Goal: Task Accomplishment & Management: Manage account settings

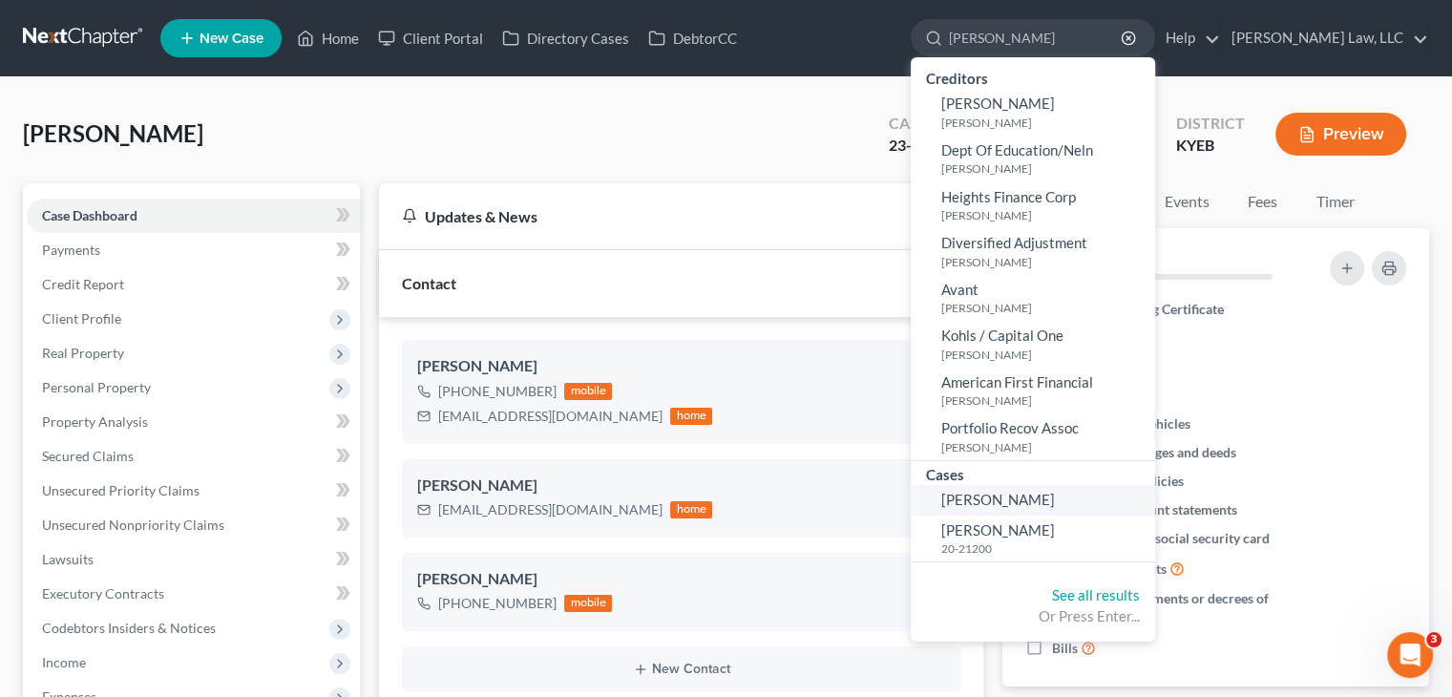
type input "meece"
click at [1017, 497] on span "[PERSON_NAME]" at bounding box center [998, 499] width 114 height 17
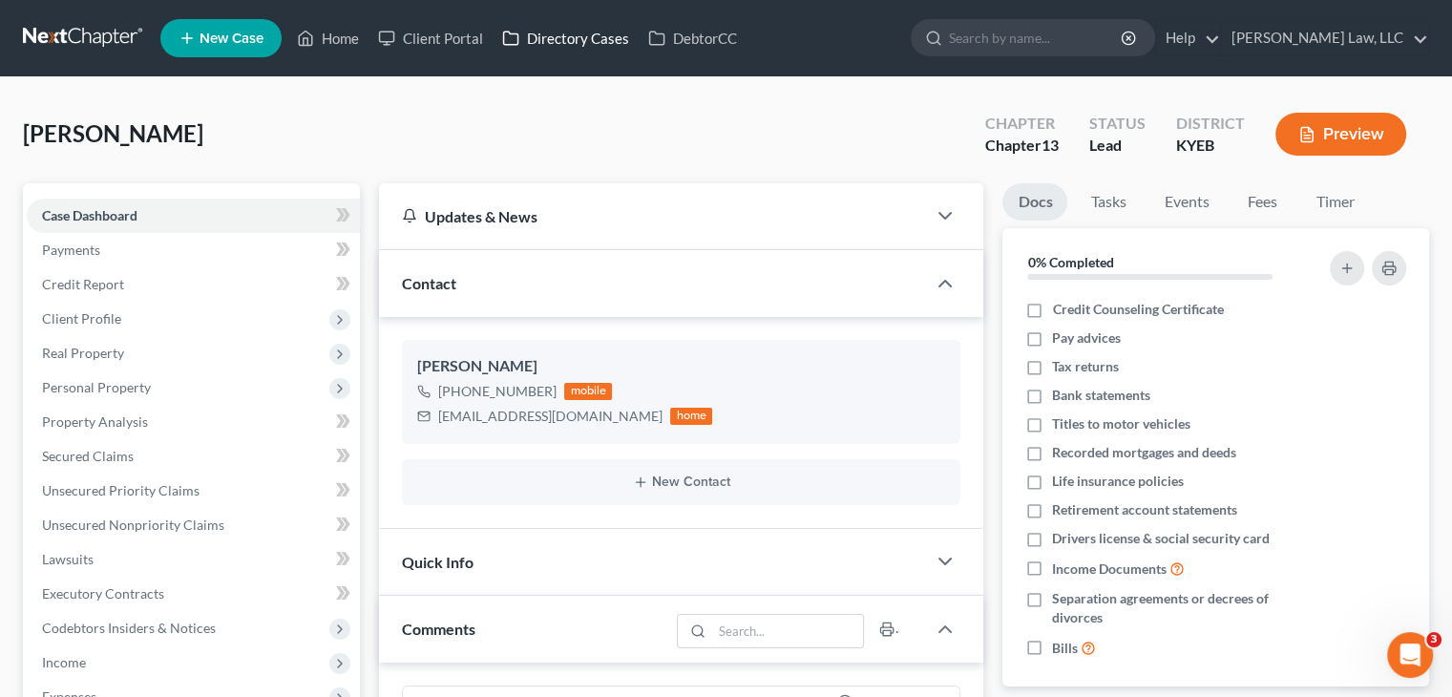
click at [571, 31] on link "Directory Cases" at bounding box center [565, 38] width 146 height 34
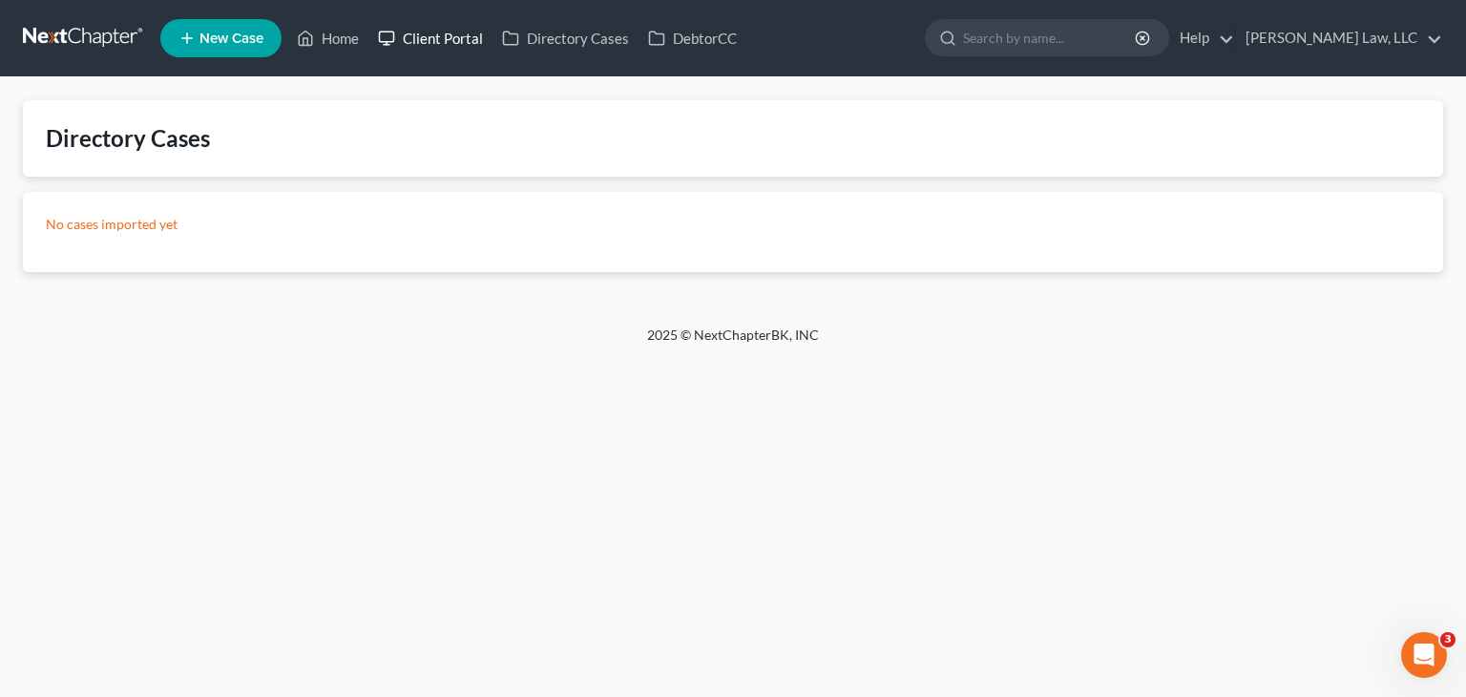
click at [437, 24] on link "Client Portal" at bounding box center [430, 38] width 124 height 34
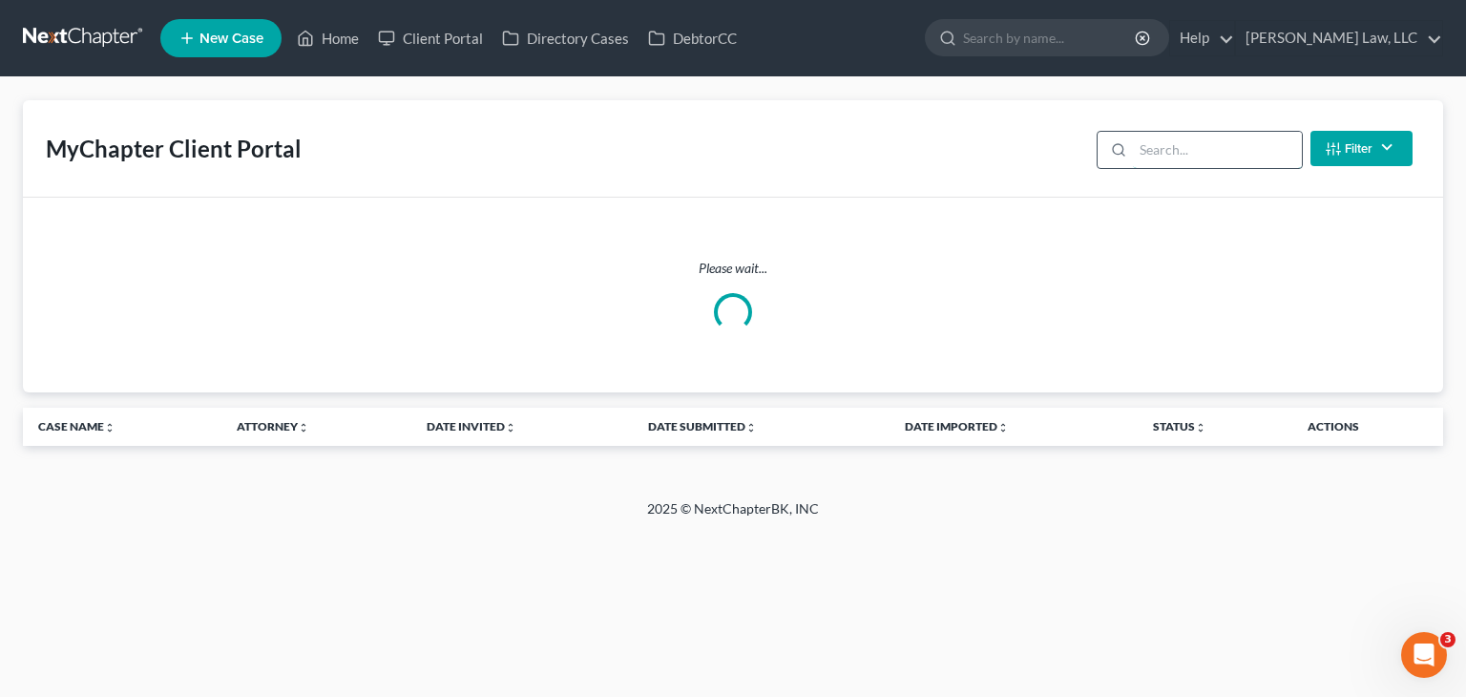
click at [1155, 149] on input "search" at bounding box center [1217, 150] width 169 height 36
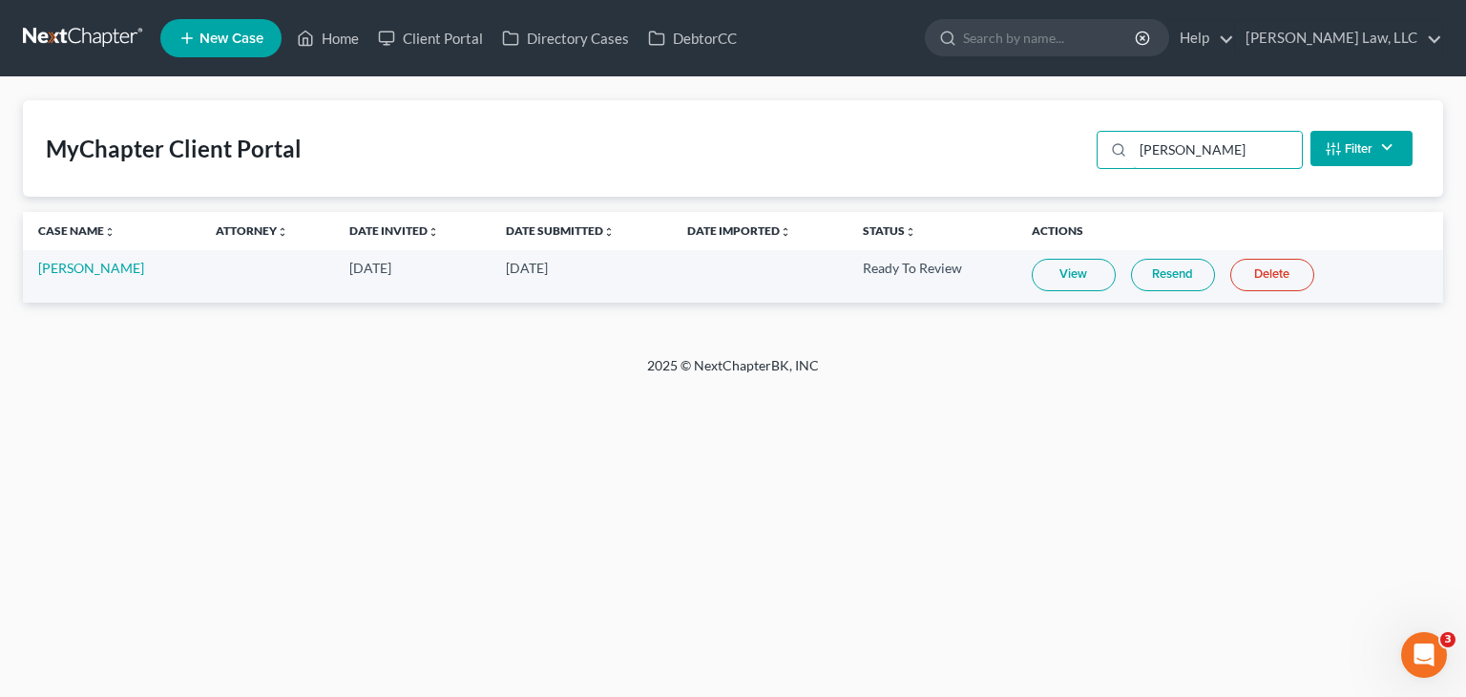
type input "meece"
click at [1067, 275] on link "View" at bounding box center [1074, 275] width 84 height 32
click at [59, 264] on link "[PERSON_NAME]" at bounding box center [91, 268] width 106 height 16
click at [90, 264] on link "[PERSON_NAME]" at bounding box center [91, 268] width 106 height 16
click at [986, 44] on input "search" at bounding box center [1050, 37] width 175 height 35
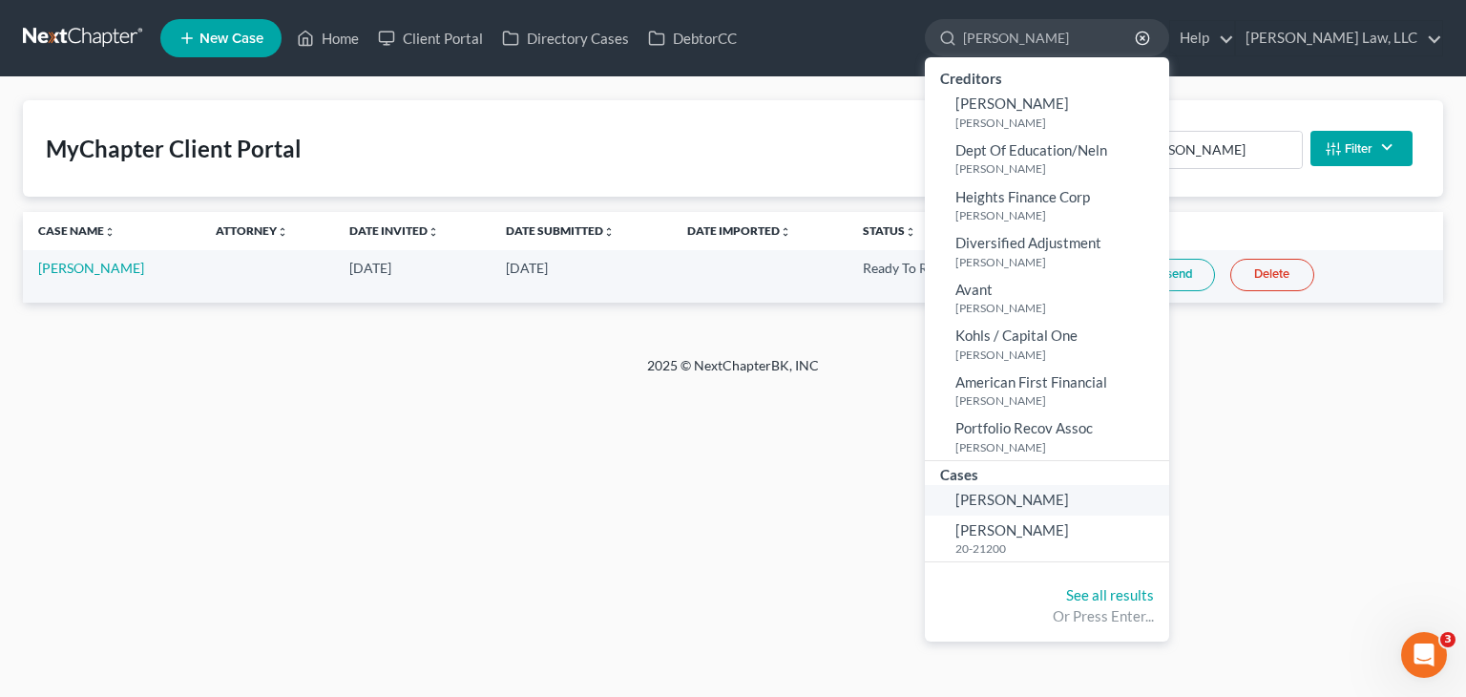
type input "meece"
click at [996, 491] on span "[PERSON_NAME]" at bounding box center [1012, 499] width 114 height 17
click at [1021, 495] on span "[PERSON_NAME]" at bounding box center [1012, 499] width 114 height 17
click at [65, 47] on link at bounding box center [84, 38] width 122 height 34
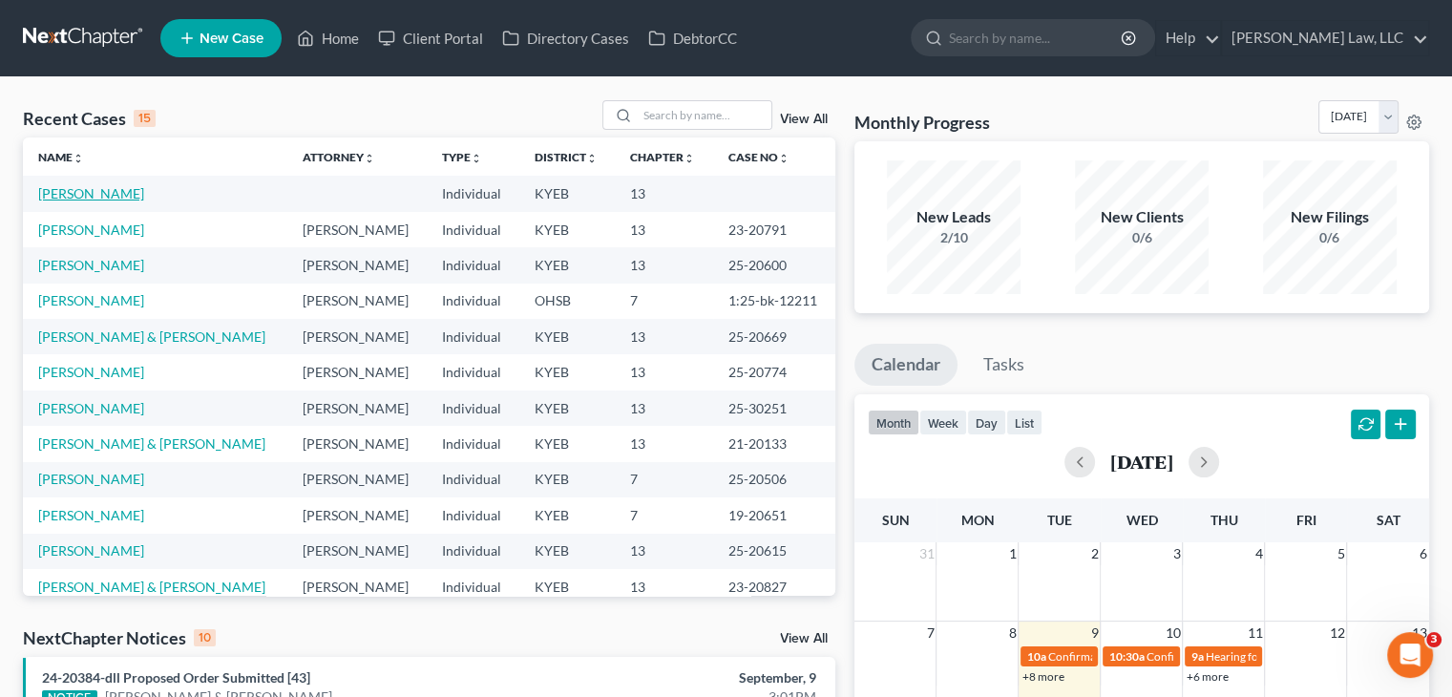
click at [99, 193] on link "[PERSON_NAME]" at bounding box center [91, 193] width 106 height 16
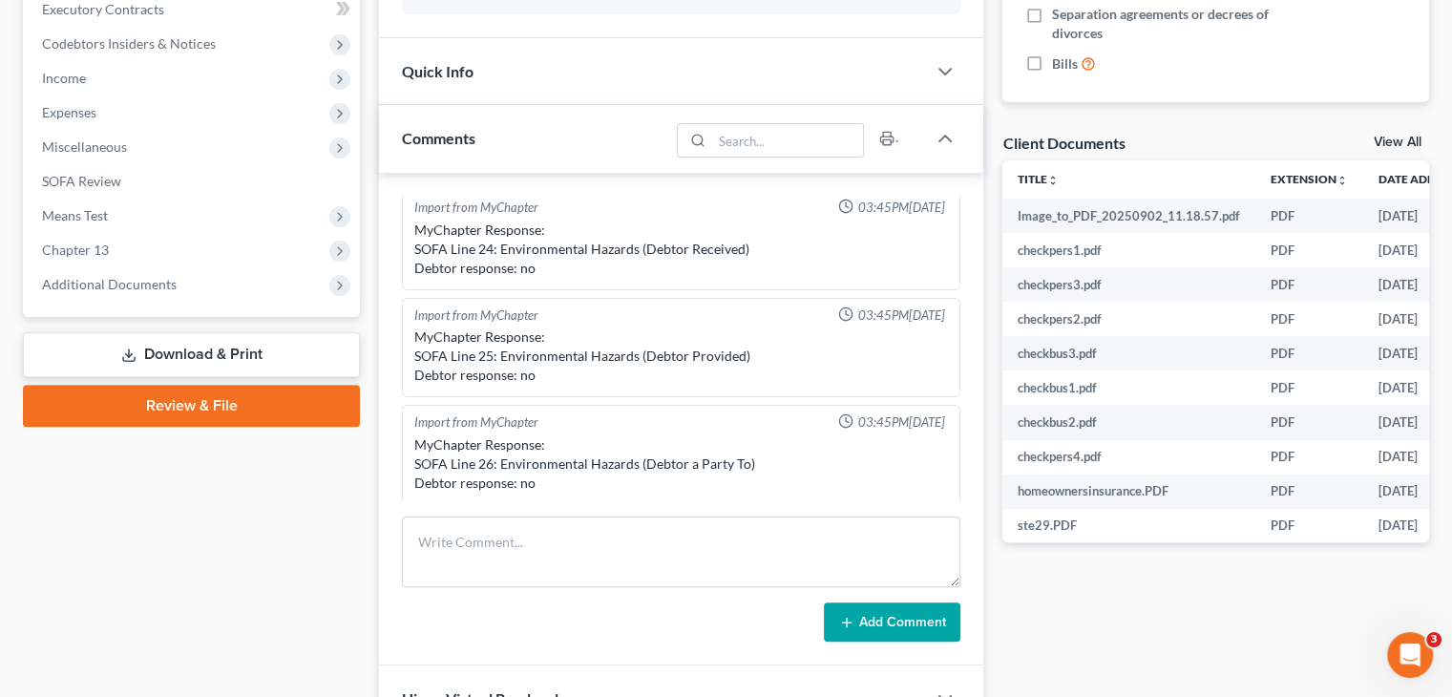
scroll to position [588, 0]
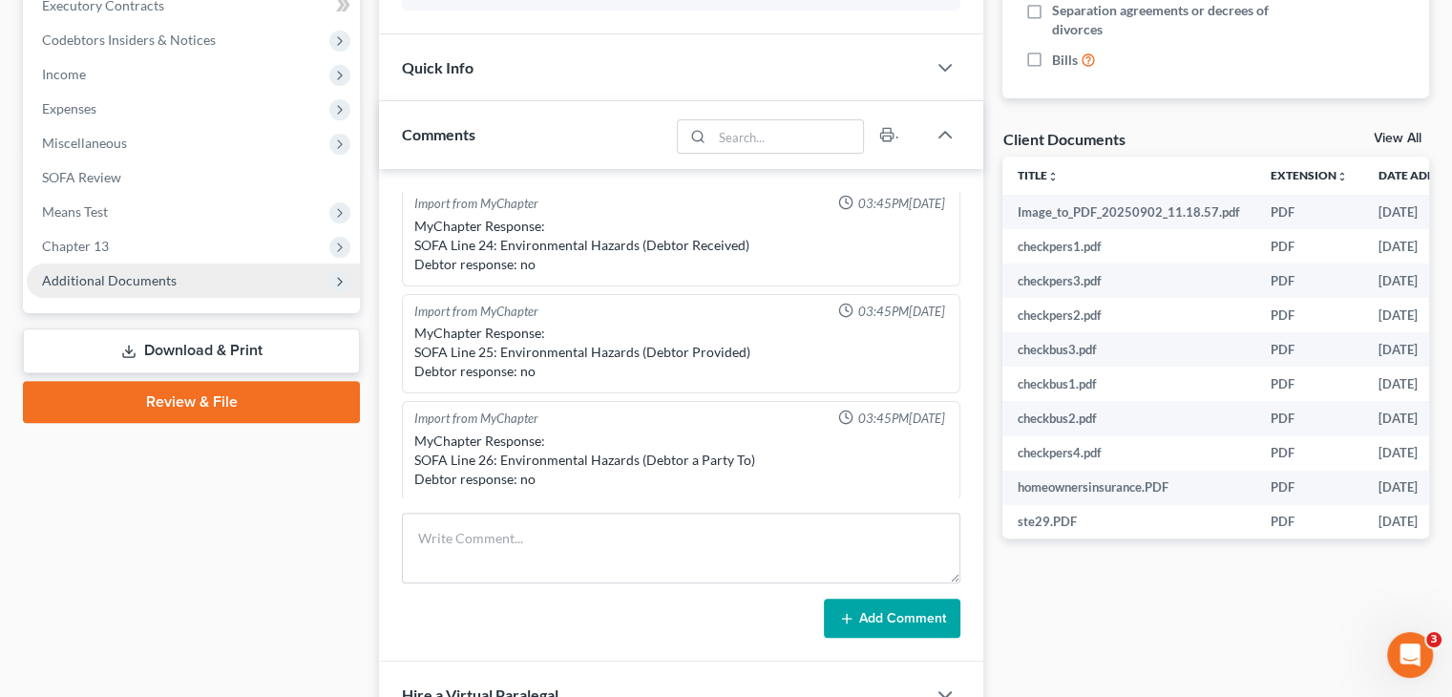
click at [176, 289] on span "Additional Documents" at bounding box center [193, 280] width 333 height 34
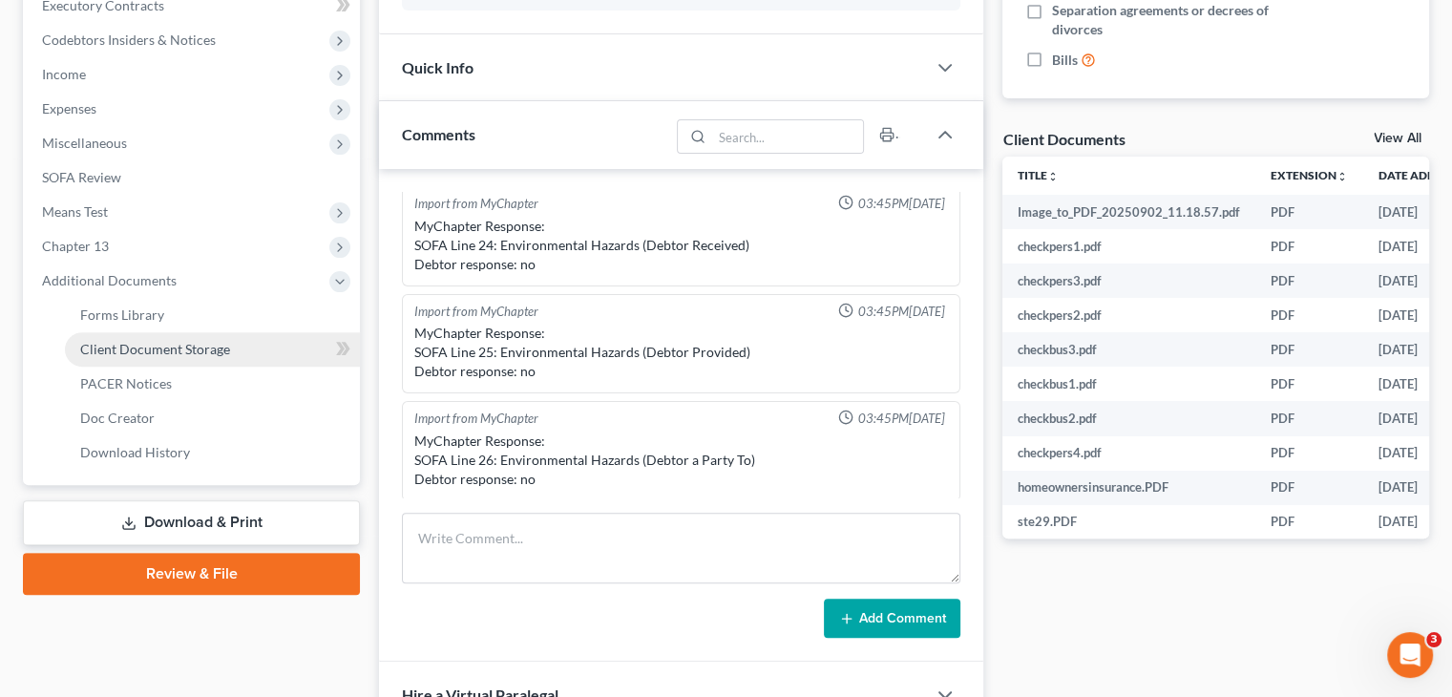
click at [145, 345] on span "Client Document Storage" at bounding box center [155, 349] width 150 height 16
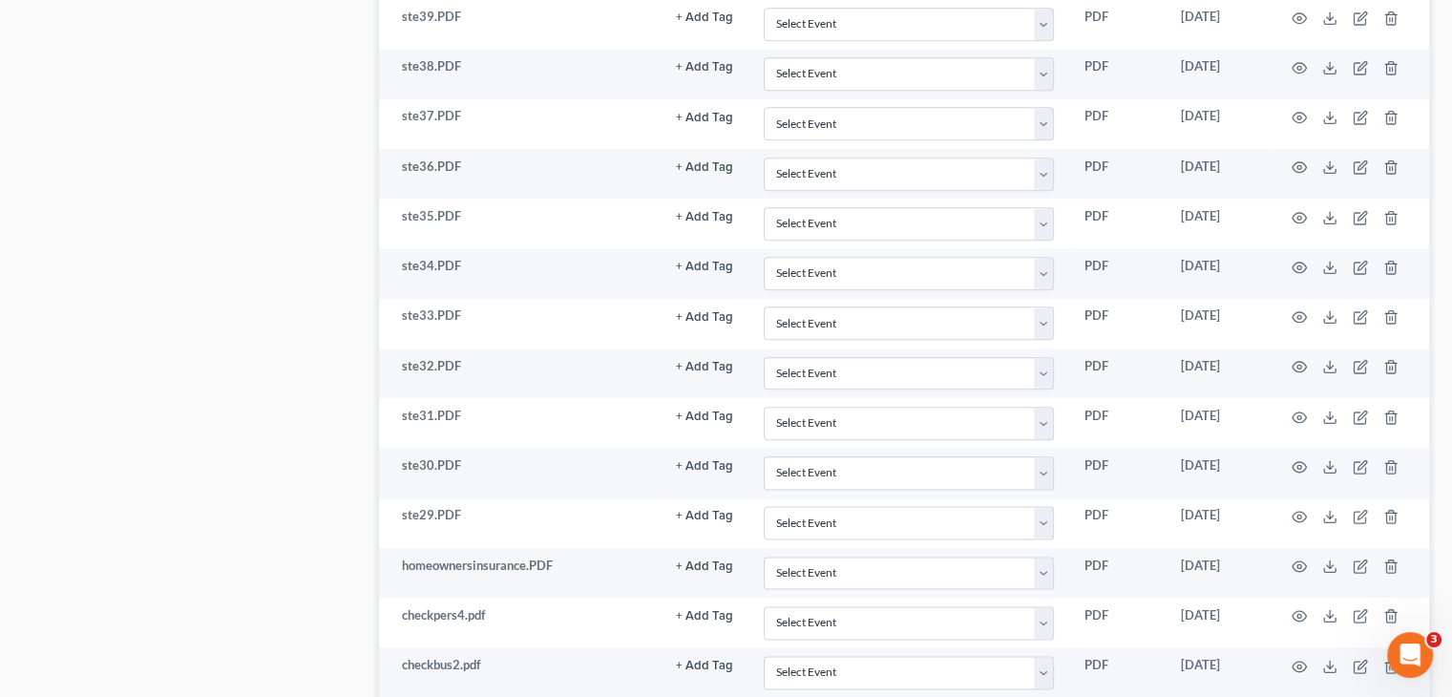
scroll to position [2248, 0]
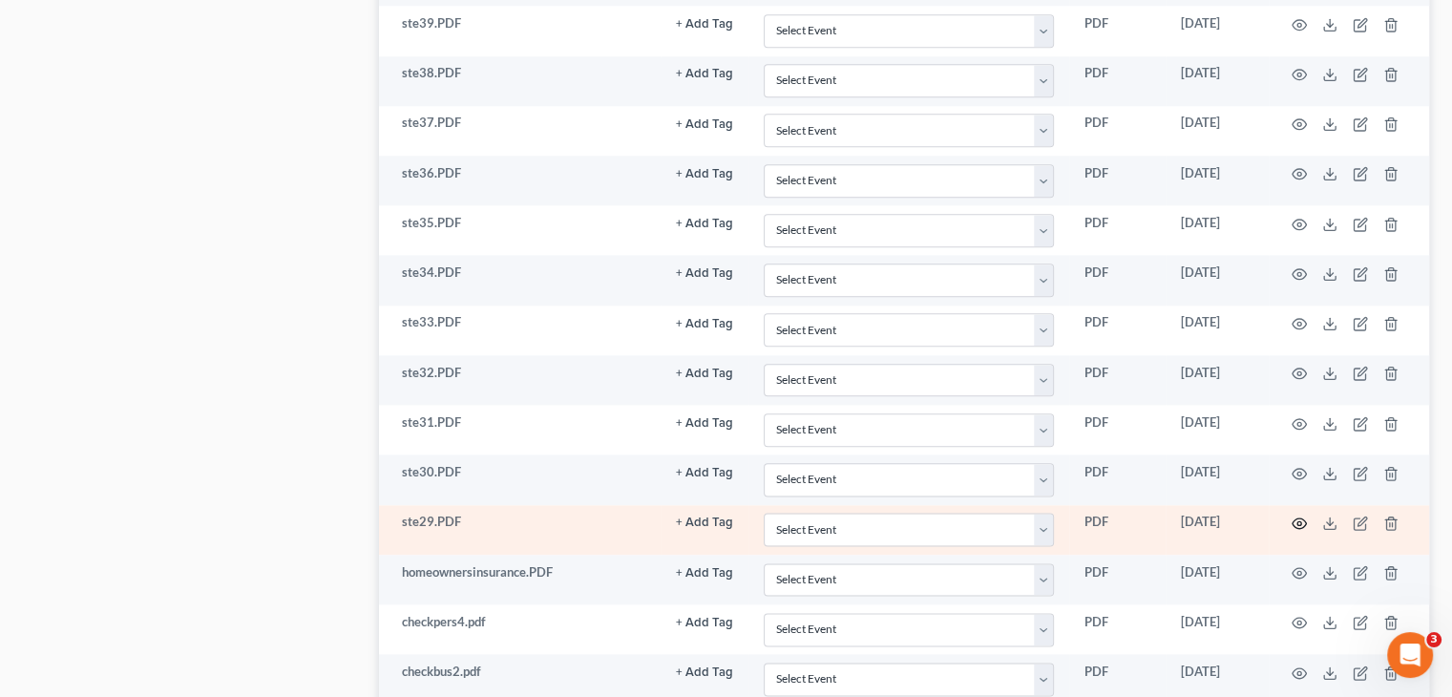
click at [1300, 518] on icon "button" at bounding box center [1299, 523] width 14 height 10
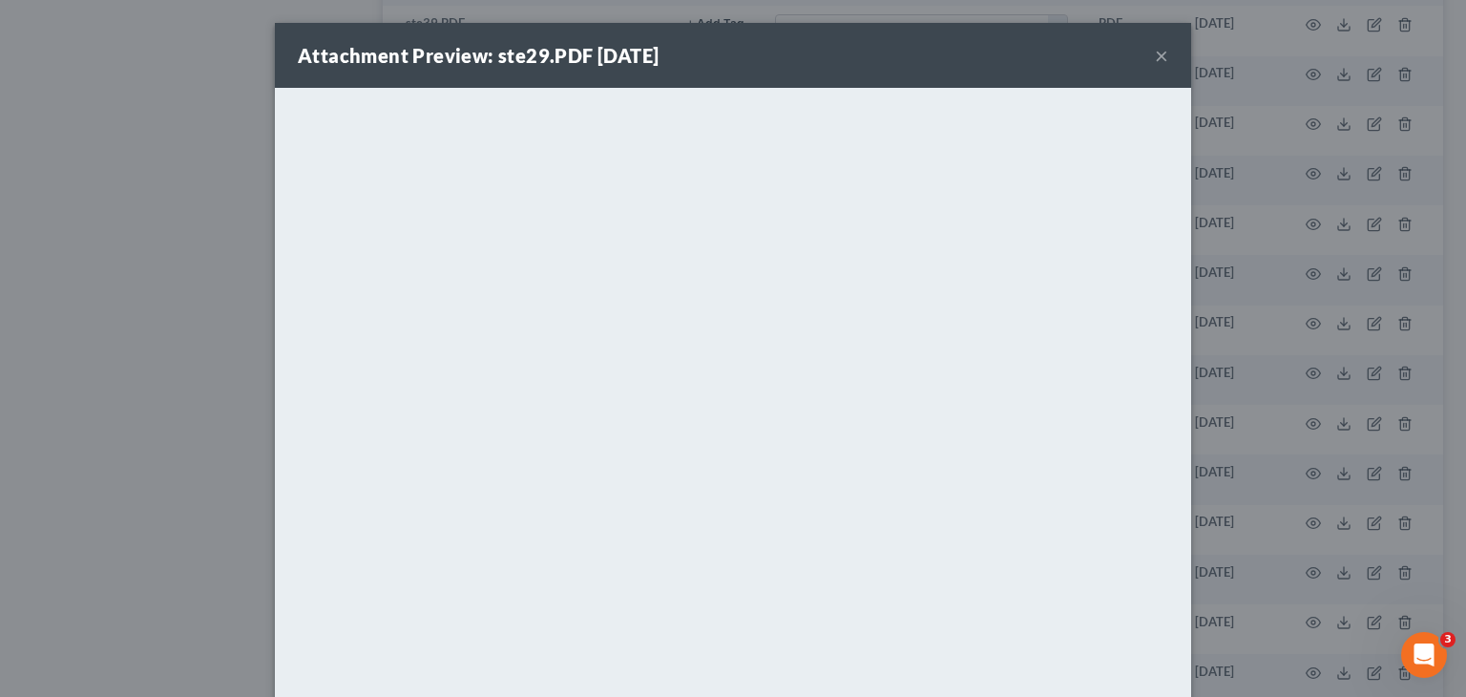
click at [1145, 56] on div "Attachment Preview: ste29.PDF [DATE] ×" at bounding box center [733, 55] width 916 height 65
click at [1155, 56] on button "×" at bounding box center [1161, 55] width 13 height 23
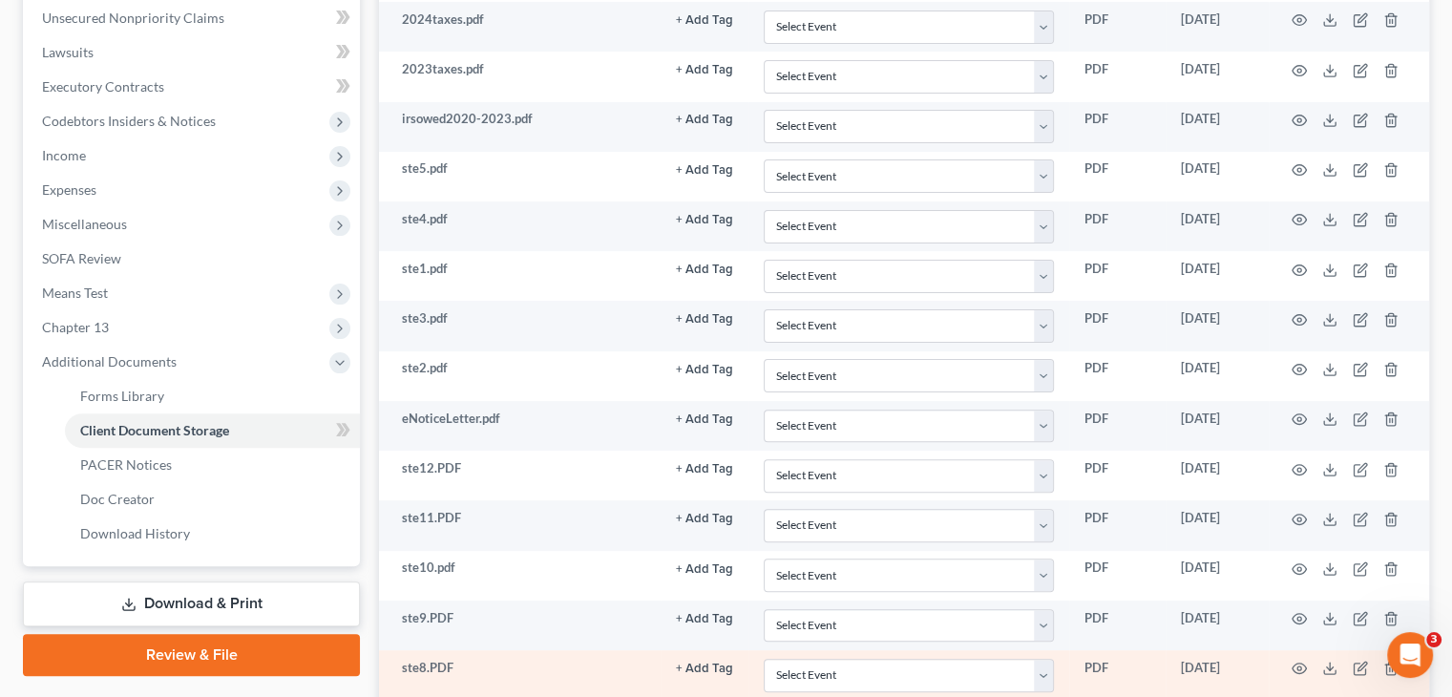
scroll to position [506, 0]
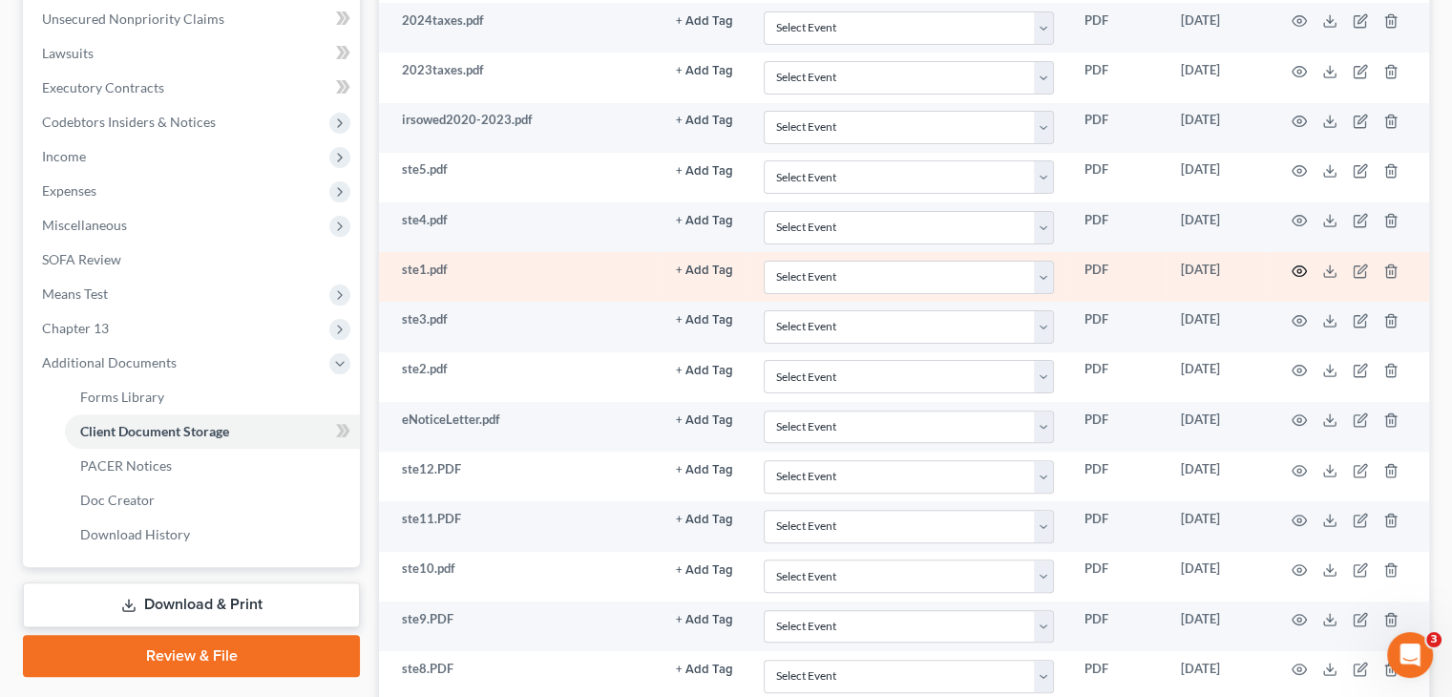
click at [1301, 269] on icon "button" at bounding box center [1298, 270] width 15 height 15
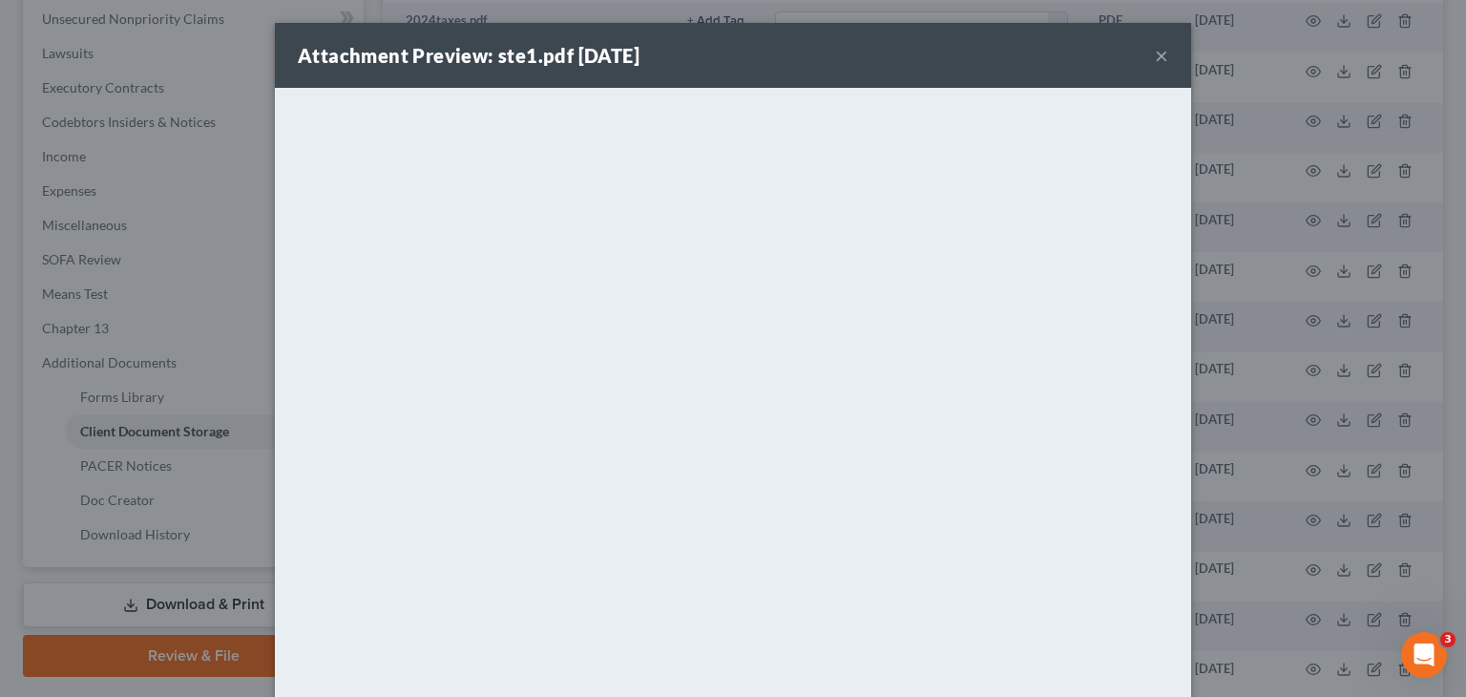
click at [1146, 67] on div "Attachment Preview: ste1.pdf [DATE] ×" at bounding box center [733, 55] width 916 height 65
click at [1155, 61] on button "×" at bounding box center [1161, 55] width 13 height 23
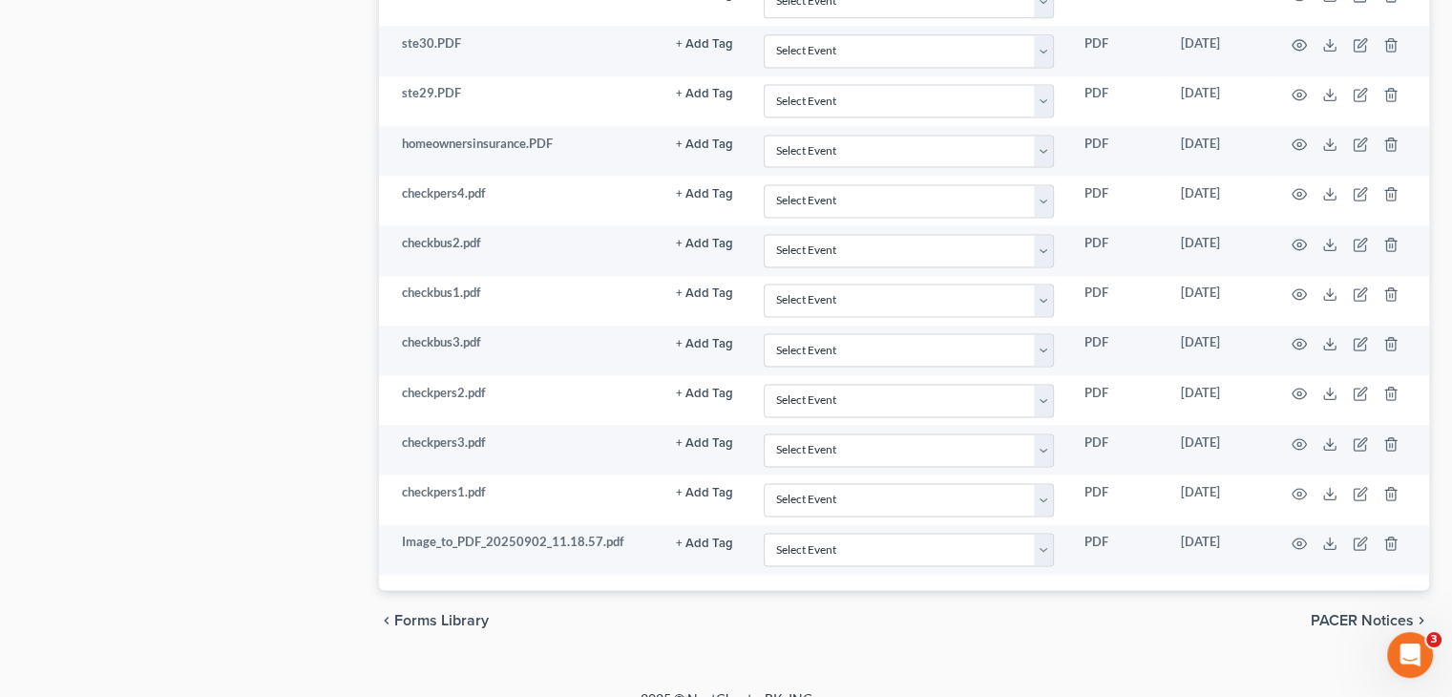
scroll to position [2672, 0]
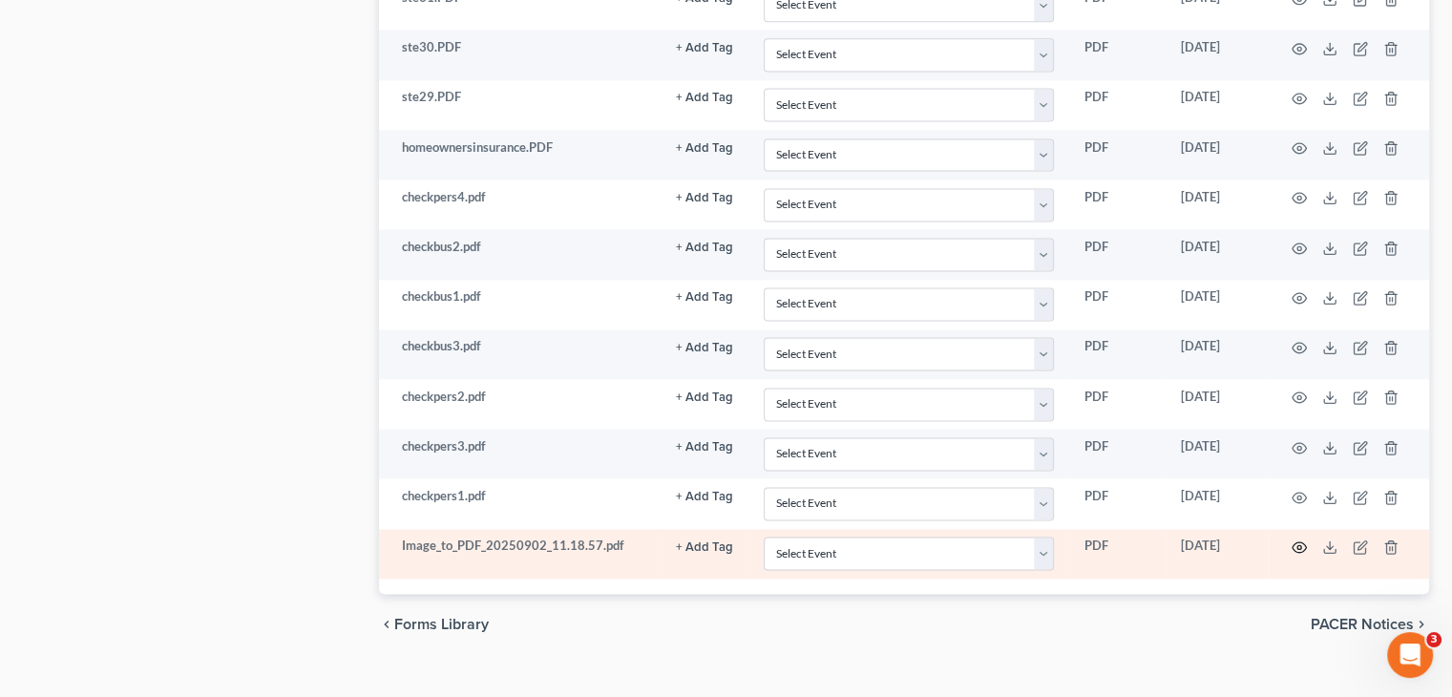
click at [1300, 545] on circle "button" at bounding box center [1299, 547] width 4 height 4
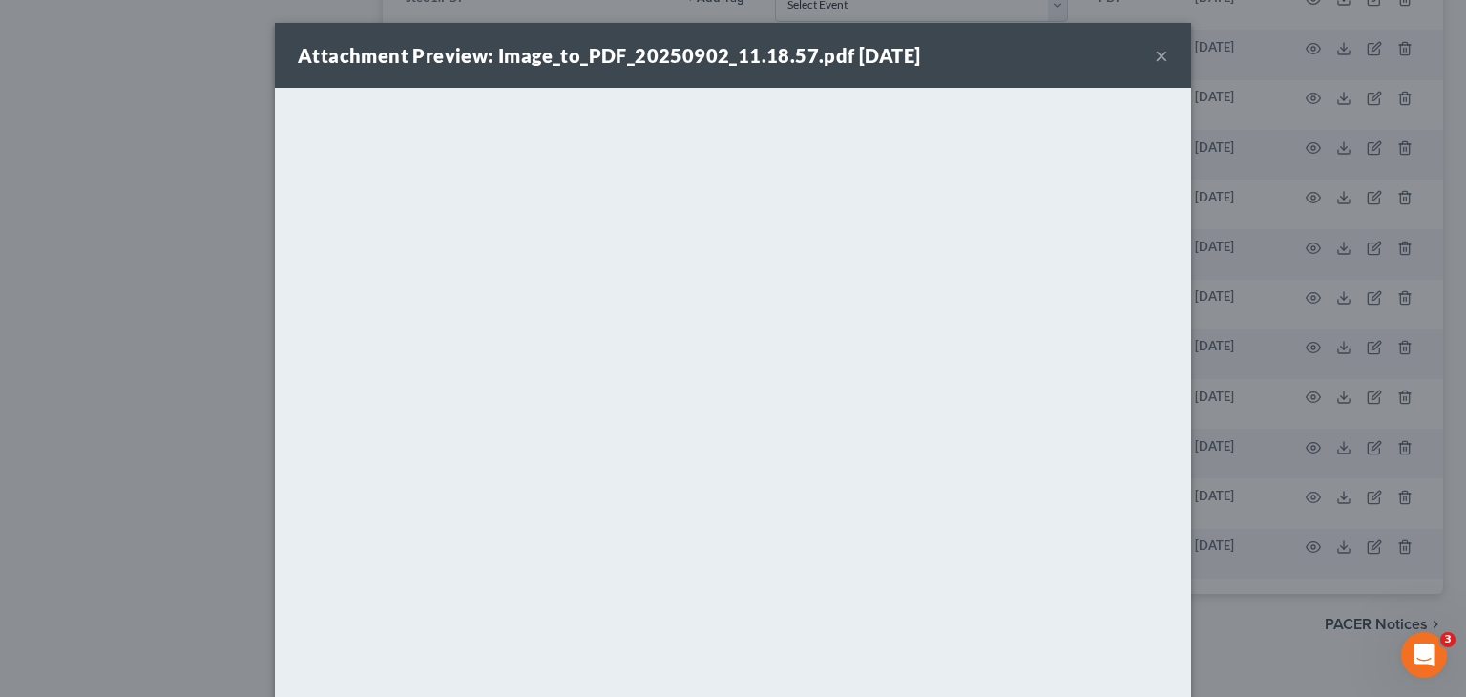
click at [1155, 58] on button "×" at bounding box center [1161, 55] width 13 height 23
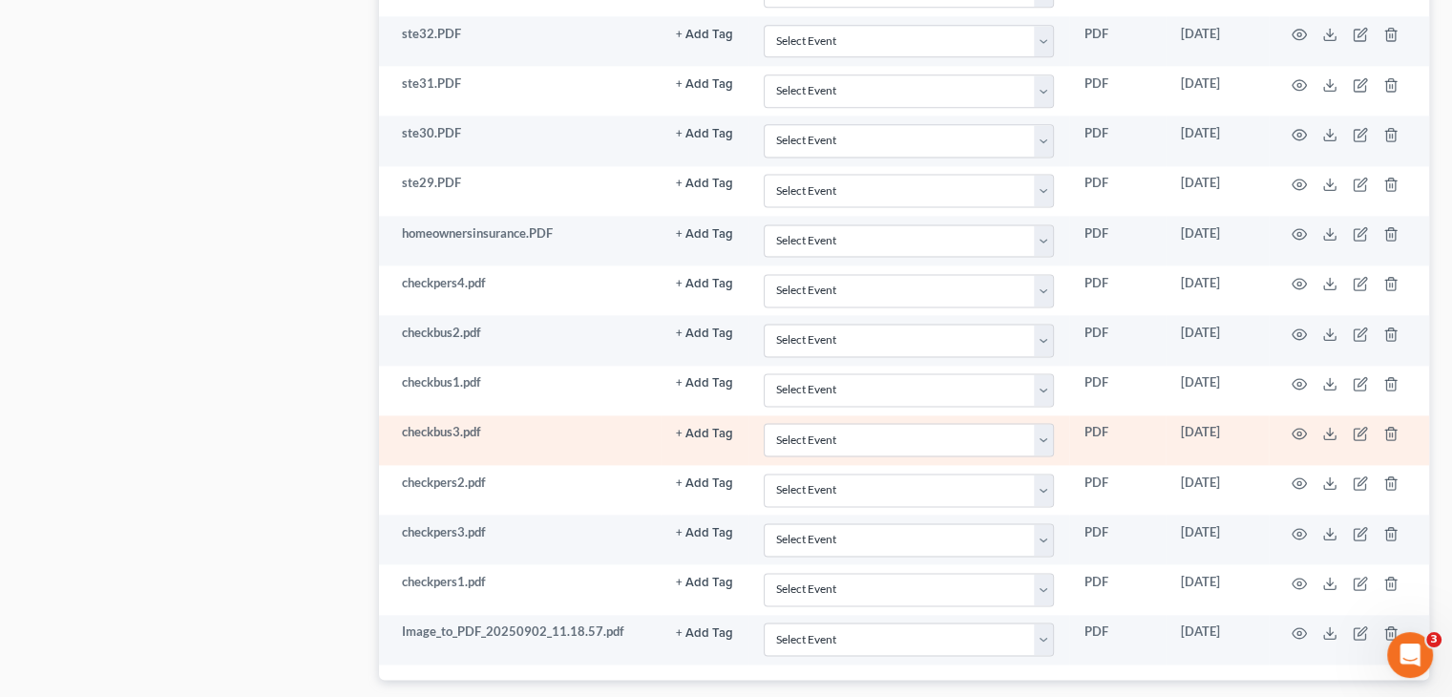
scroll to position [2619, 0]
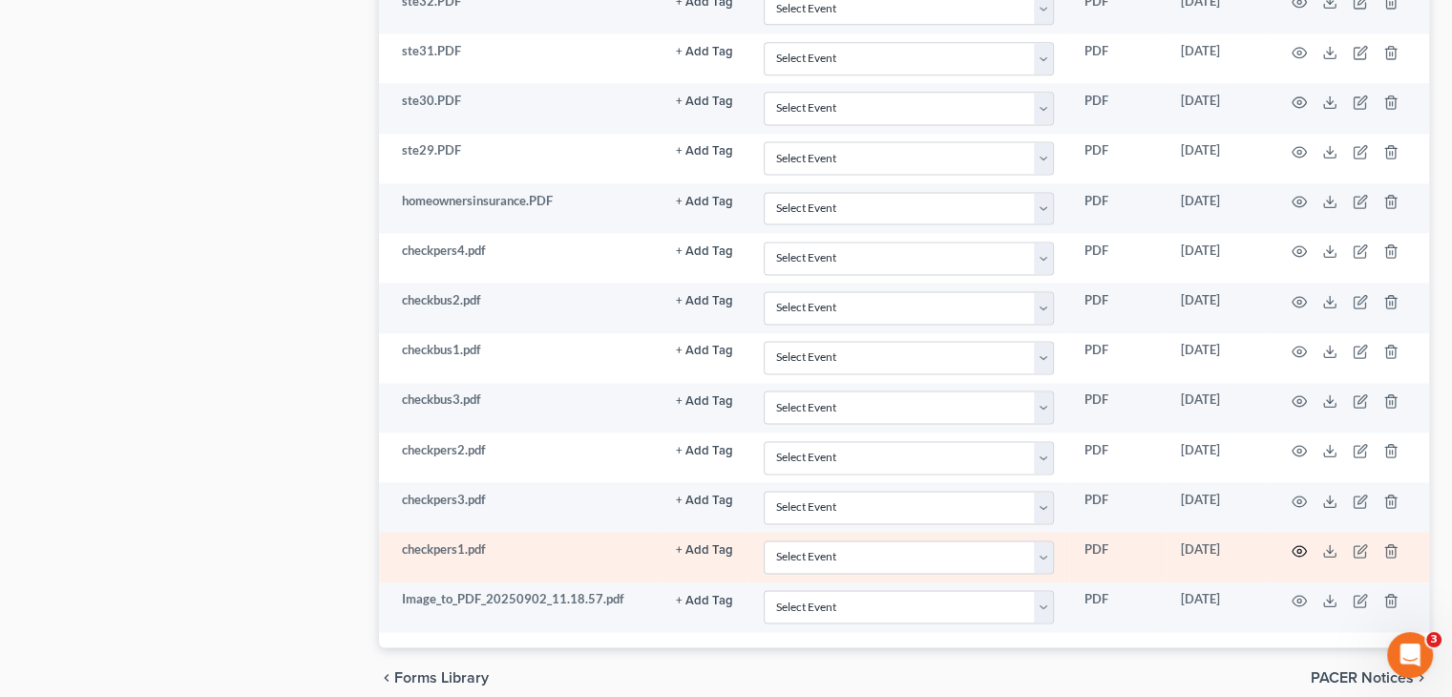
click at [1300, 549] on circle "button" at bounding box center [1299, 551] width 4 height 4
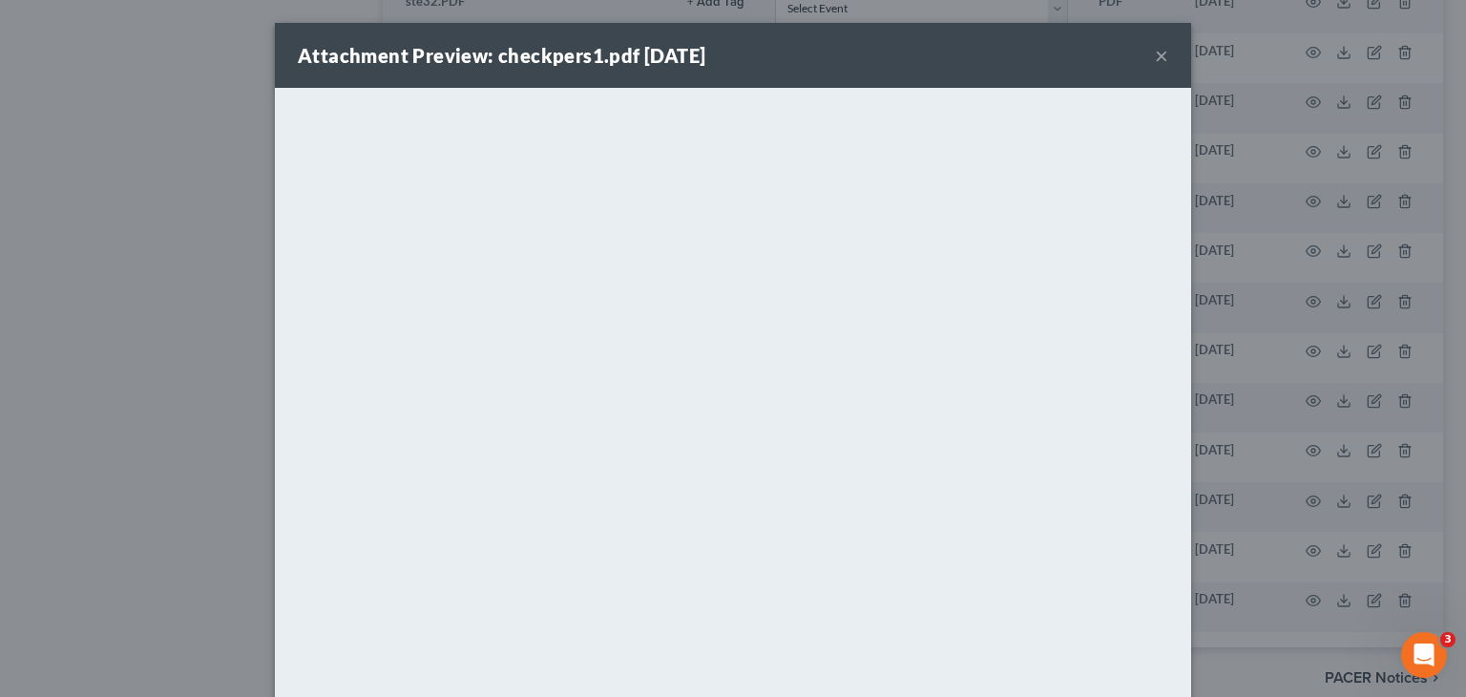
click at [1155, 54] on button "×" at bounding box center [1161, 55] width 13 height 23
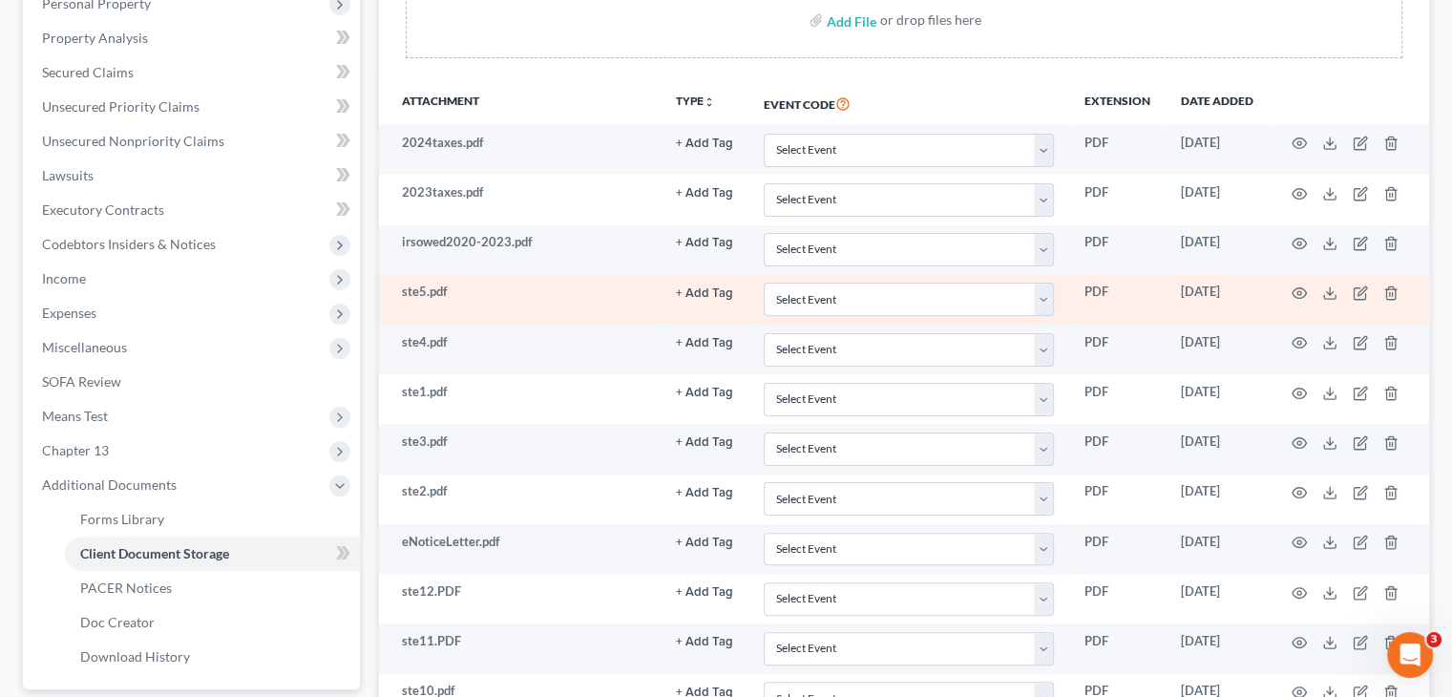
scroll to position [385, 0]
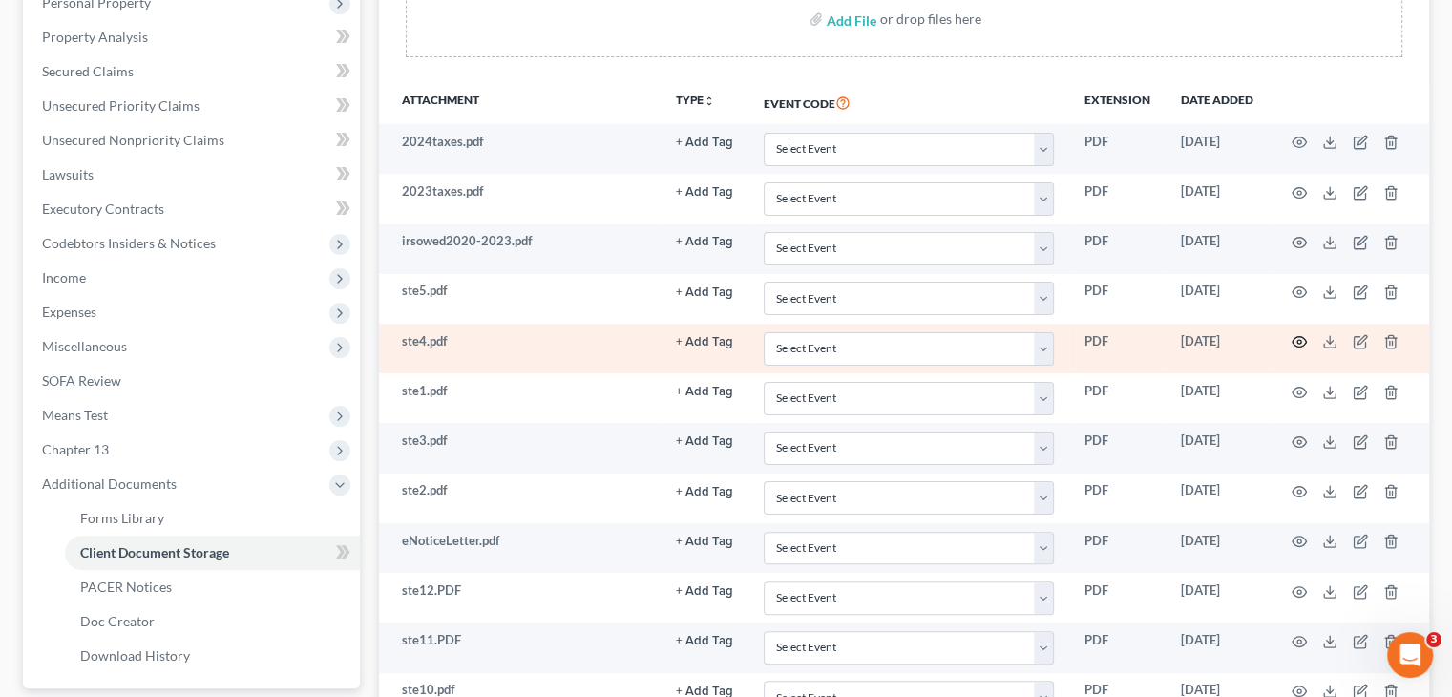
click at [1301, 340] on circle "button" at bounding box center [1299, 342] width 4 height 4
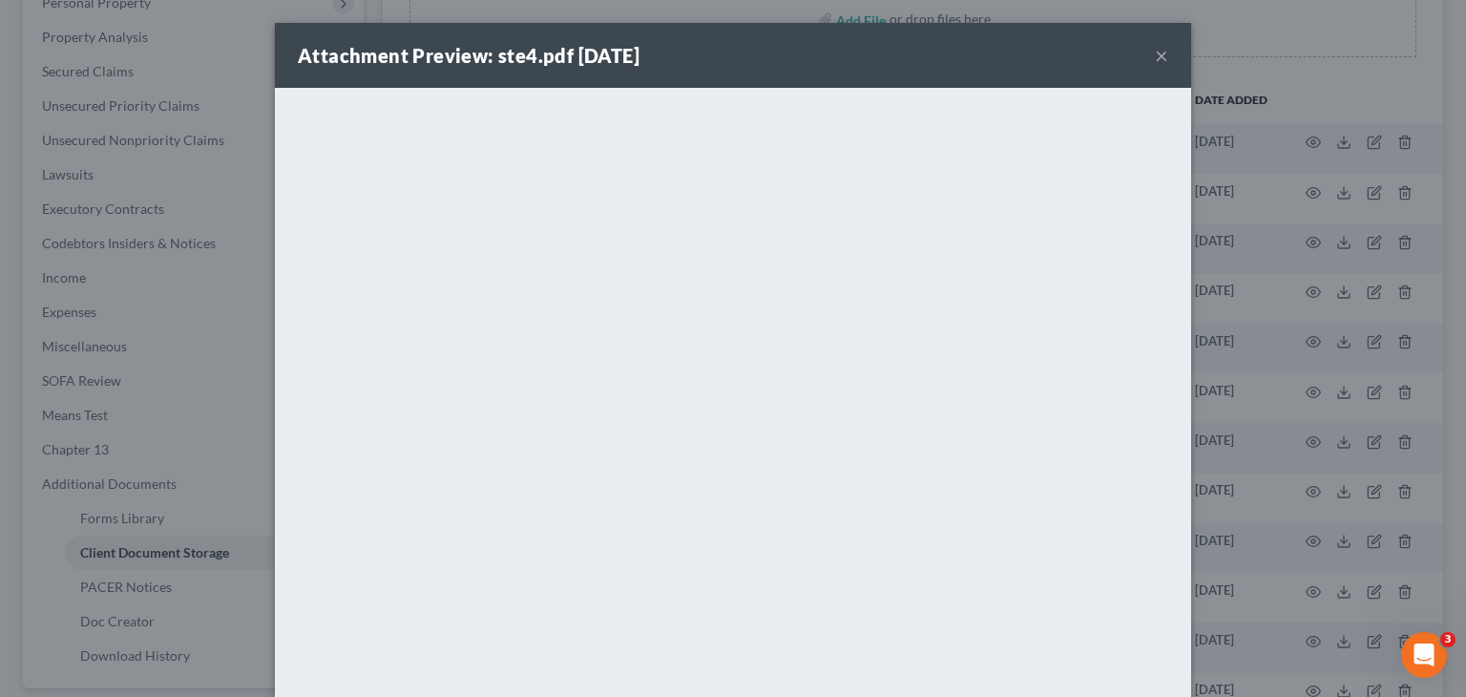
click at [1155, 60] on button "×" at bounding box center [1161, 55] width 13 height 23
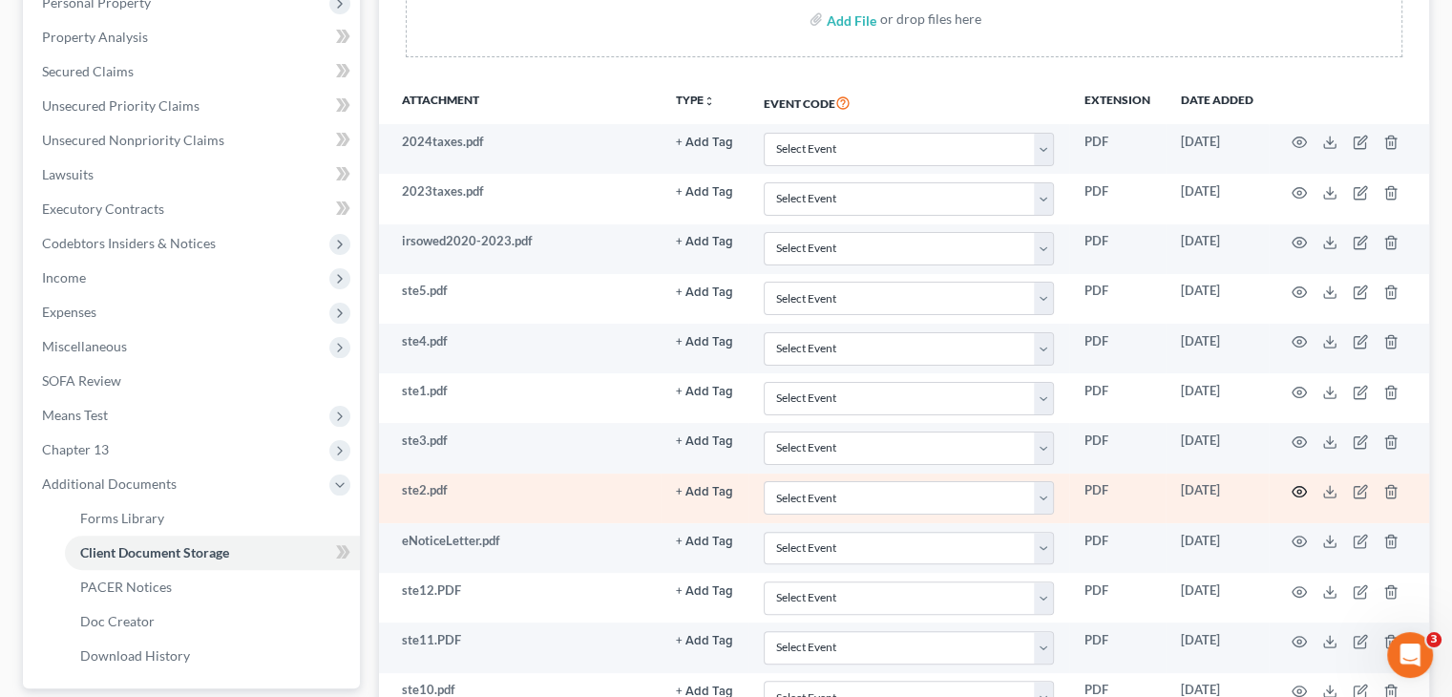
click at [1291, 484] on icon "button" at bounding box center [1298, 491] width 15 height 15
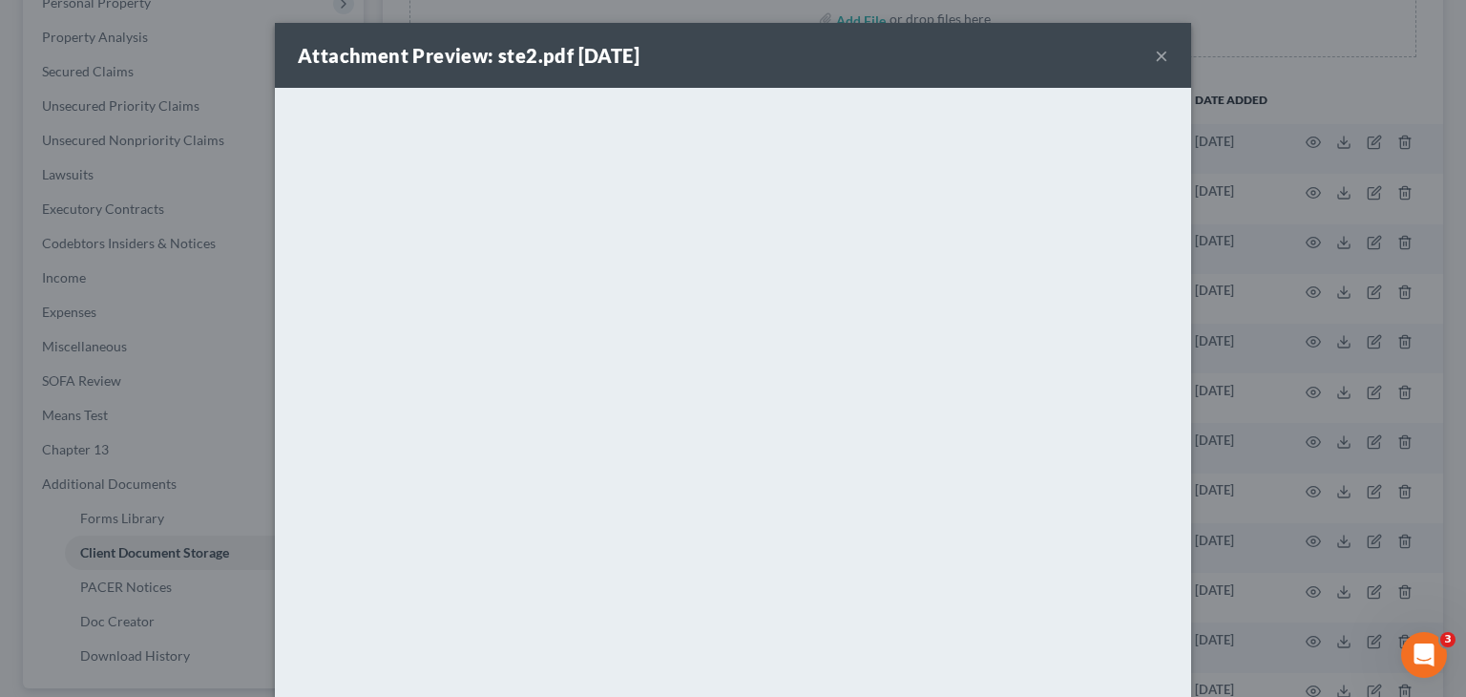
click at [1159, 51] on button "×" at bounding box center [1161, 55] width 13 height 23
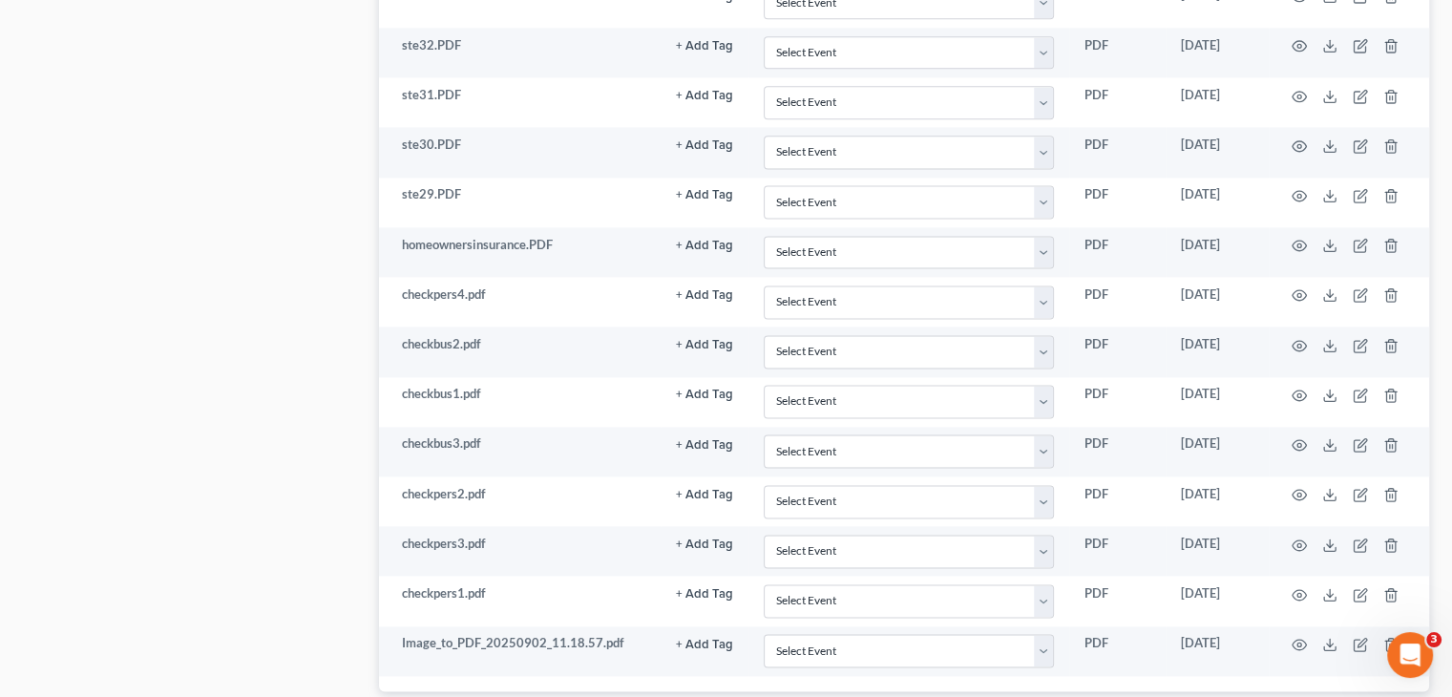
scroll to position [2650, 0]
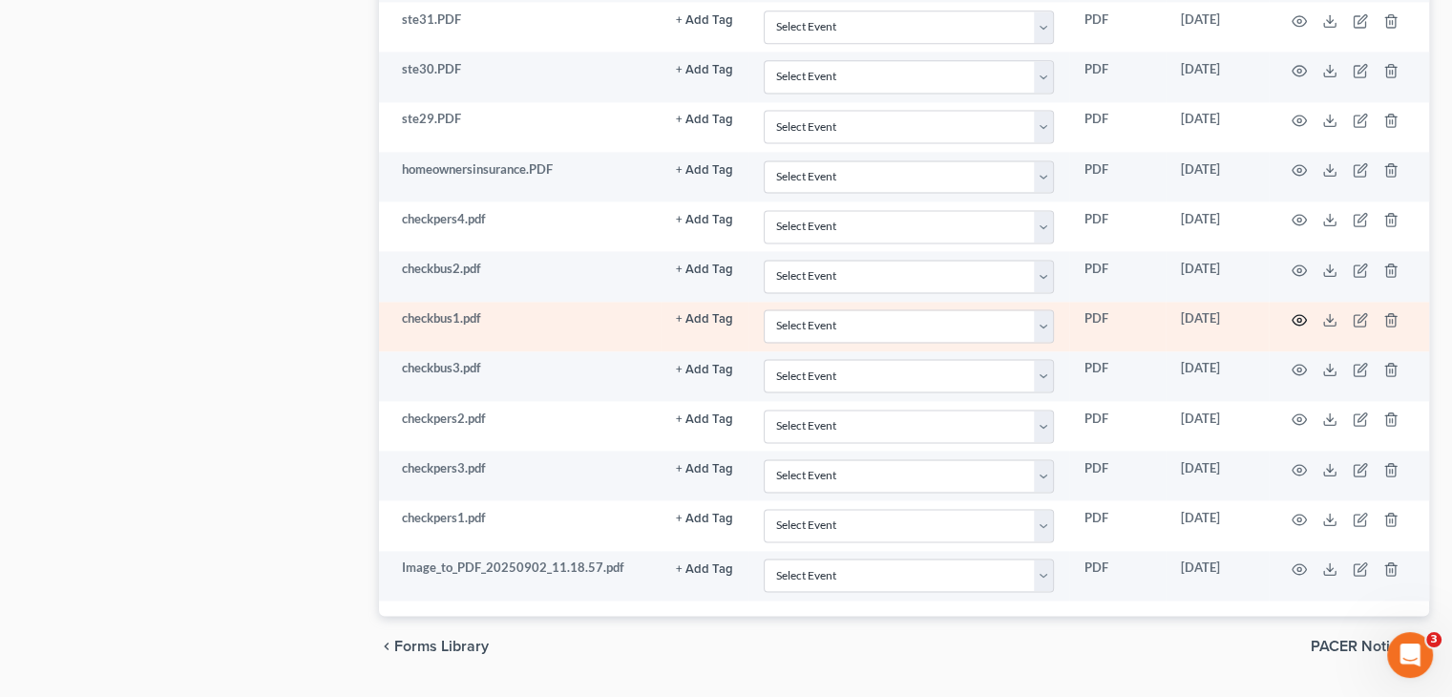
click at [1300, 315] on icon "button" at bounding box center [1299, 320] width 14 height 10
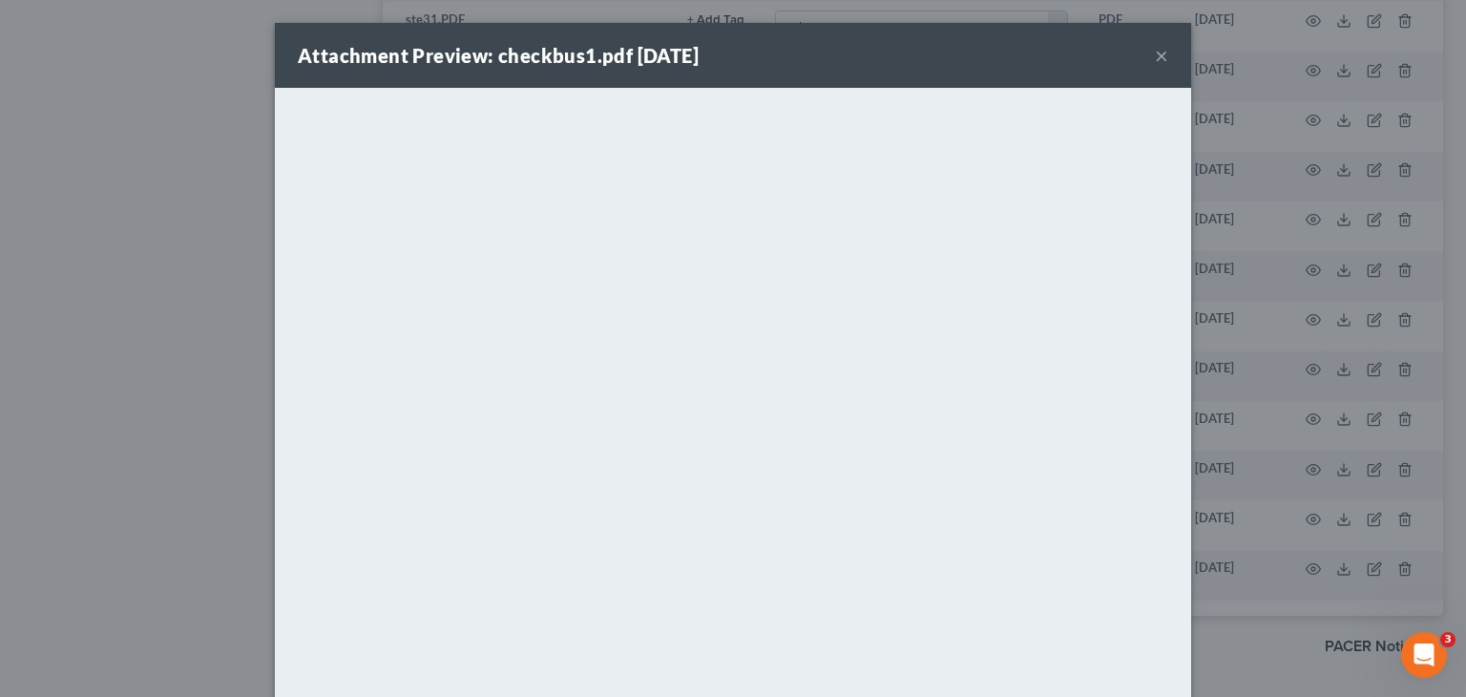
click at [1161, 58] on button "×" at bounding box center [1161, 55] width 13 height 23
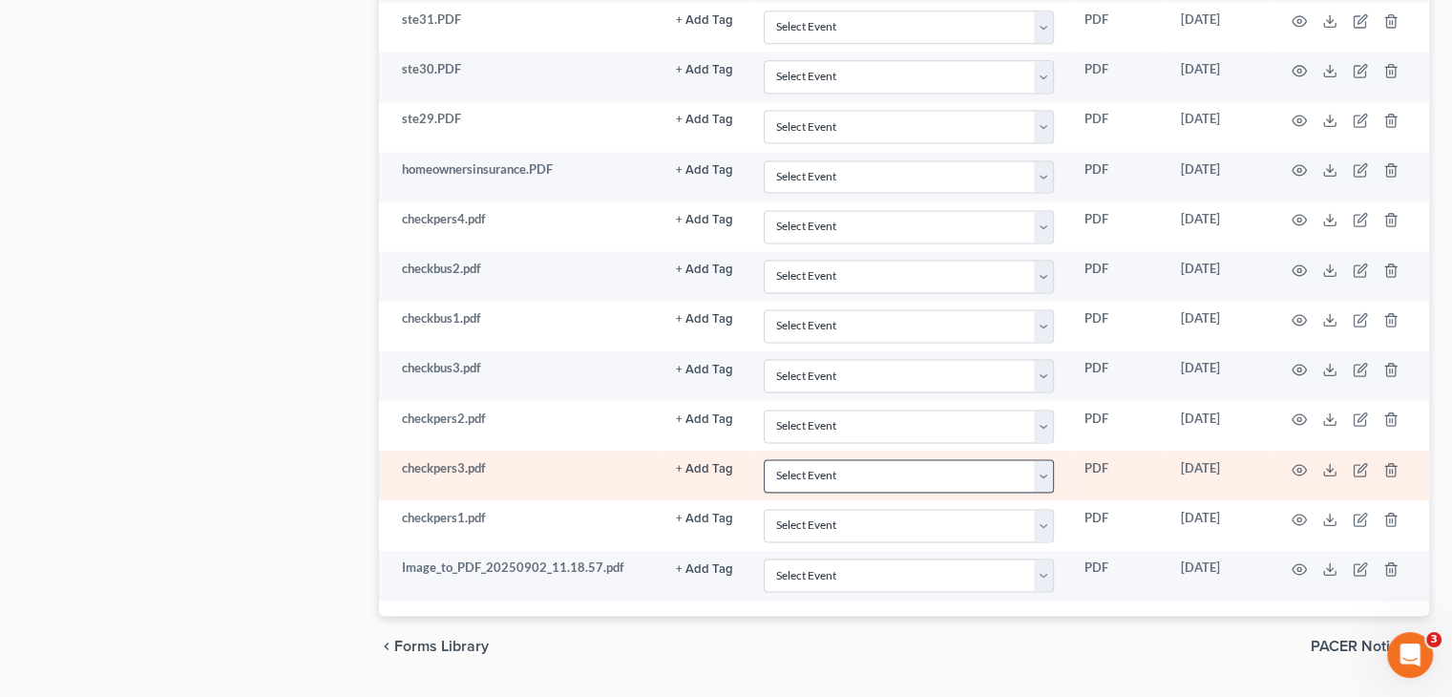
scroll to position [2683, 0]
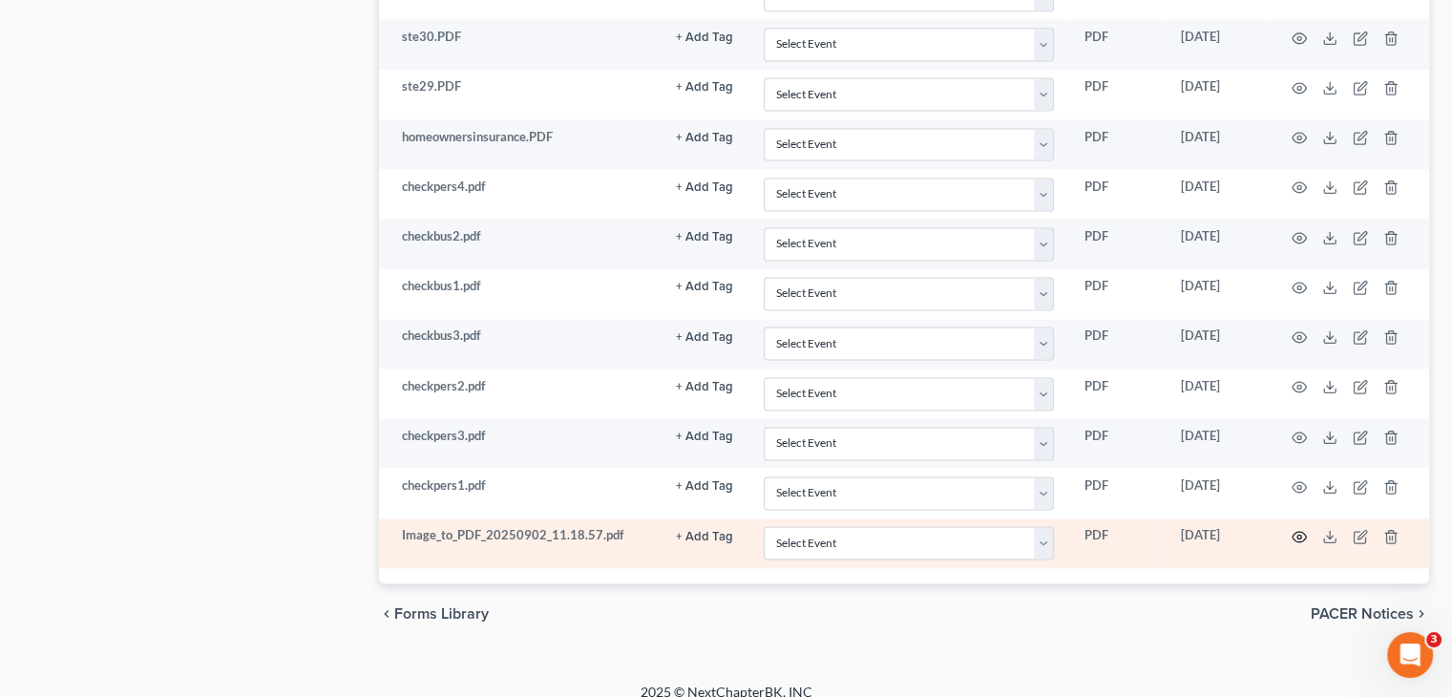
click at [1301, 529] on icon "button" at bounding box center [1298, 536] width 15 height 15
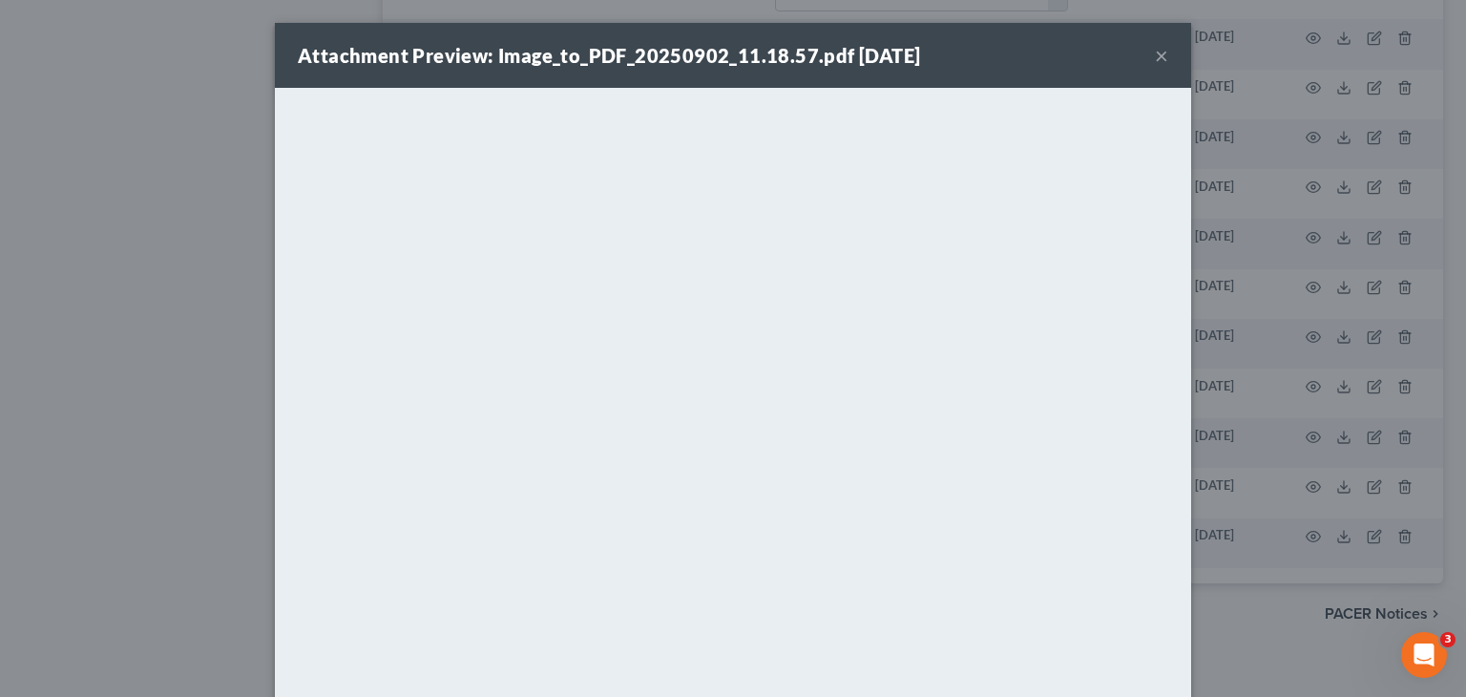
click at [1161, 54] on button "×" at bounding box center [1161, 55] width 13 height 23
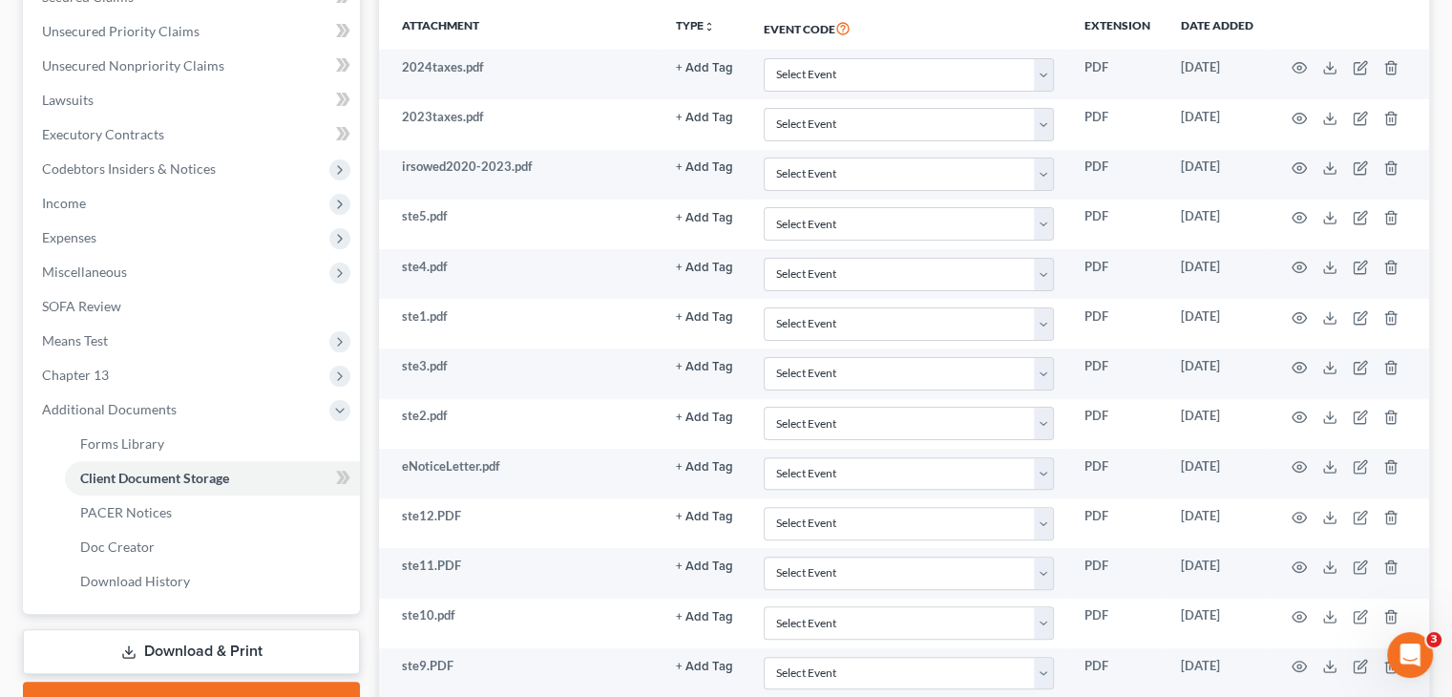
scroll to position [517, 0]
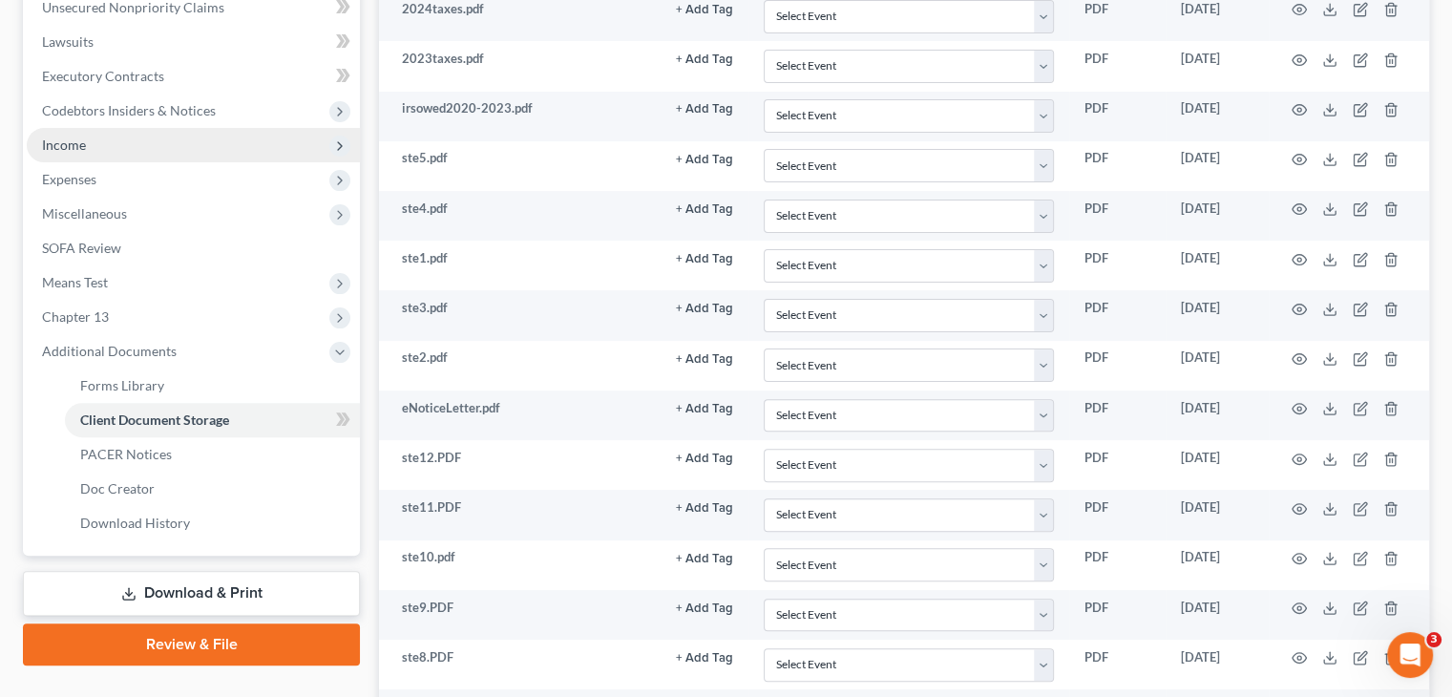
click at [143, 142] on span "Income" at bounding box center [193, 145] width 333 height 34
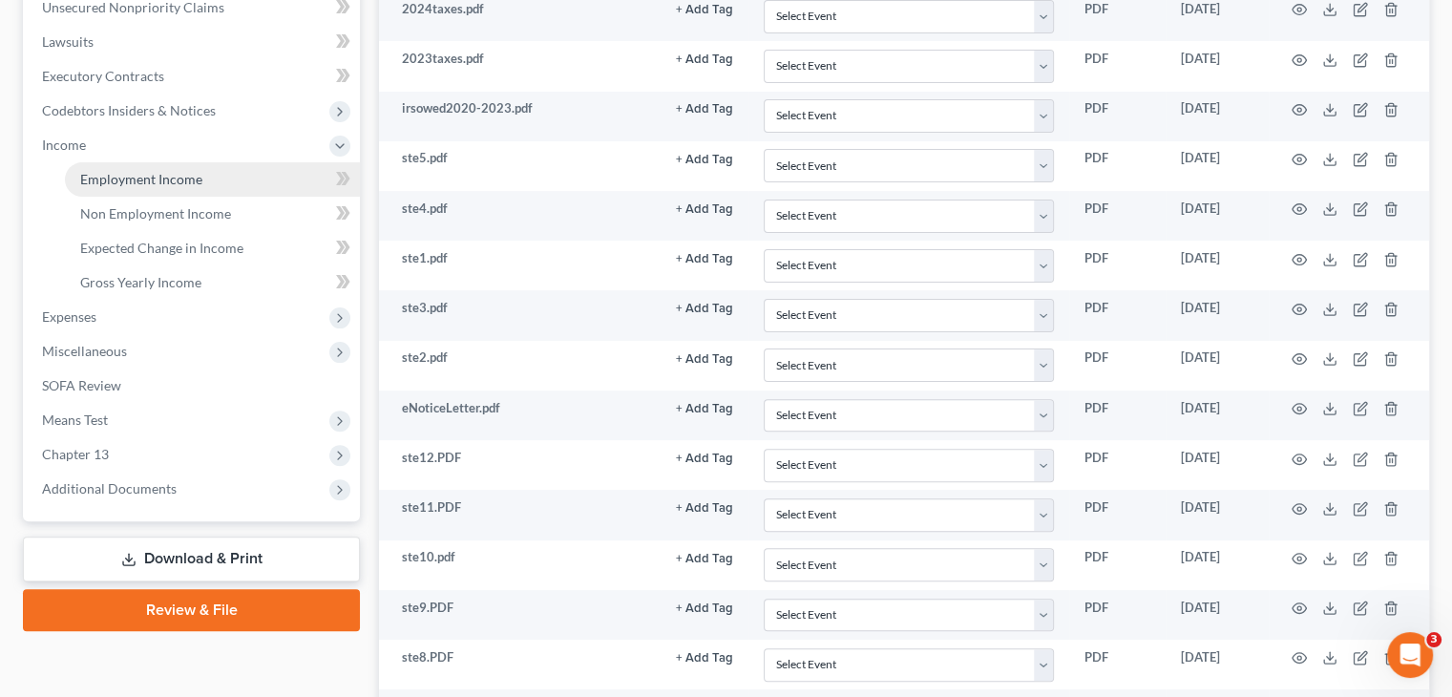
drag, startPoint x: 118, startPoint y: 180, endPoint x: 144, endPoint y: 192, distance: 28.2
click at [118, 180] on span "Employment Income" at bounding box center [141, 179] width 122 height 16
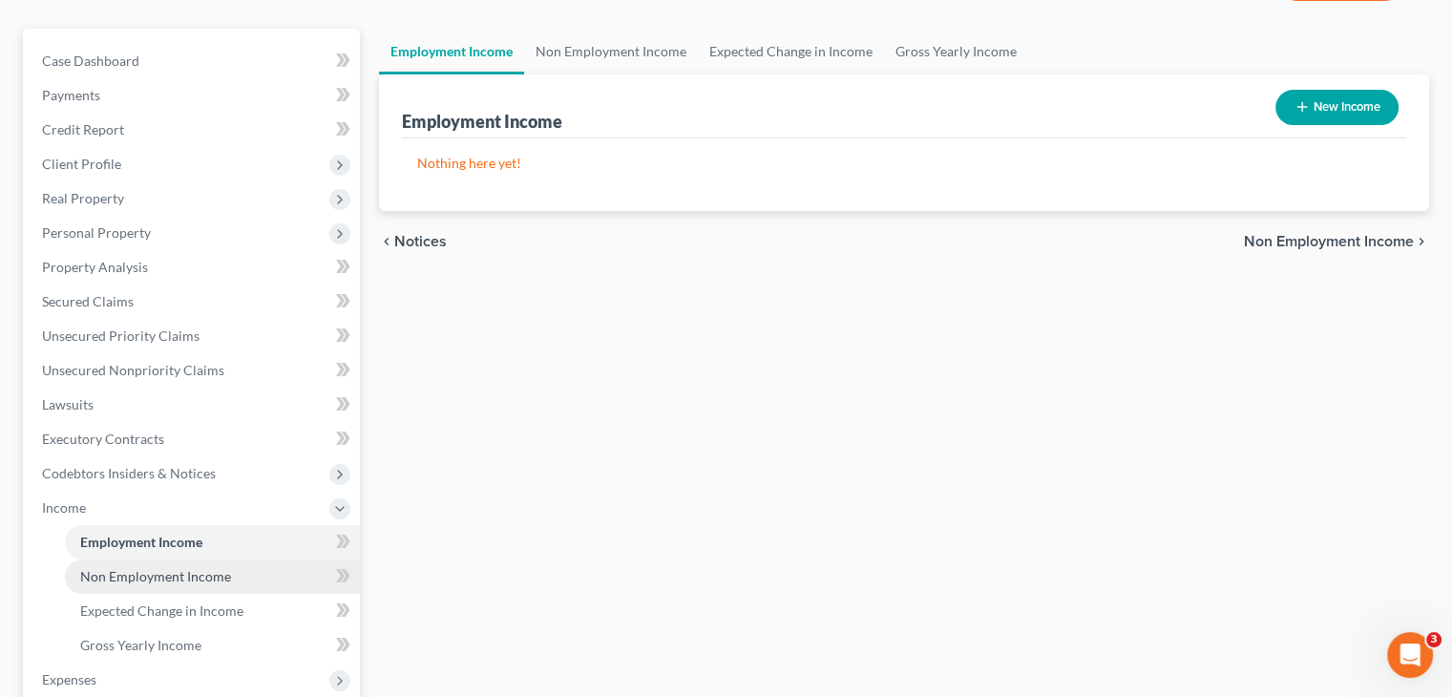
click at [131, 569] on span "Non Employment Income" at bounding box center [155, 576] width 151 height 16
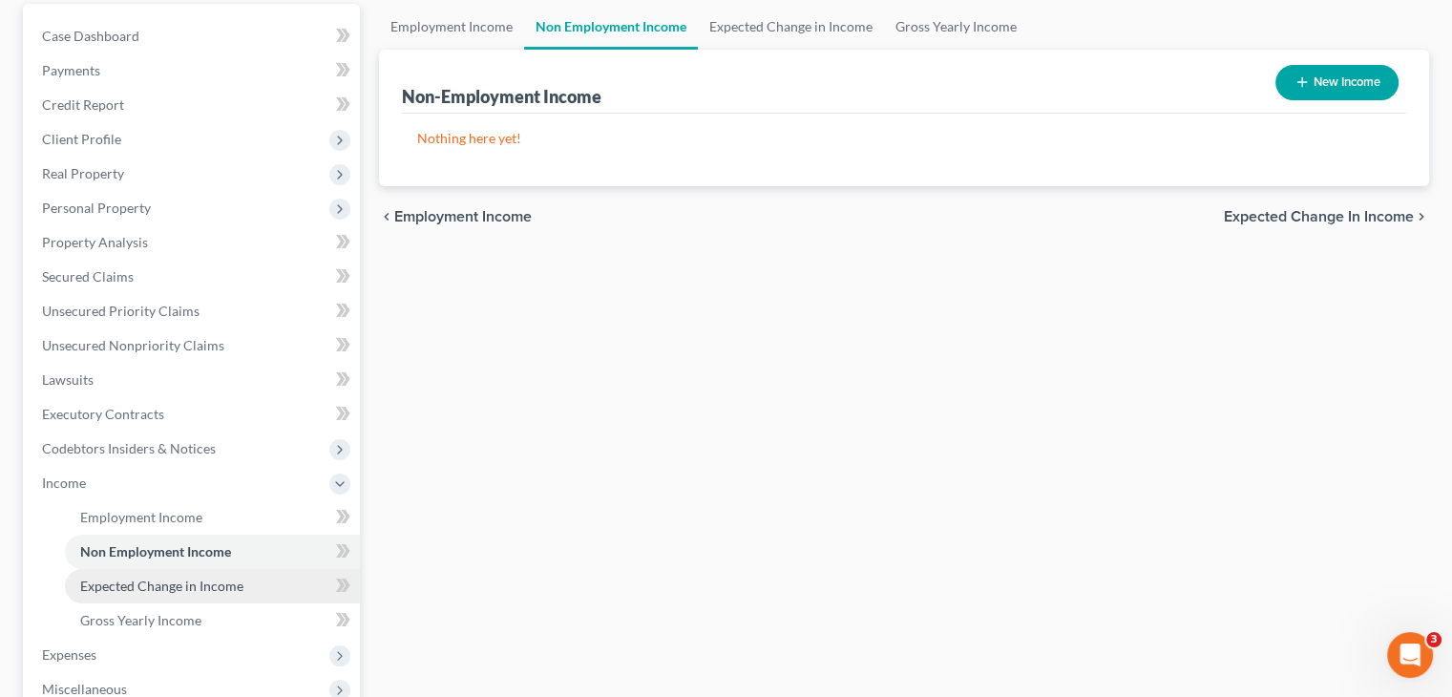
click at [140, 590] on span "Expected Change in Income" at bounding box center [161, 585] width 163 height 16
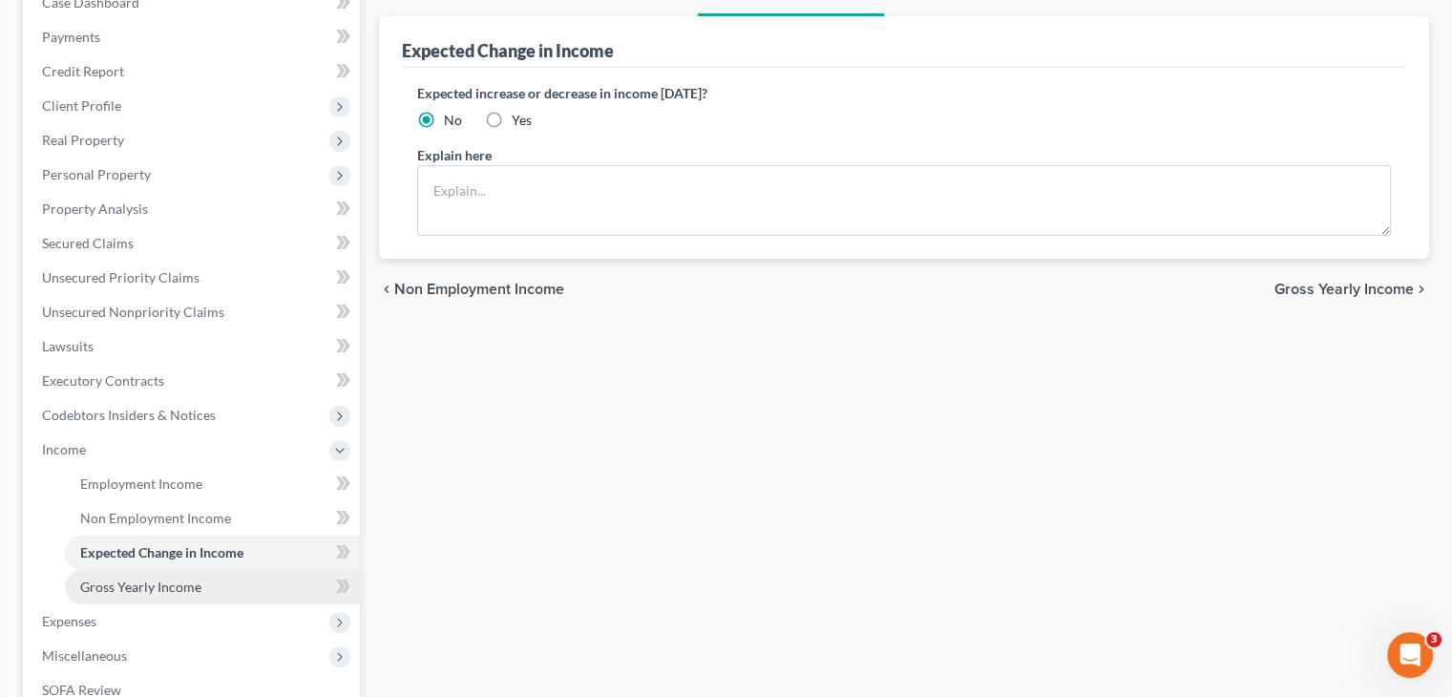
click at [161, 581] on span "Gross Yearly Income" at bounding box center [140, 586] width 121 height 16
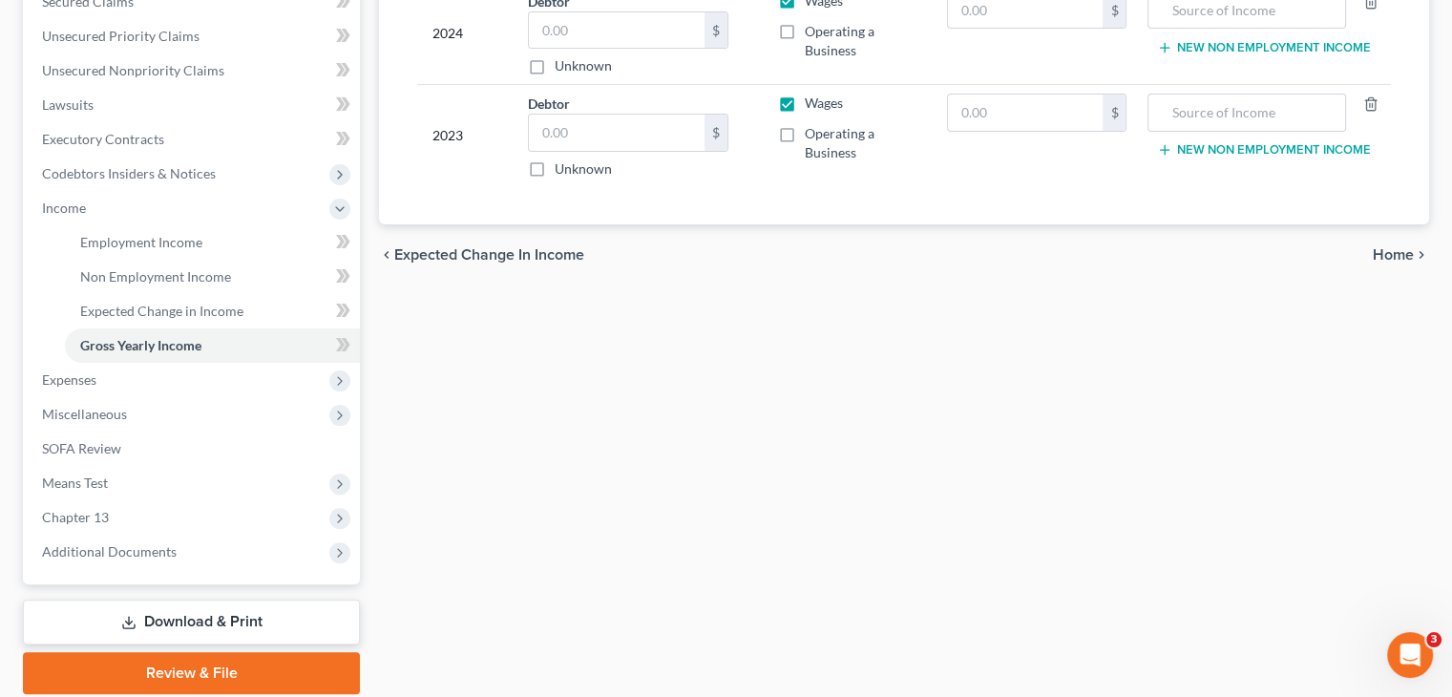
scroll to position [523, 0]
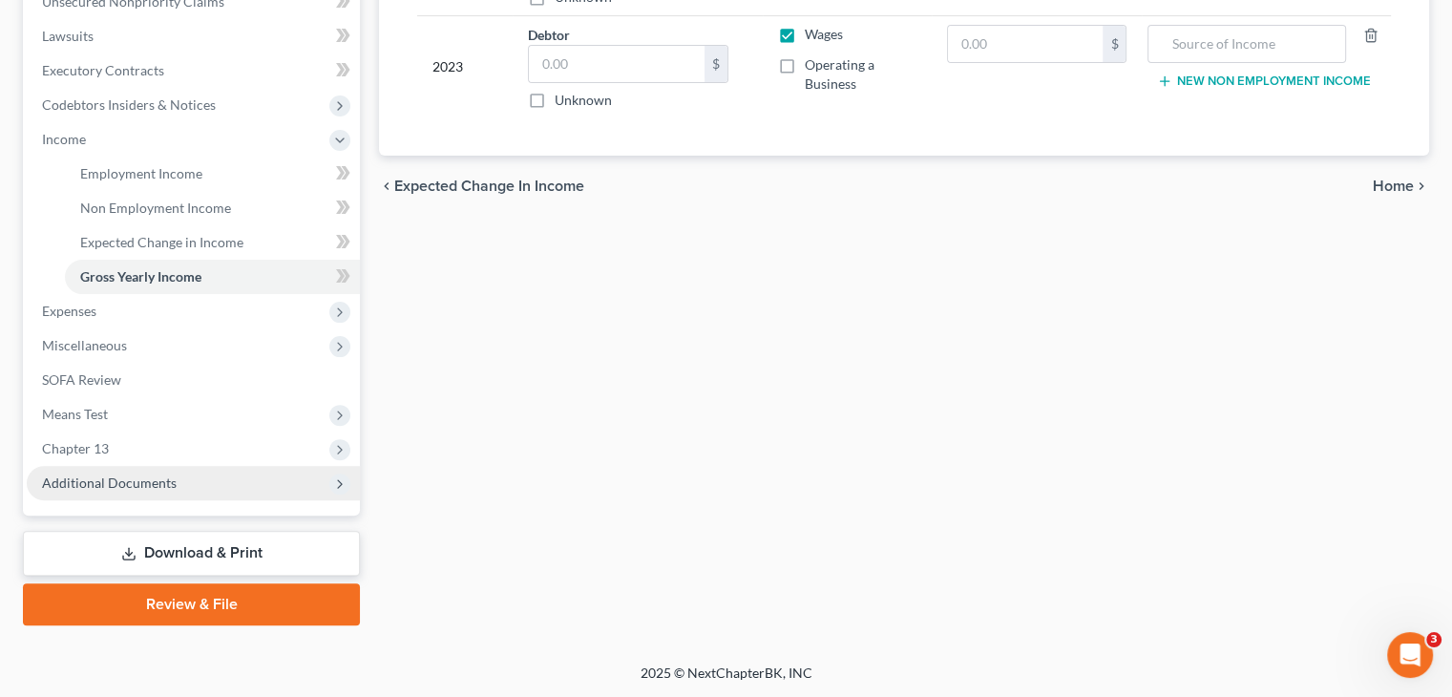
click at [276, 488] on span "Additional Documents" at bounding box center [193, 483] width 333 height 34
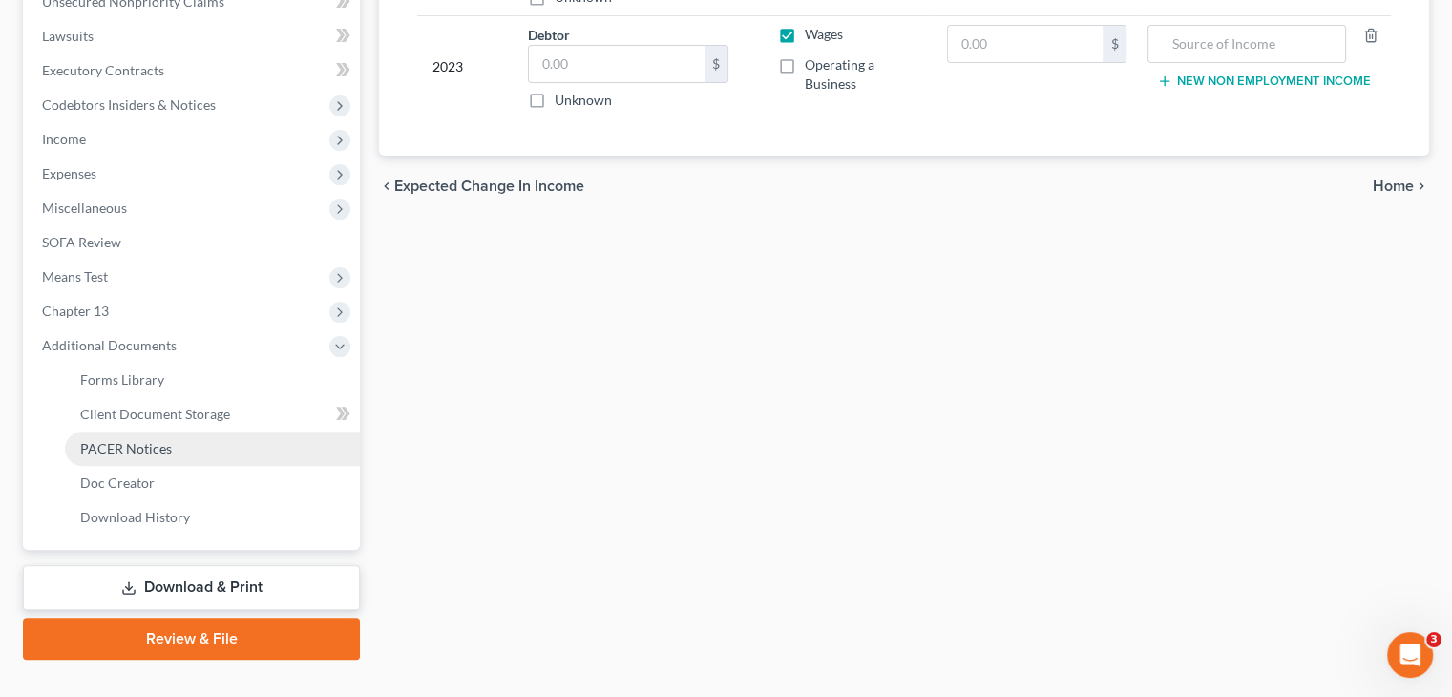
click at [108, 432] on link "PACER Notices" at bounding box center [212, 448] width 295 height 34
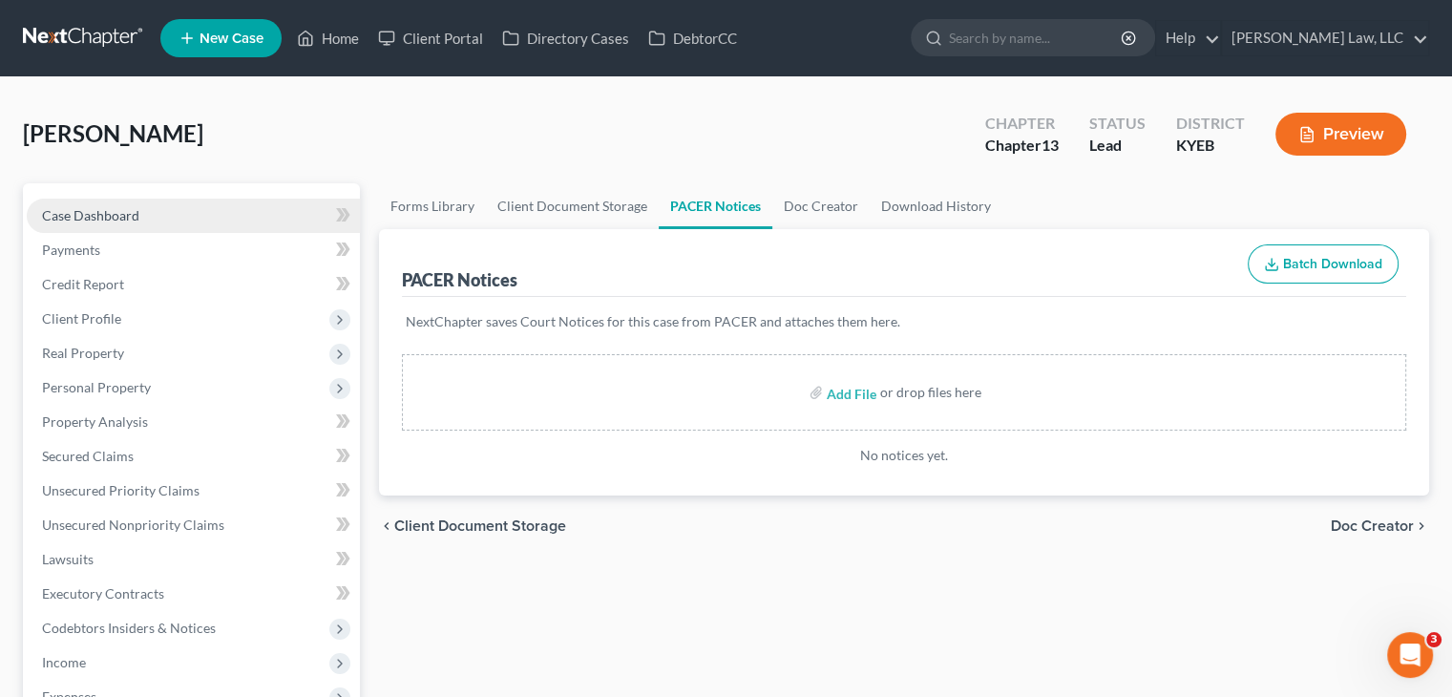
click at [200, 210] on link "Case Dashboard" at bounding box center [193, 216] width 333 height 34
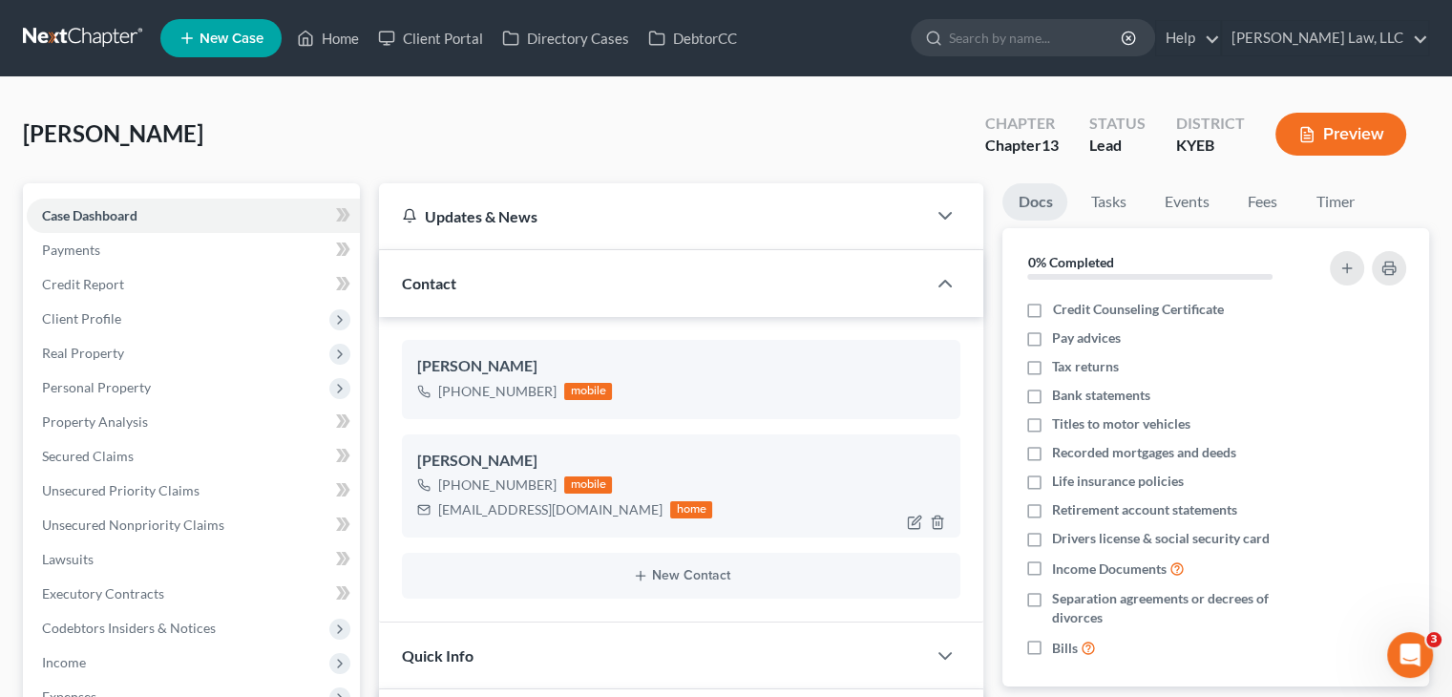
scroll to position [397, 0]
drag, startPoint x: 615, startPoint y: 508, endPoint x: 416, endPoint y: 530, distance: 199.7
click at [416, 530] on div "[PERSON_NAME] [PHONE_NUMBER] mobile [EMAIL_ADDRESS][DOMAIN_NAME] home" at bounding box center [681, 485] width 558 height 103
copy div "[EMAIL_ADDRESS][DOMAIN_NAME]"
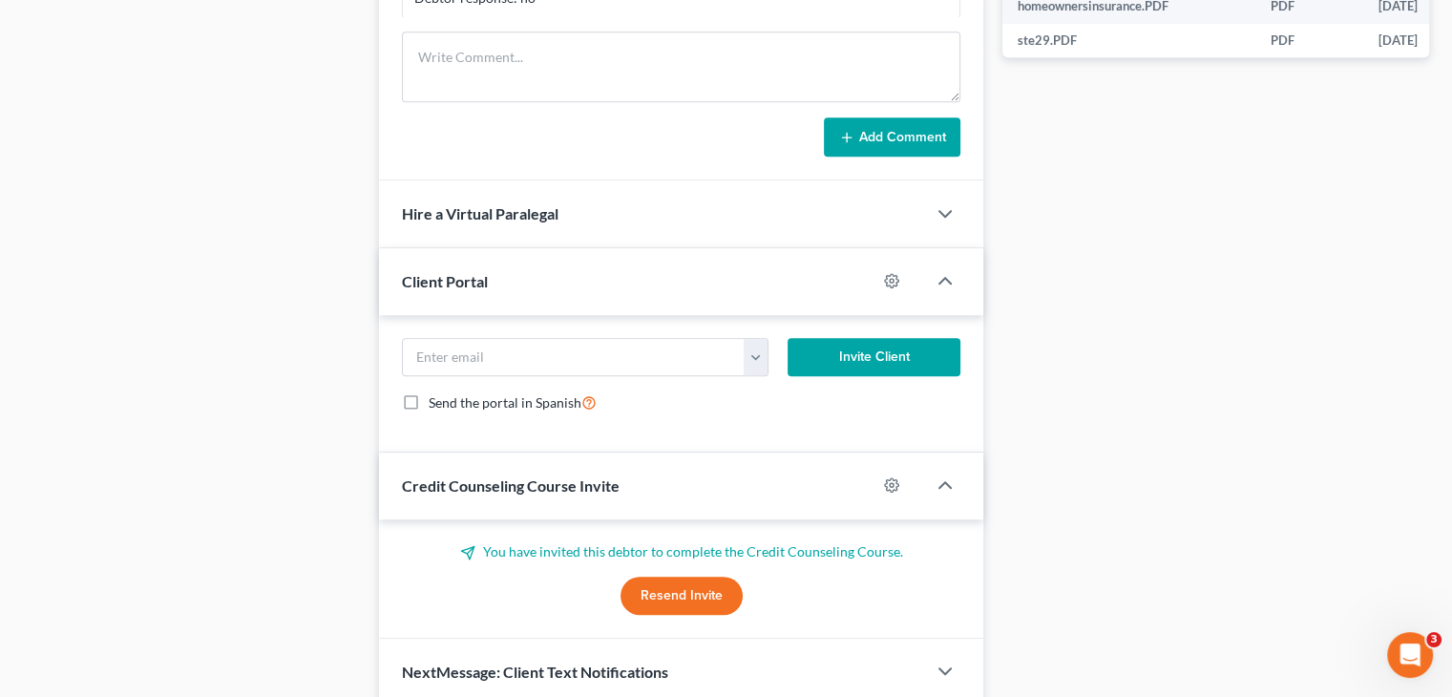
scroll to position [1146, 0]
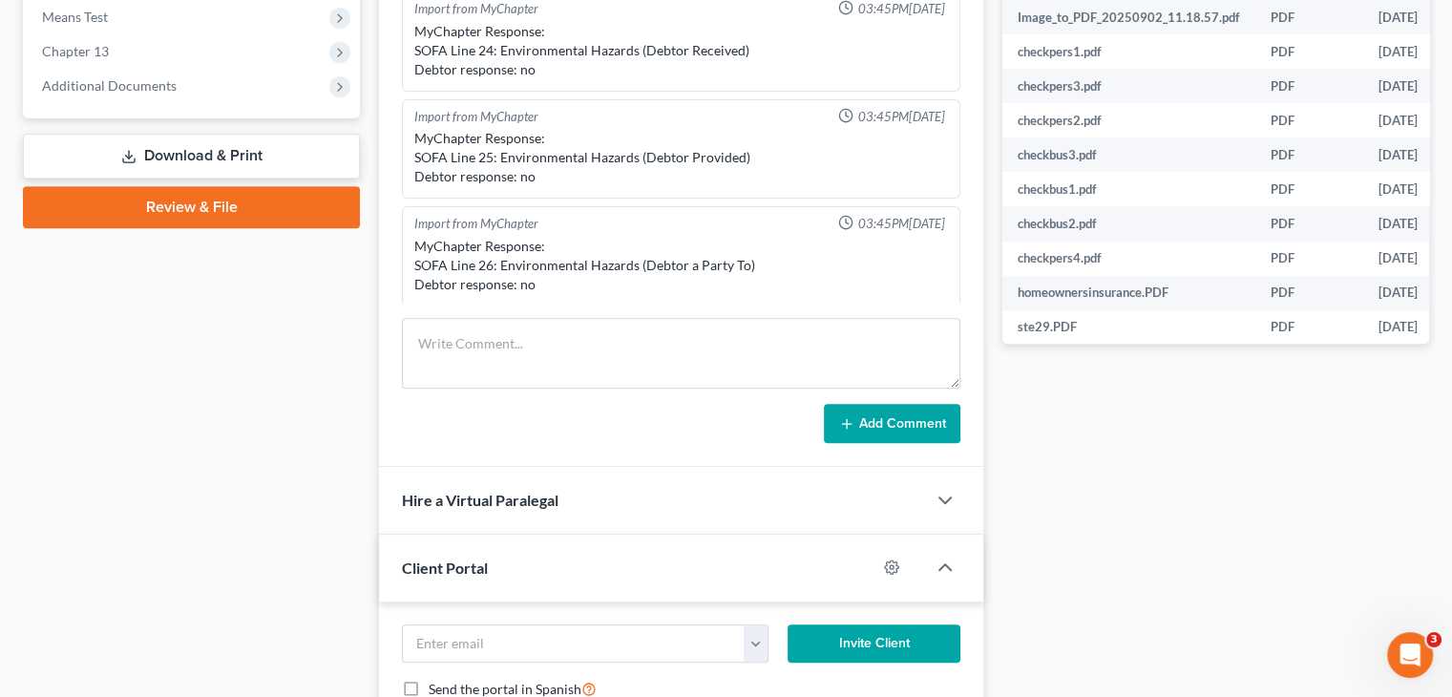
scroll to position [677, 0]
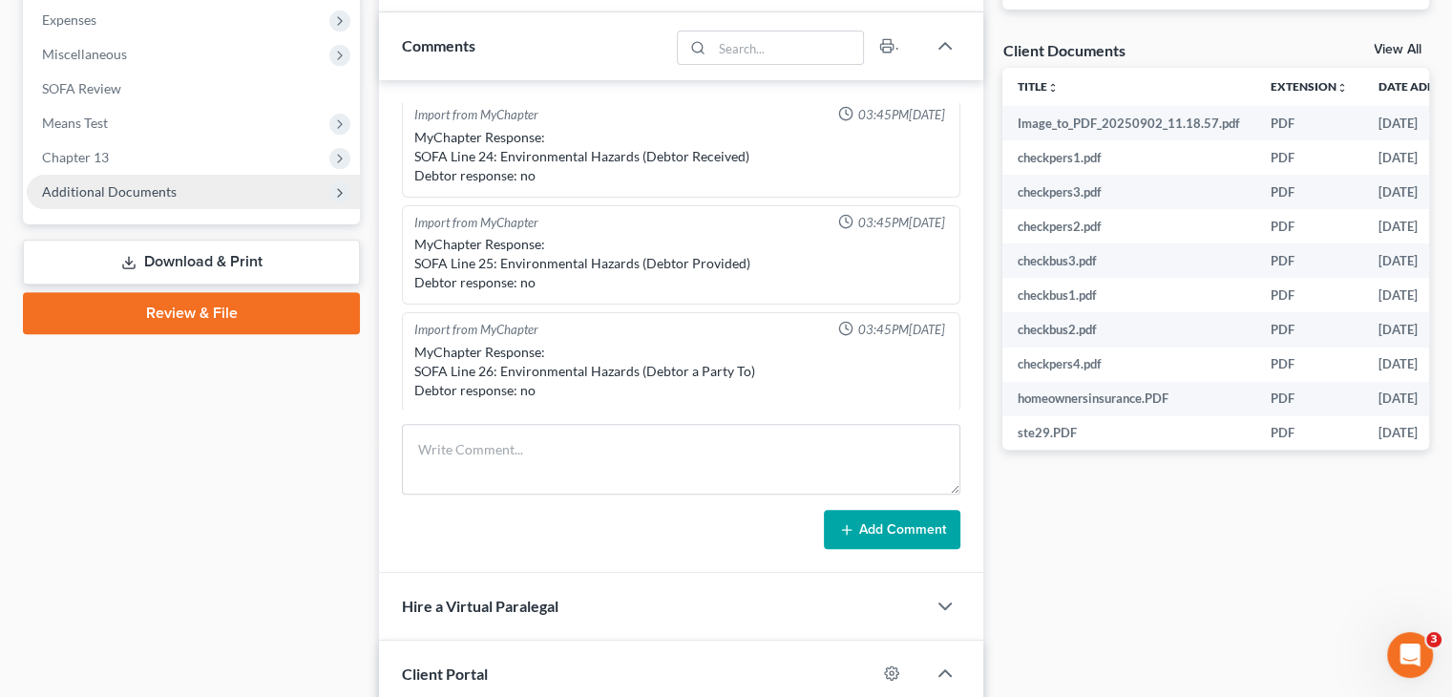
click at [172, 185] on span "Additional Documents" at bounding box center [109, 191] width 135 height 16
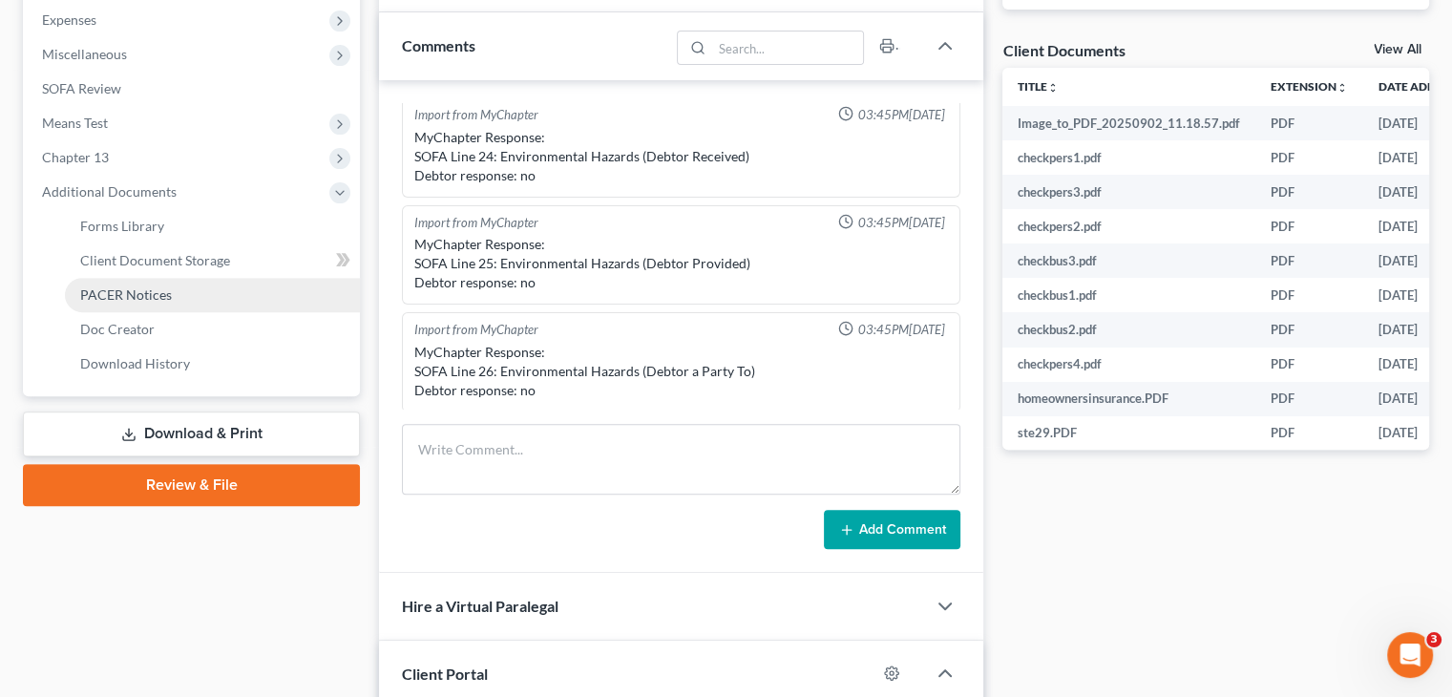
click at [163, 296] on span "PACER Notices" at bounding box center [126, 294] width 92 height 16
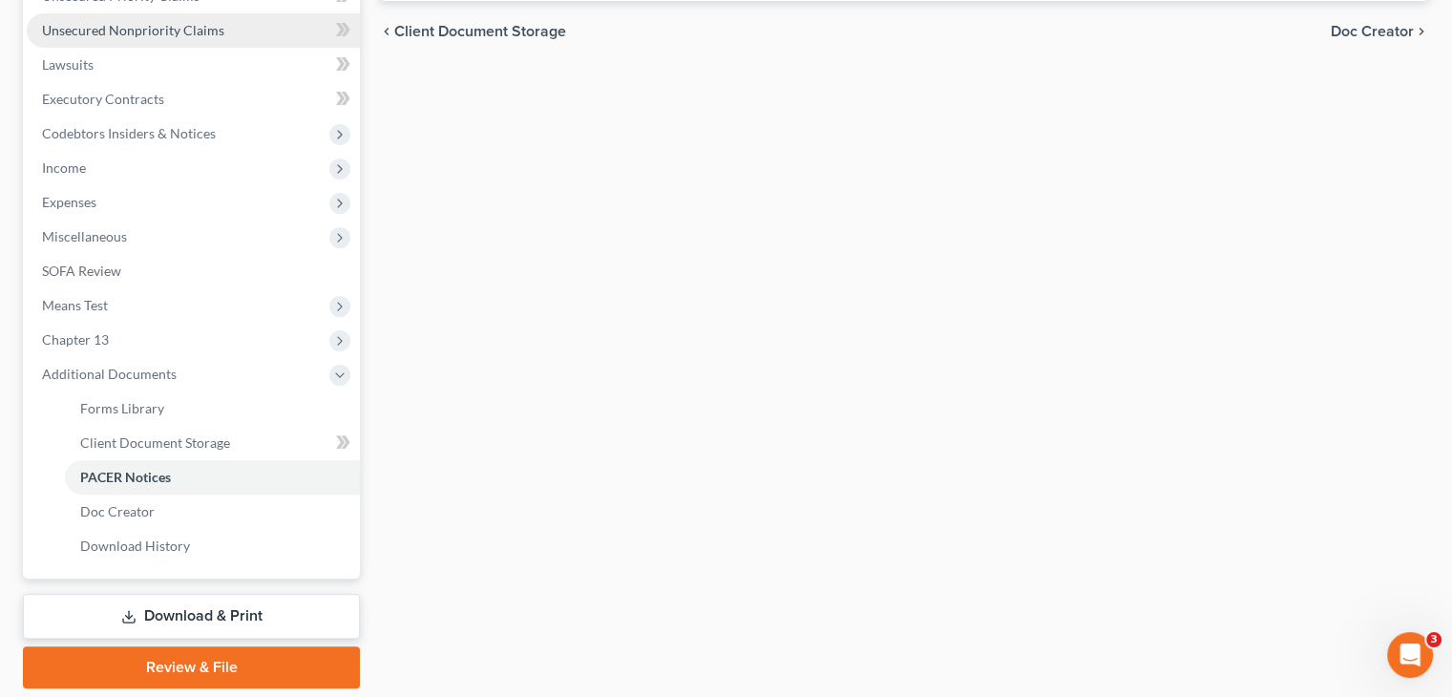
scroll to position [557, 0]
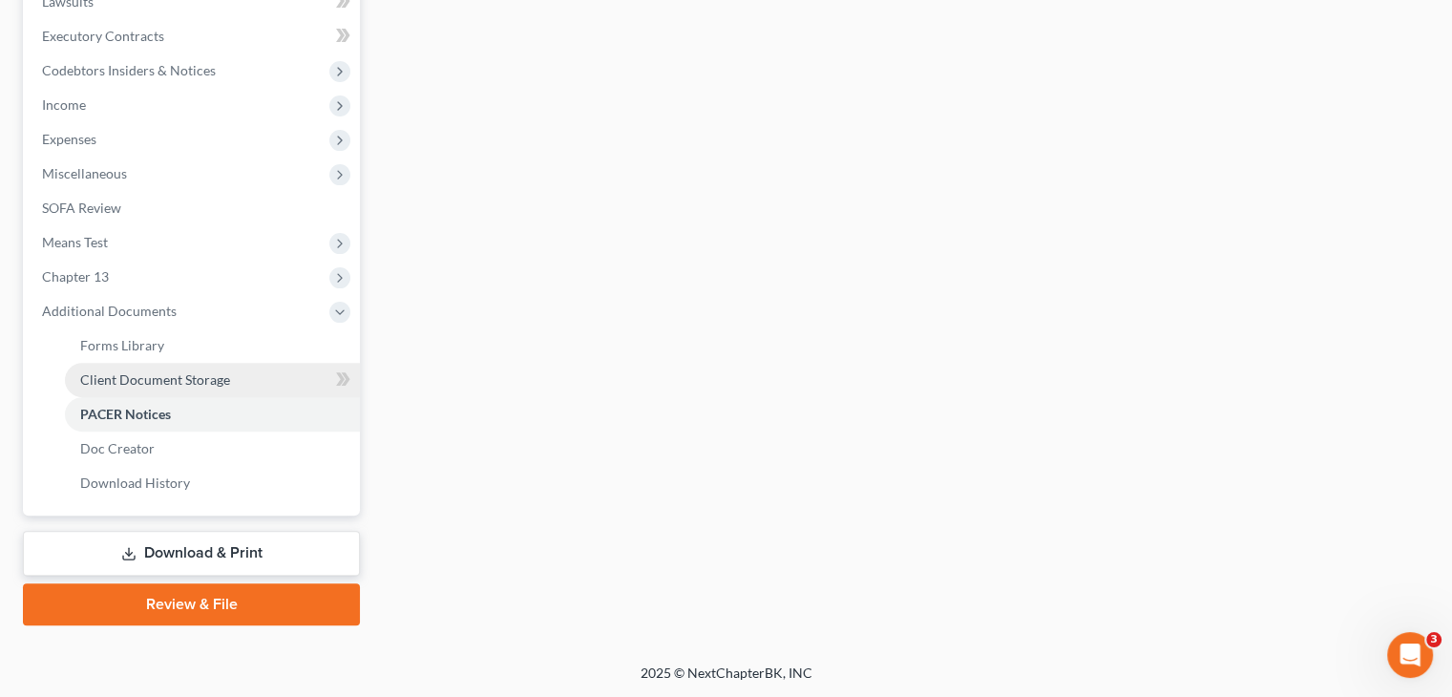
click at [173, 369] on link "Client Document Storage" at bounding box center [212, 380] width 295 height 34
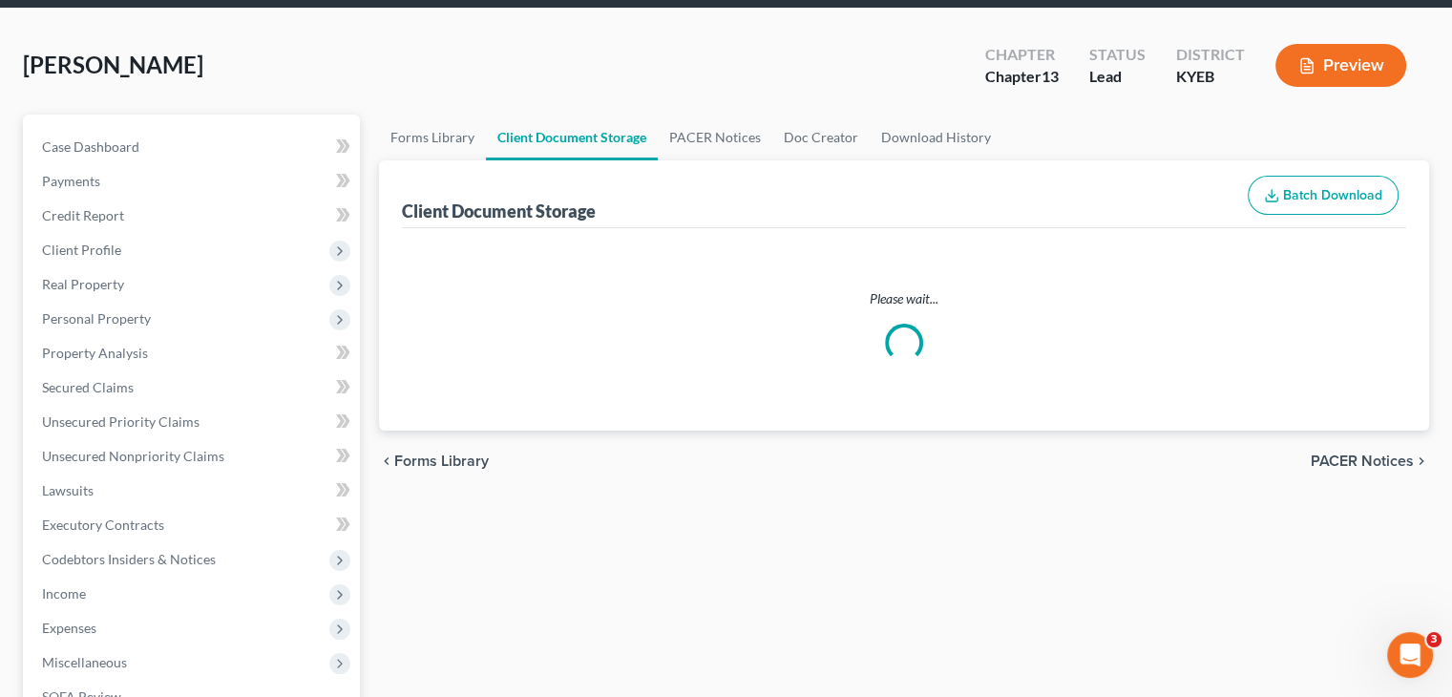
scroll to position [71, 0]
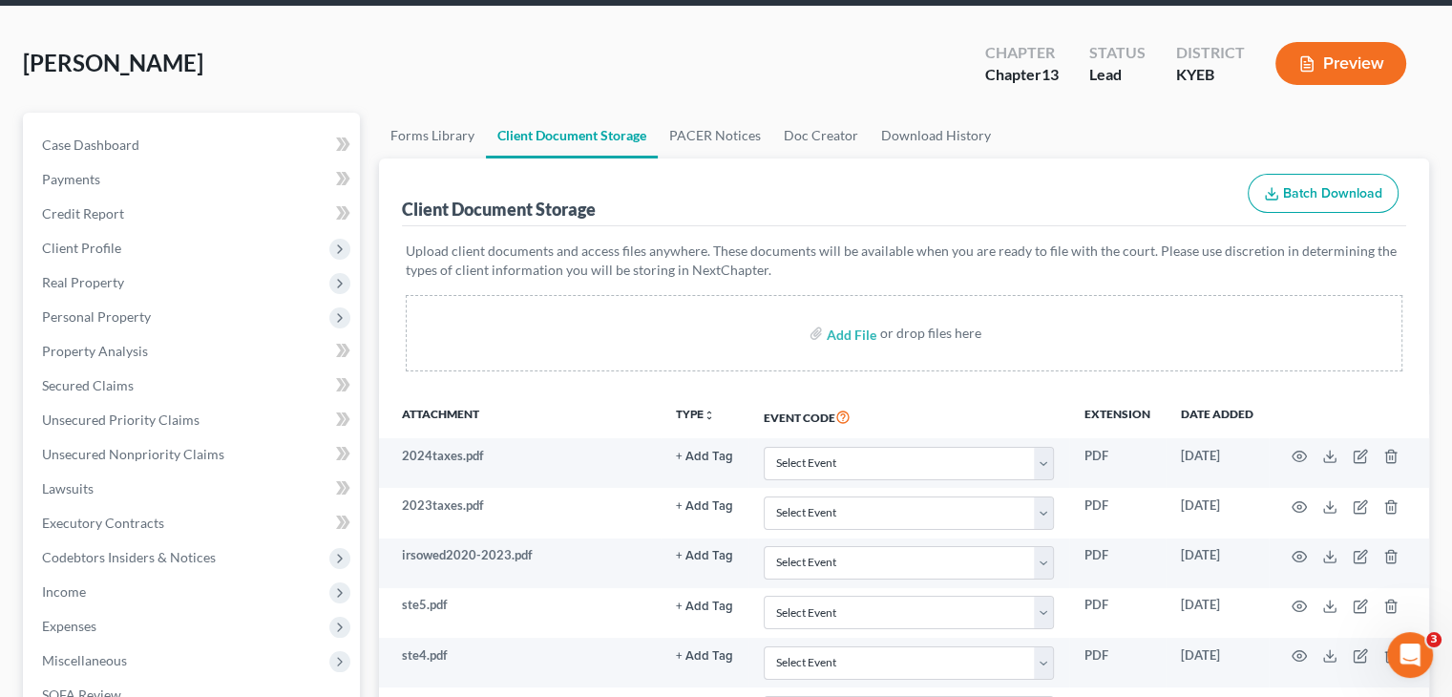
click at [817, 277] on p "Upload client documents and access files anywhere. These documents will be avai…" at bounding box center [904, 260] width 996 height 38
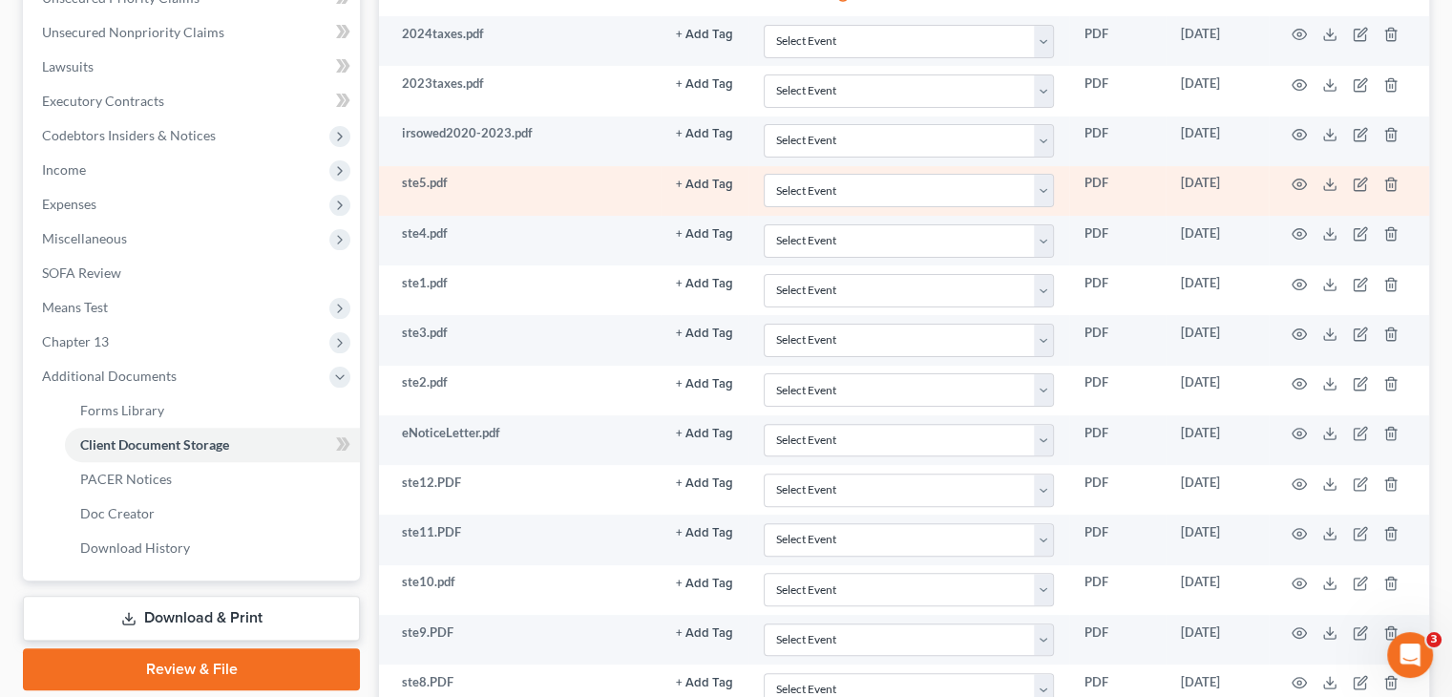
scroll to position [492, 0]
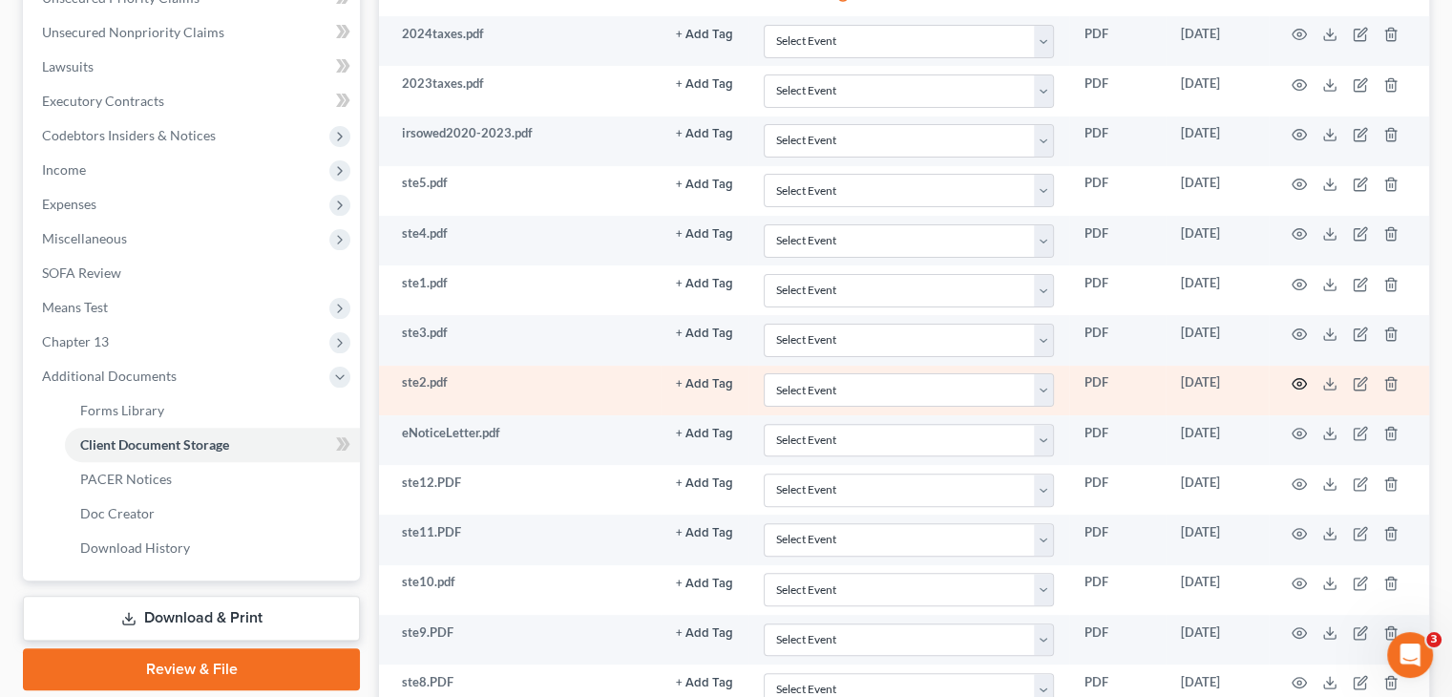
click at [1302, 380] on icon "button" at bounding box center [1298, 383] width 15 height 15
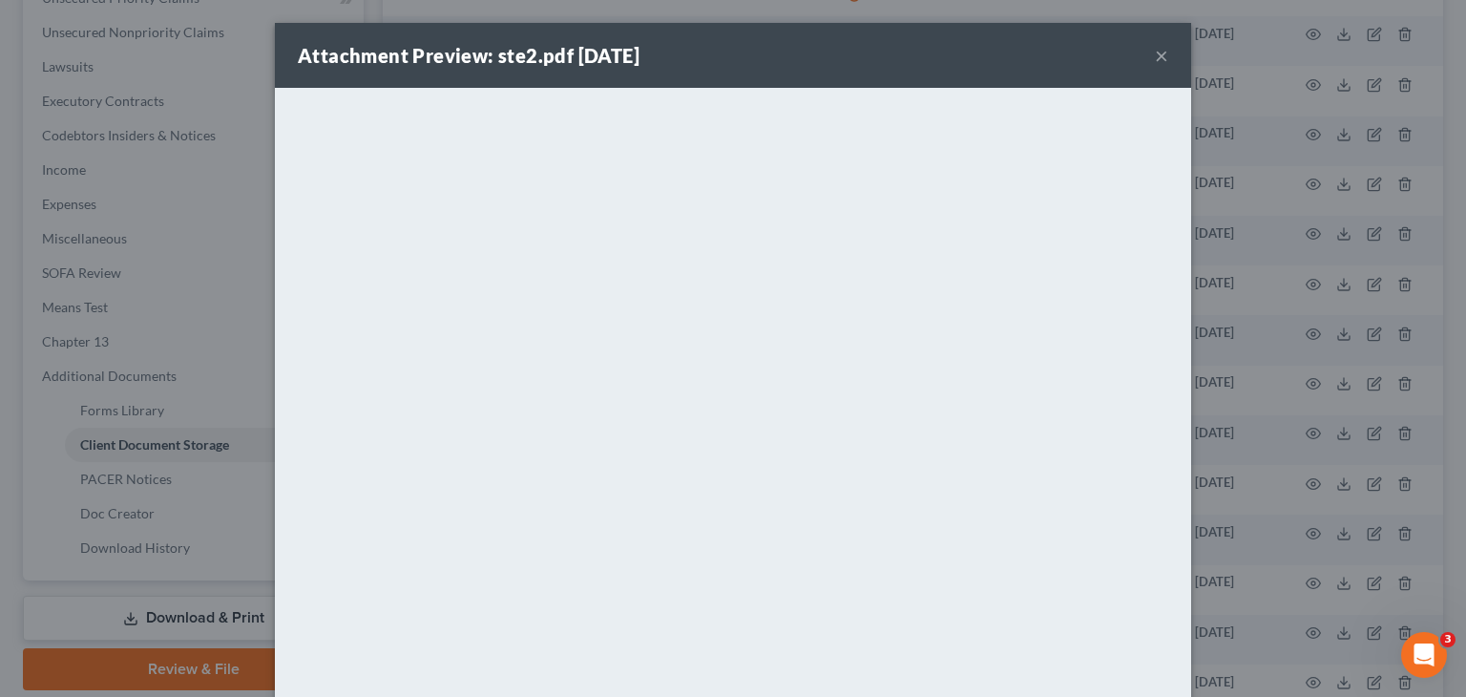
click at [1155, 60] on button "×" at bounding box center [1161, 55] width 13 height 23
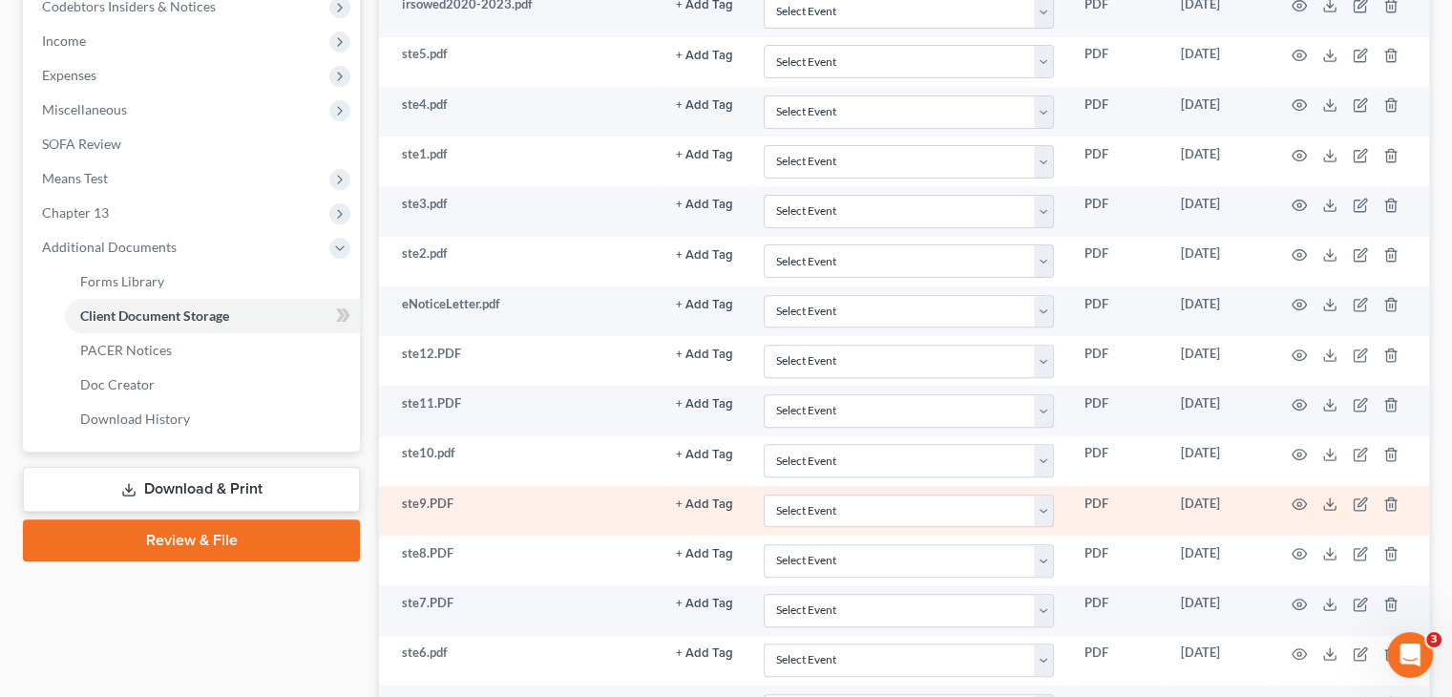
scroll to position [622, 0]
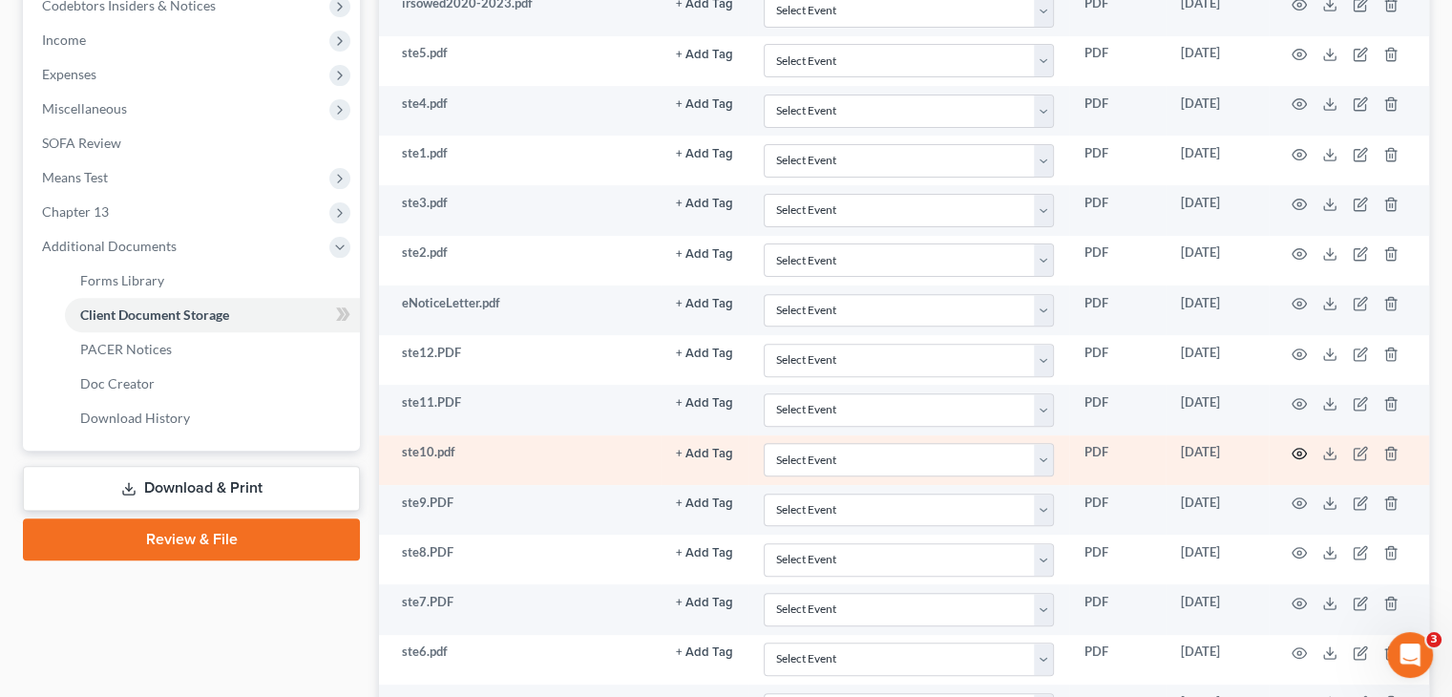
click at [1294, 449] on icon "button" at bounding box center [1298, 453] width 15 height 15
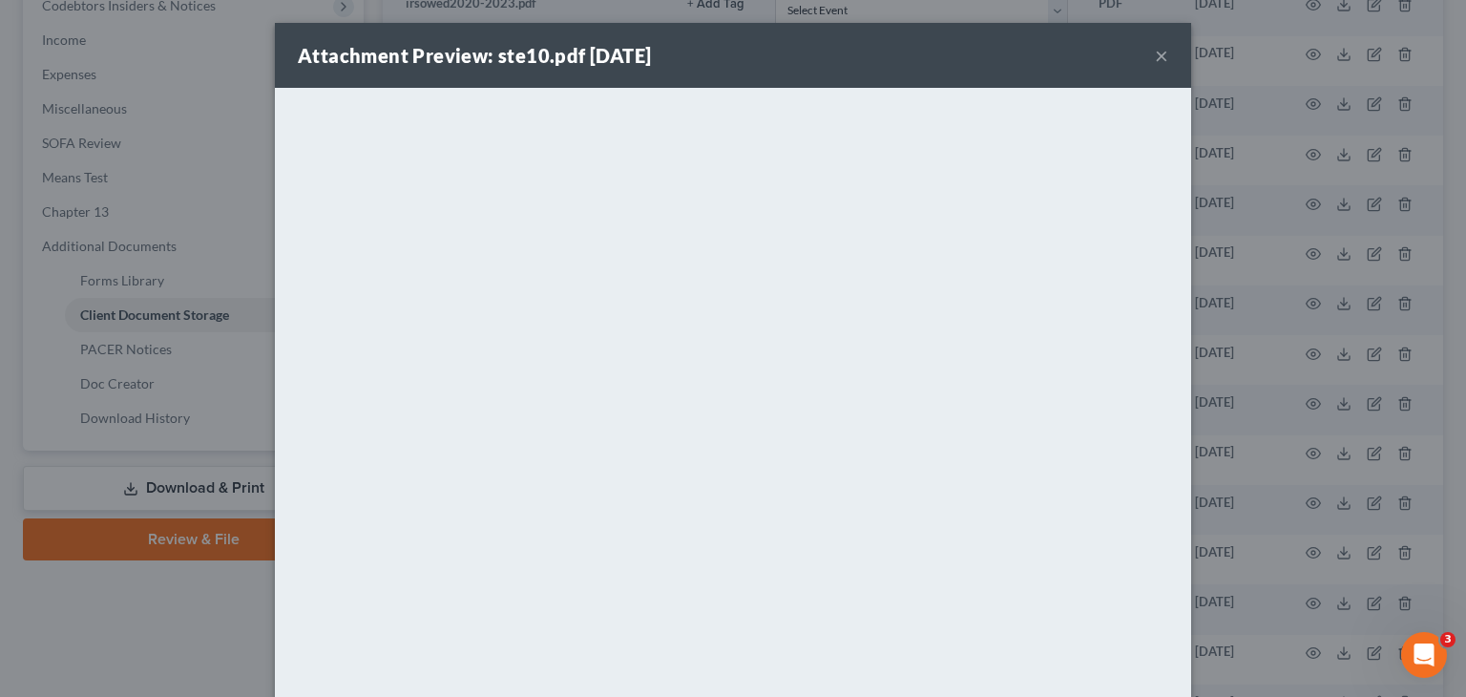
click at [1143, 53] on div "Attachment Preview: ste10.pdf [DATE] ×" at bounding box center [733, 55] width 916 height 65
click at [1155, 51] on button "×" at bounding box center [1161, 55] width 13 height 23
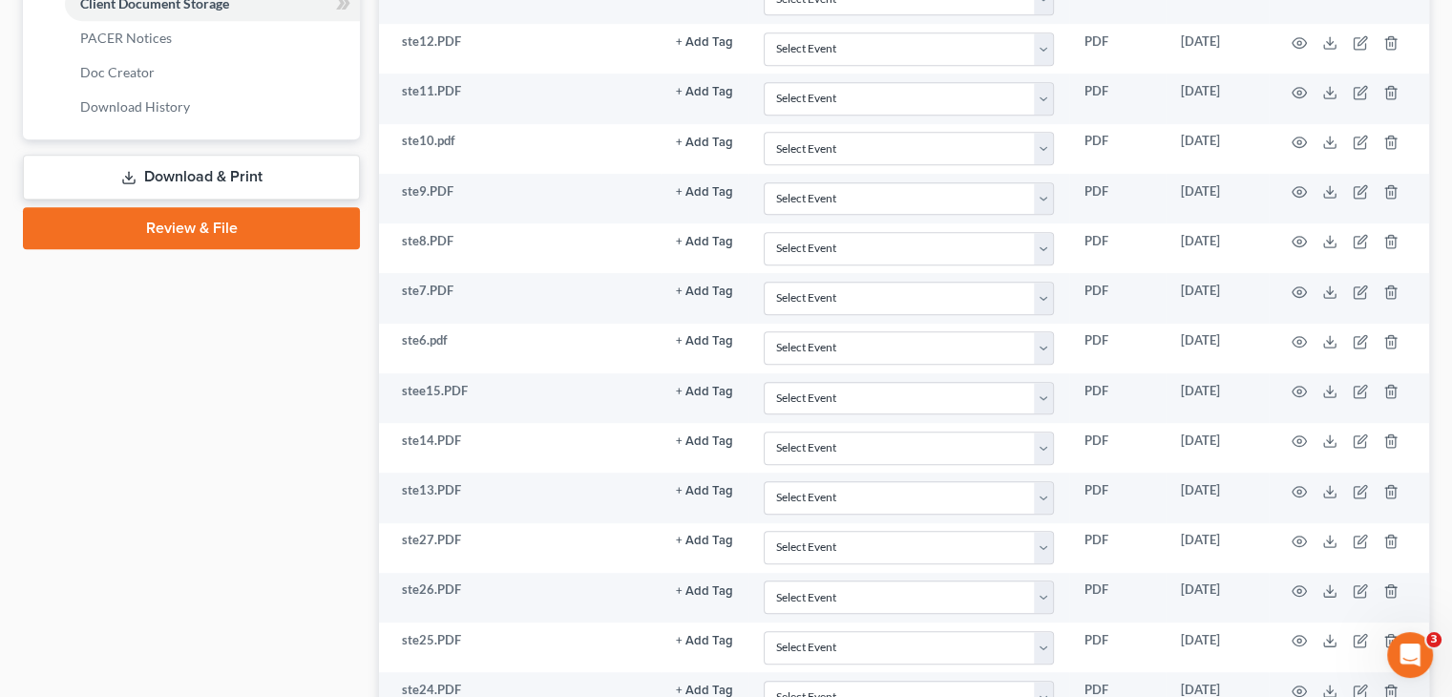
scroll to position [934, 0]
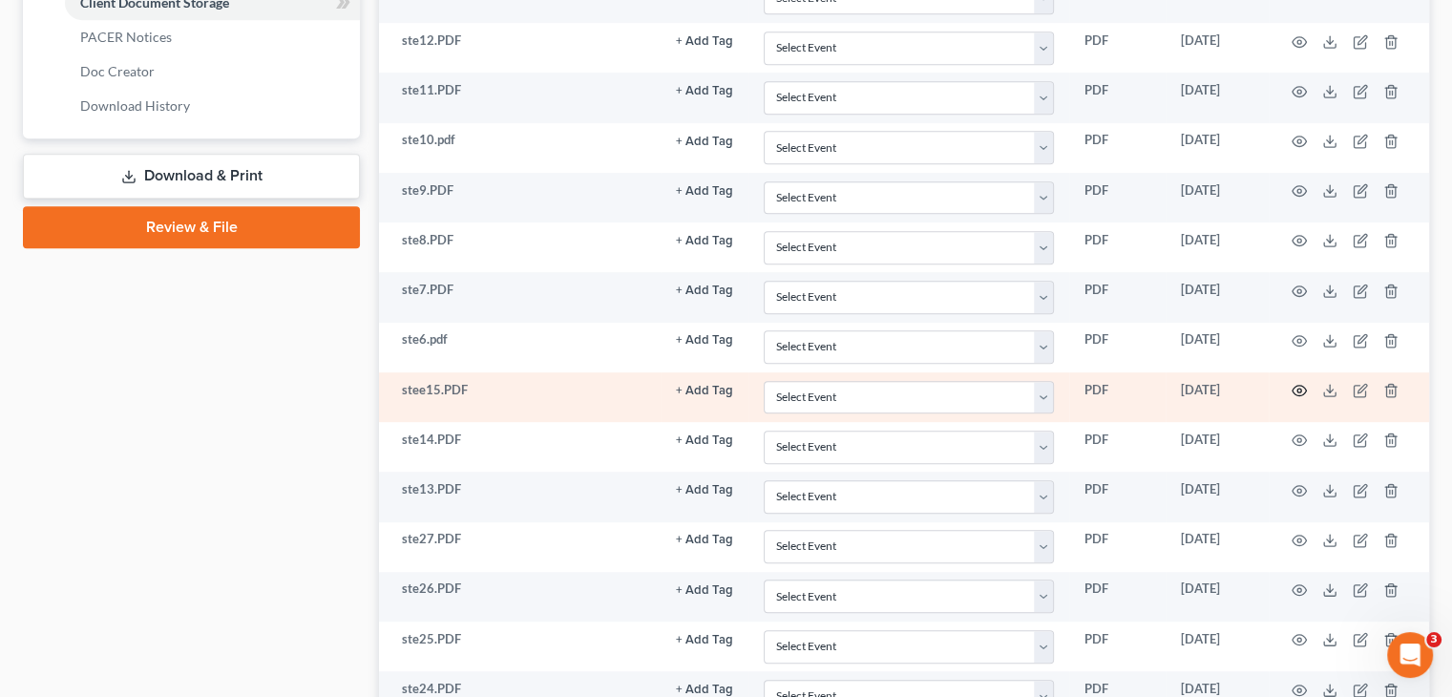
click at [1292, 383] on icon "button" at bounding box center [1298, 390] width 15 height 15
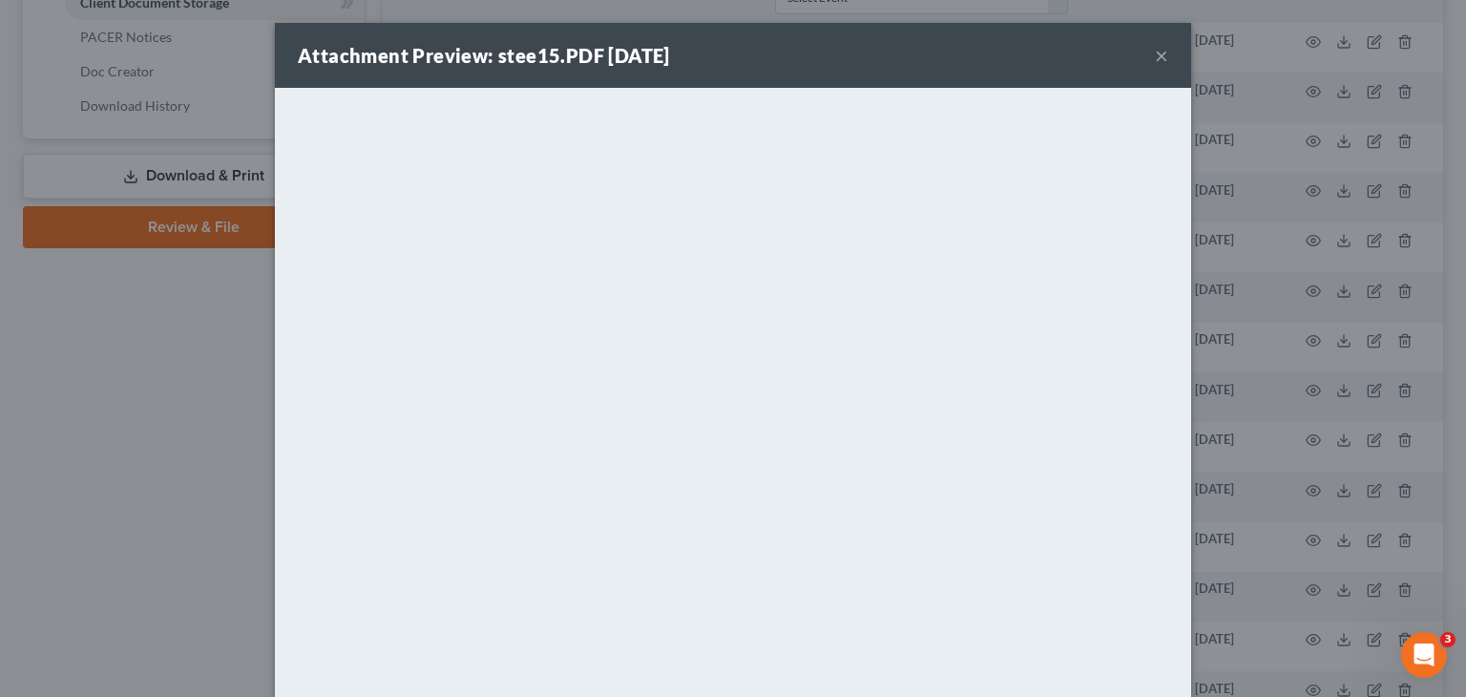
click at [1140, 63] on div "Attachment Preview: stee15.PDF [DATE] ×" at bounding box center [733, 55] width 916 height 65
click at [1155, 64] on button "×" at bounding box center [1161, 55] width 13 height 23
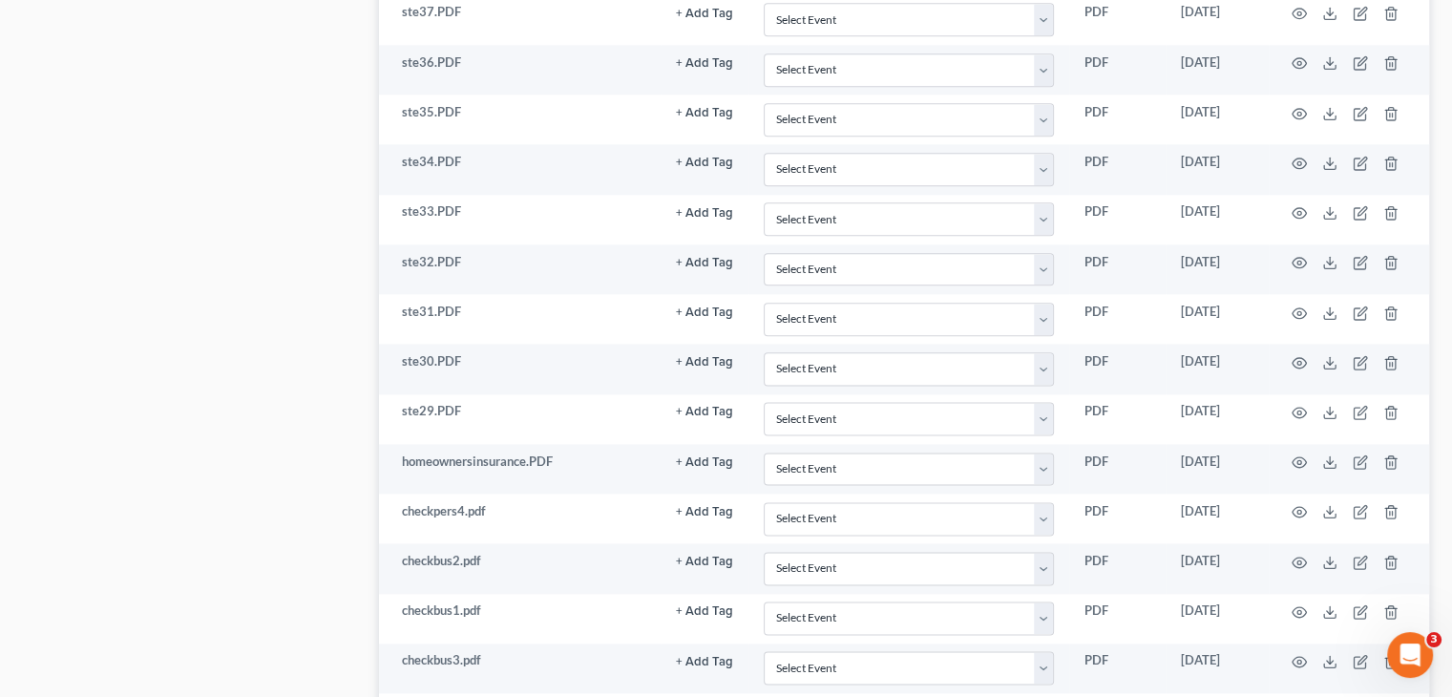
scroll to position [2357, 0]
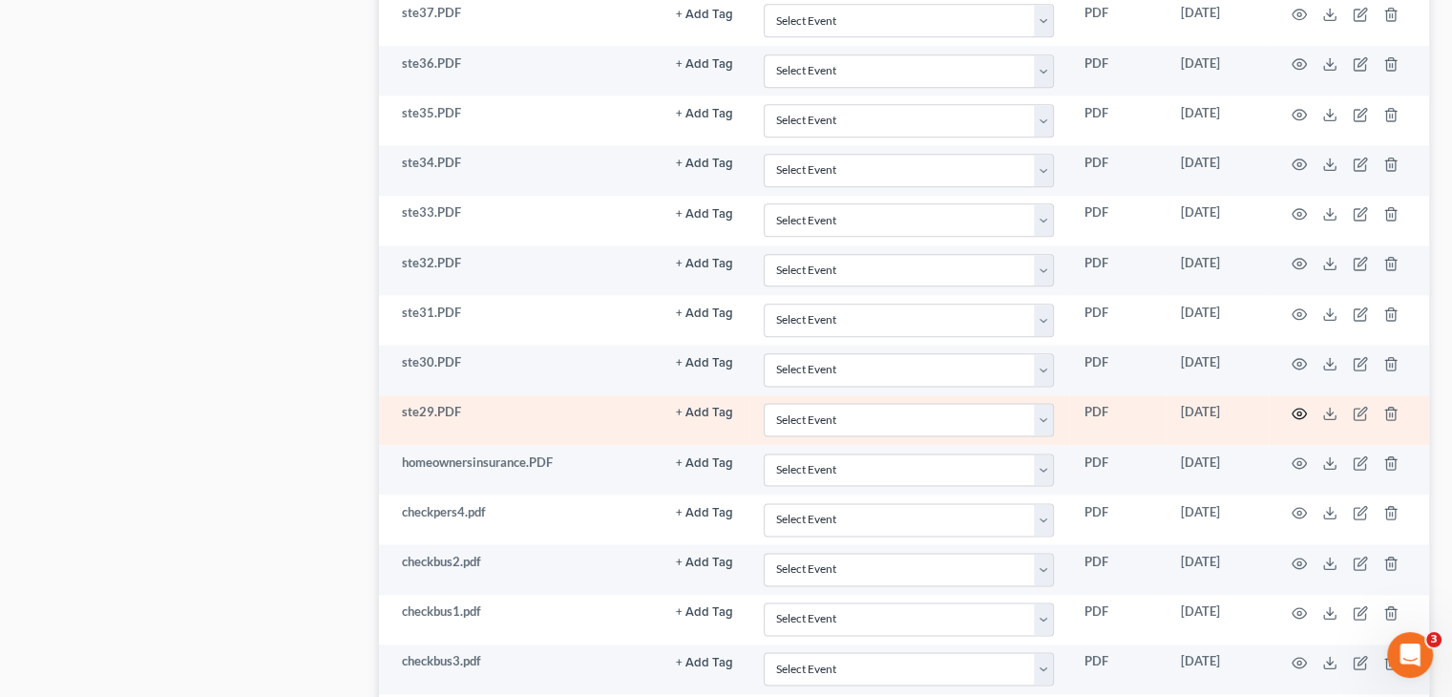
click at [1299, 408] on icon "button" at bounding box center [1299, 413] width 14 height 10
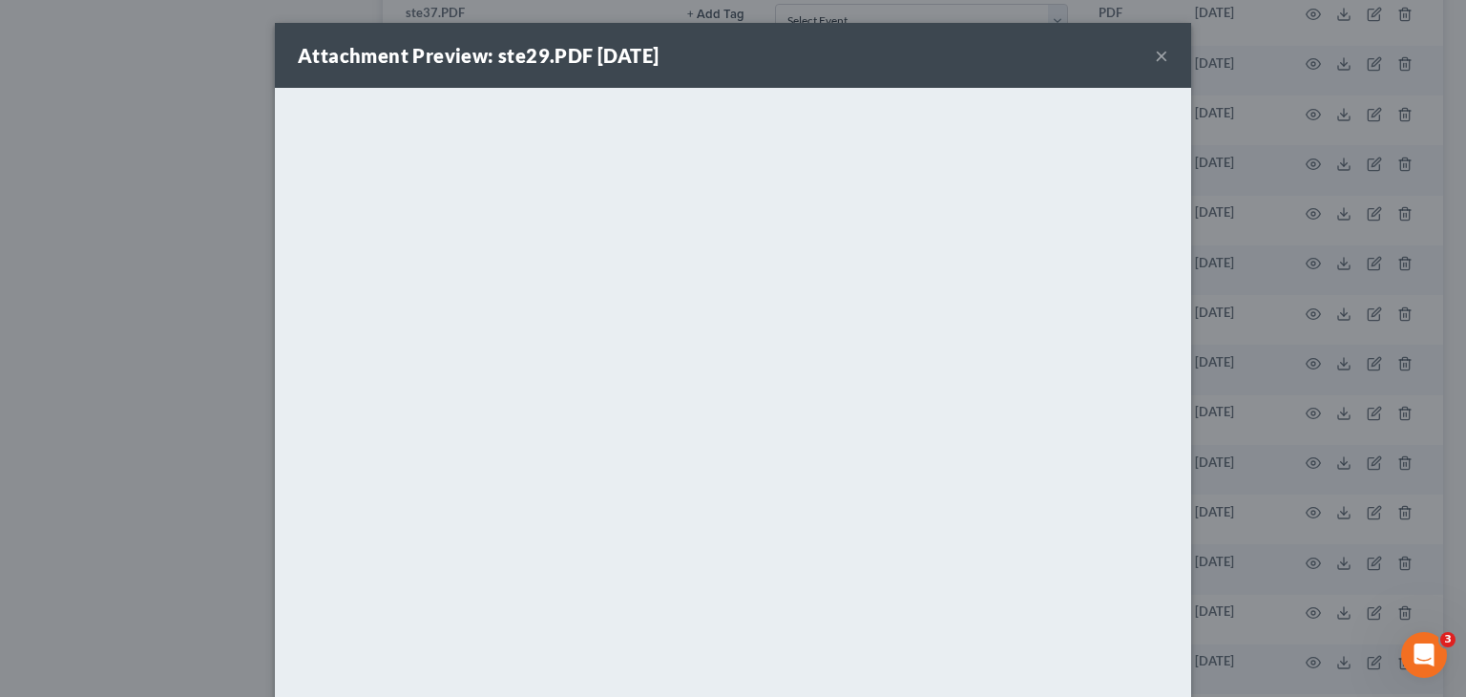
click at [1159, 51] on button "×" at bounding box center [1161, 55] width 13 height 23
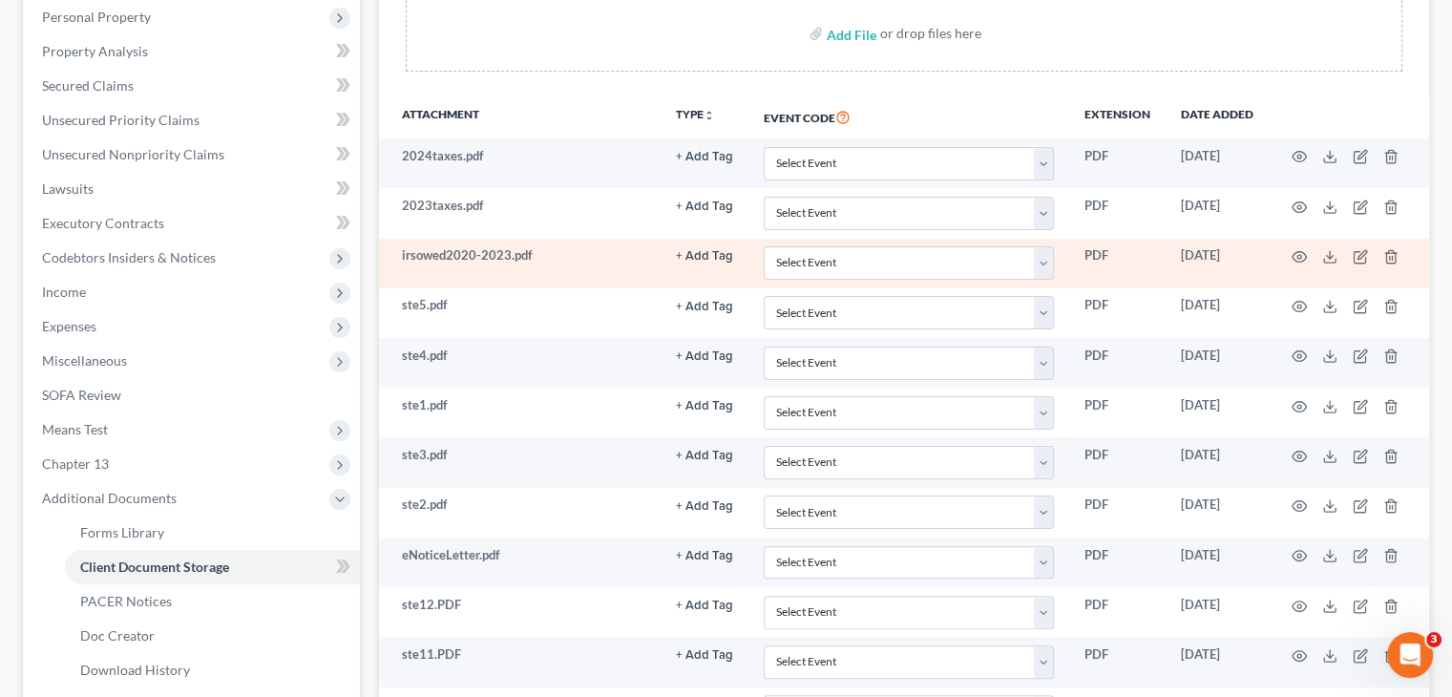
scroll to position [469, 0]
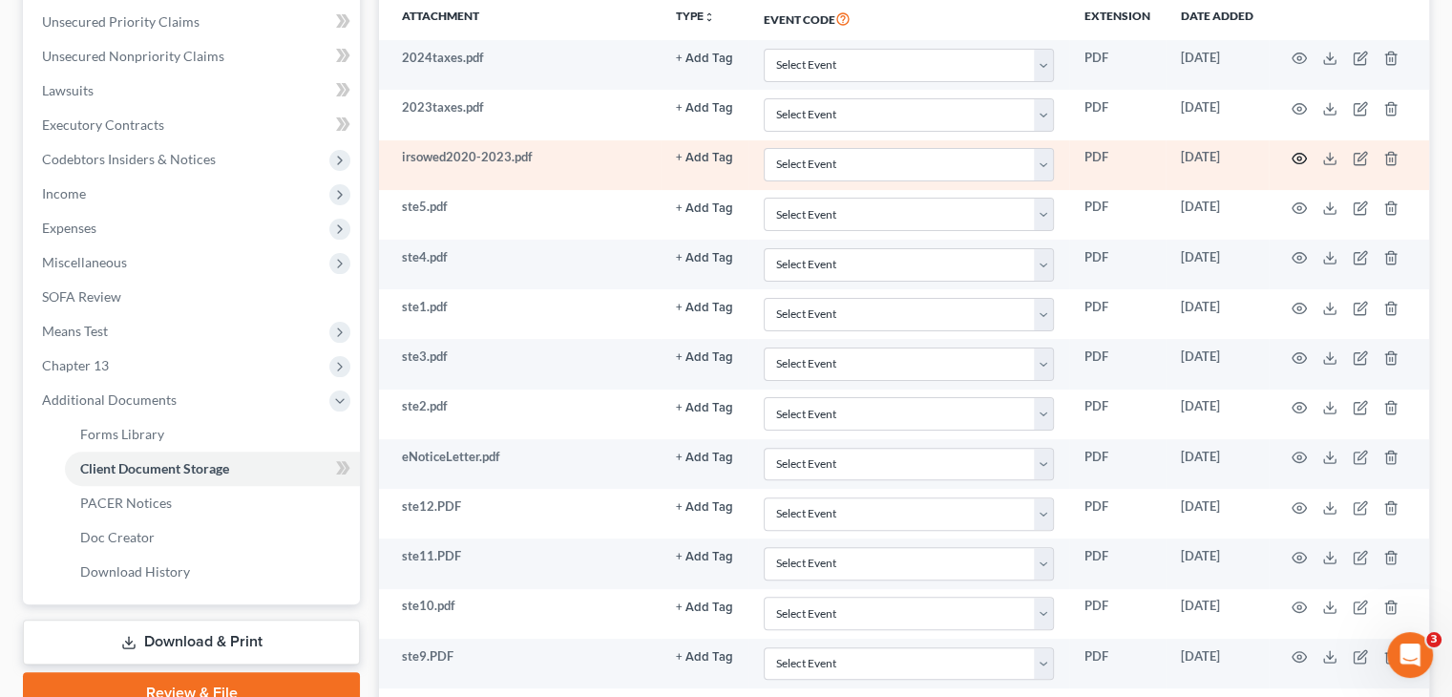
click at [1302, 161] on icon "button" at bounding box center [1298, 158] width 15 height 15
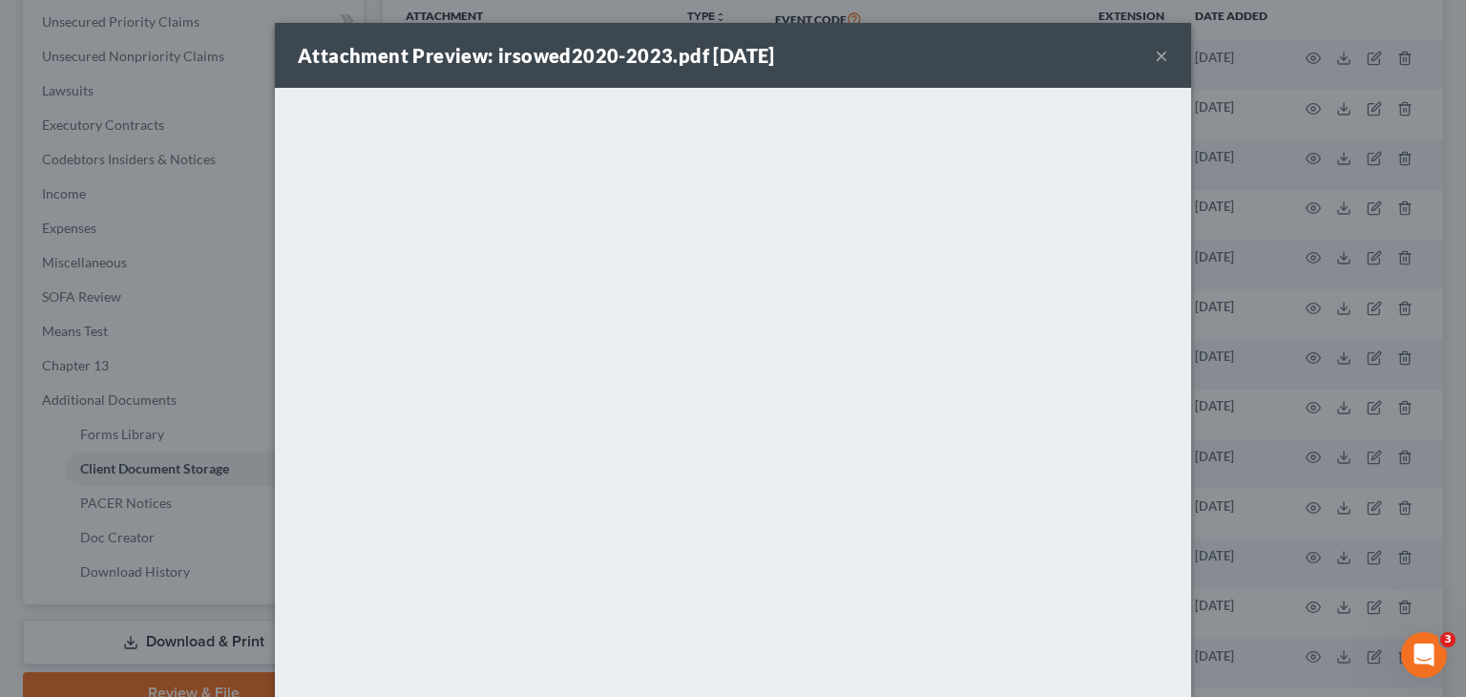
click at [1157, 47] on button "×" at bounding box center [1161, 55] width 13 height 23
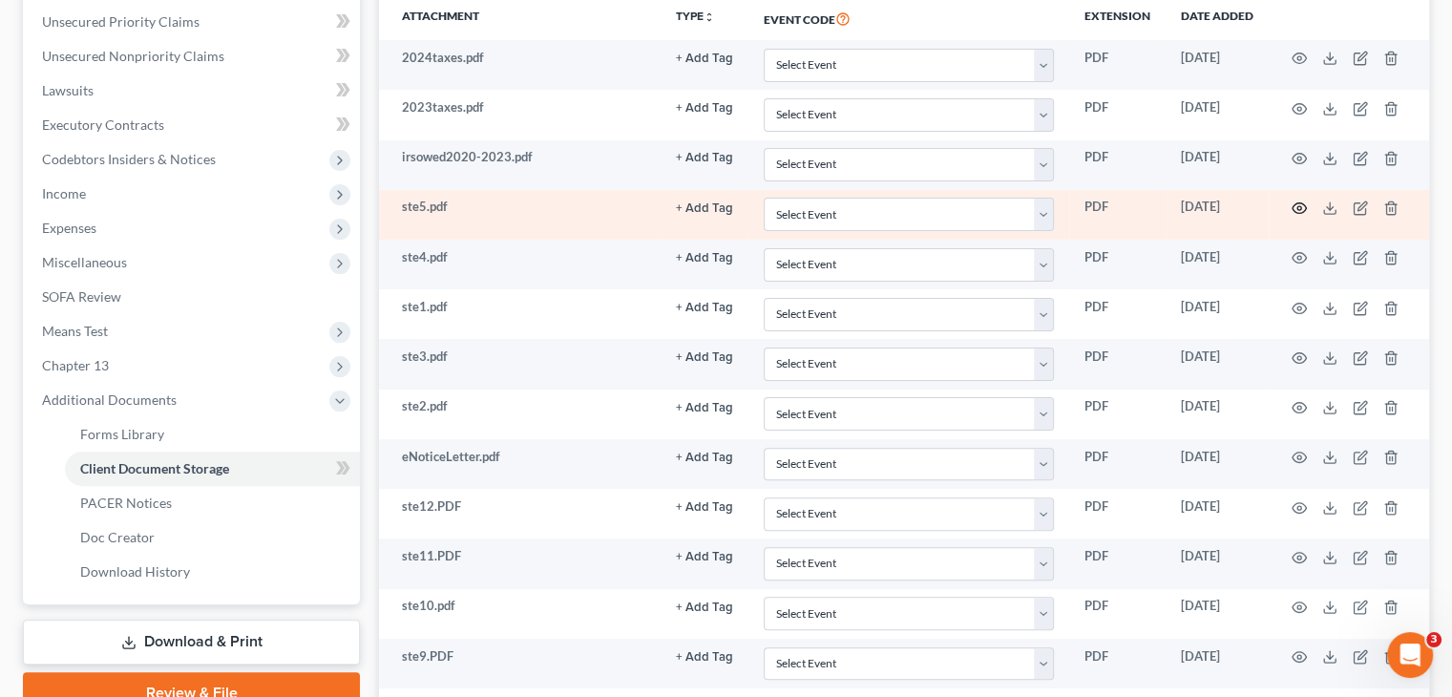
click at [1300, 208] on icon "button" at bounding box center [1298, 207] width 15 height 15
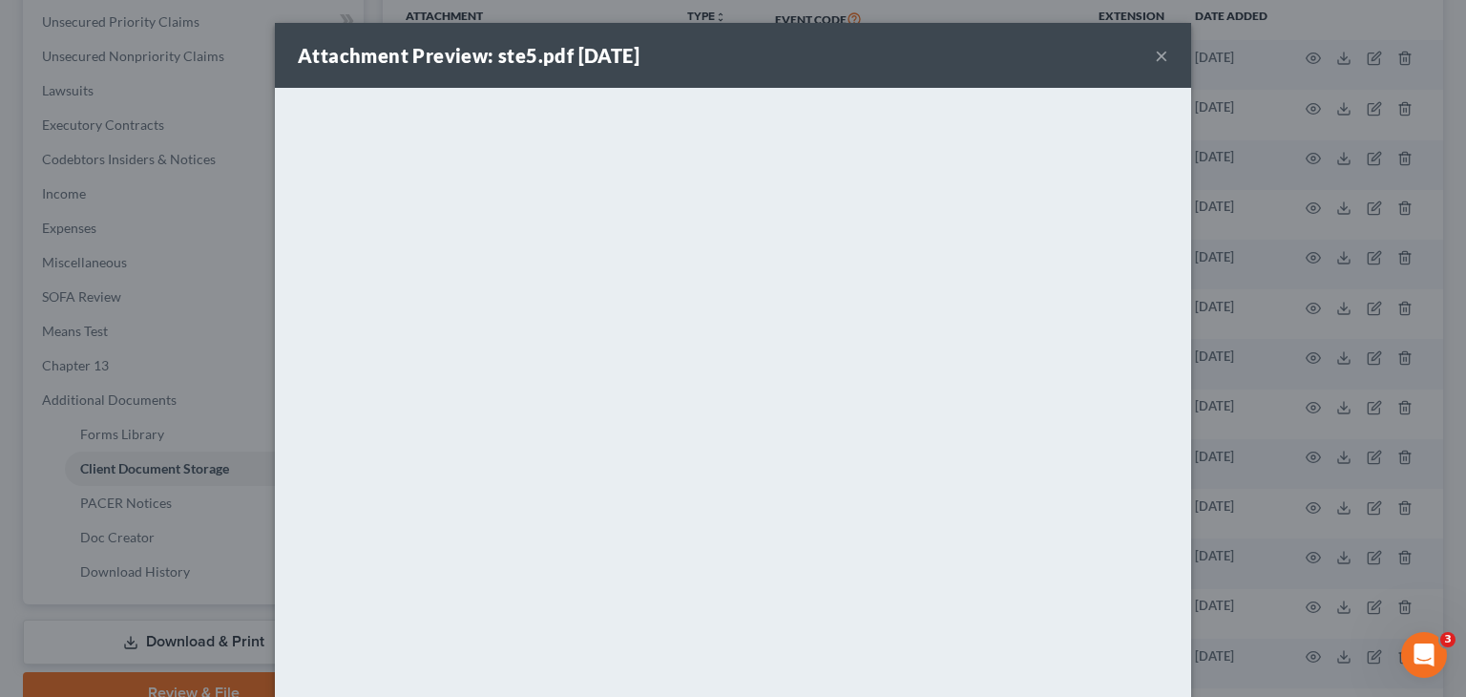
click at [1161, 52] on div "Attachment Preview: ste5.pdf [DATE] ×" at bounding box center [733, 55] width 916 height 65
click at [1161, 51] on div "Attachment Preview: ste5.pdf [DATE] ×" at bounding box center [733, 55] width 916 height 65
click at [1162, 52] on div "Attachment Preview: ste5.pdf [DATE] ×" at bounding box center [733, 55] width 916 height 65
click at [1161, 54] on button "×" at bounding box center [1161, 55] width 13 height 23
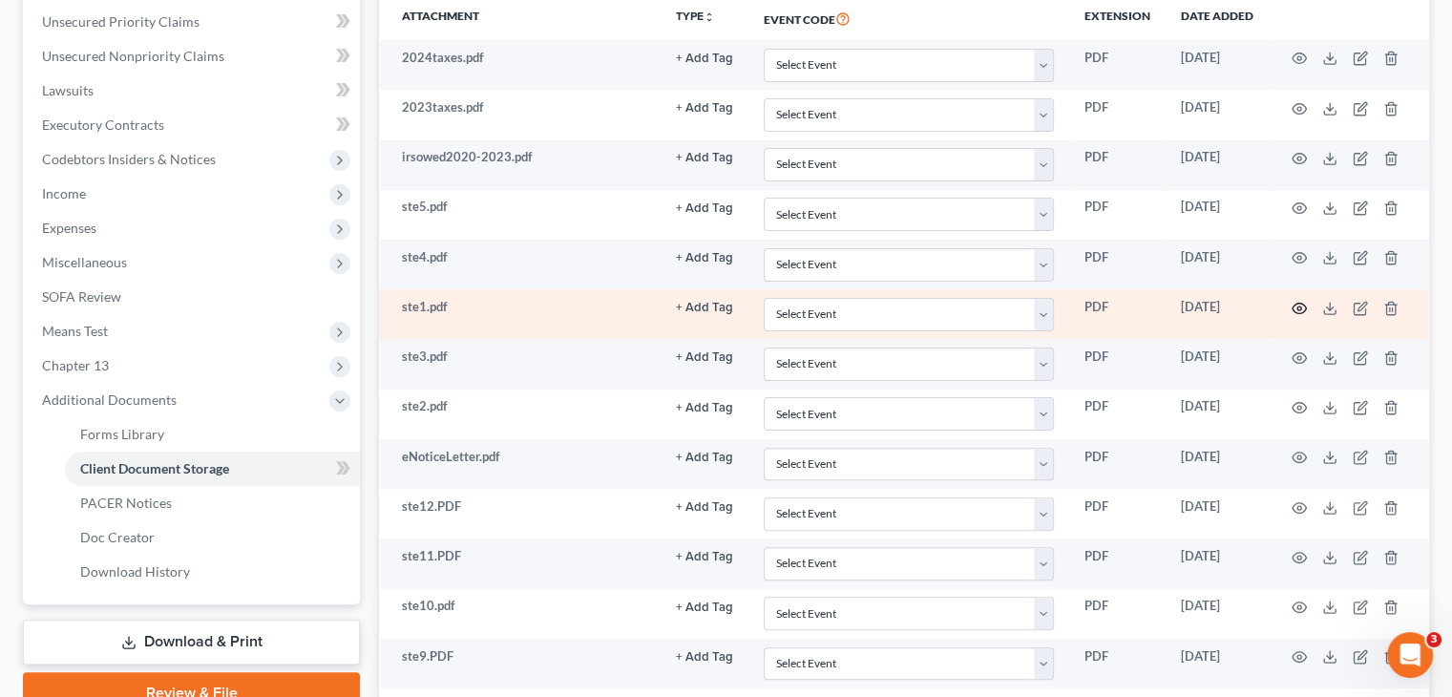
click at [1295, 306] on icon "button" at bounding box center [1298, 308] width 15 height 15
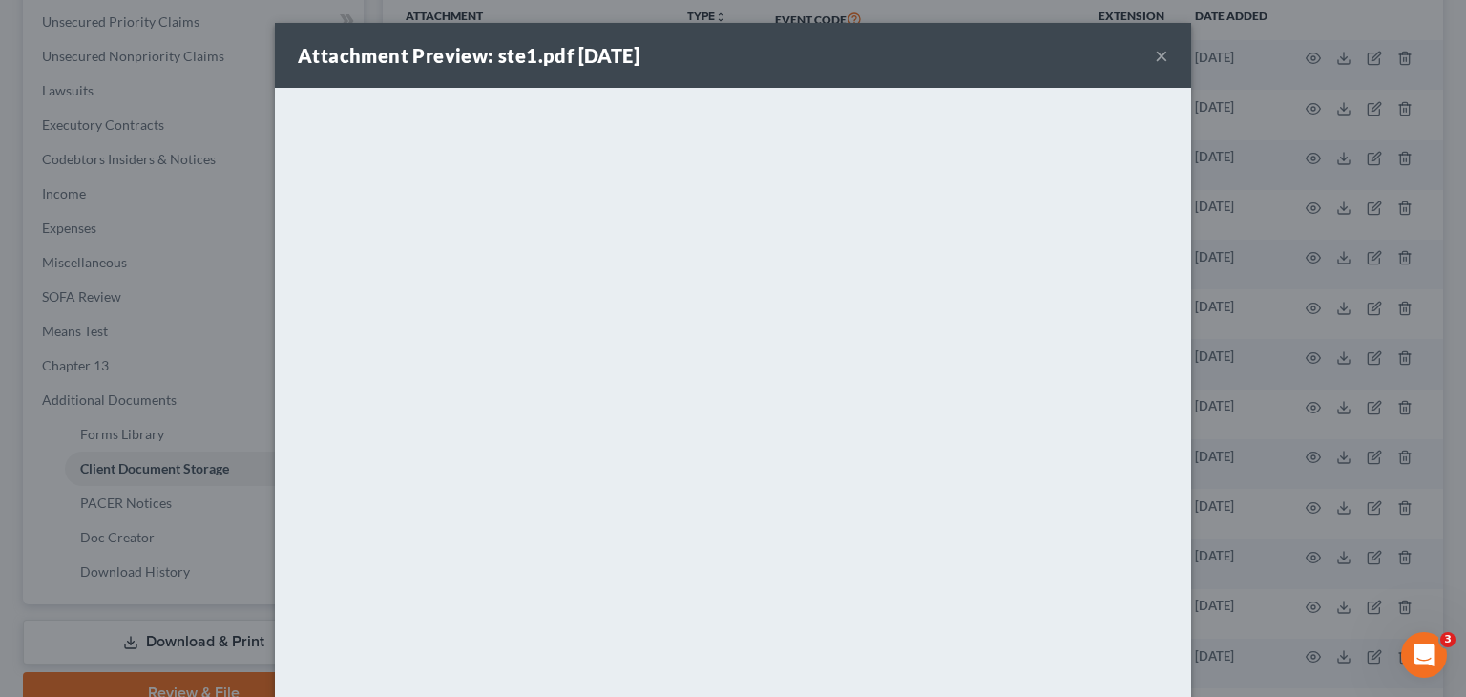
click at [1155, 51] on button "×" at bounding box center [1161, 55] width 13 height 23
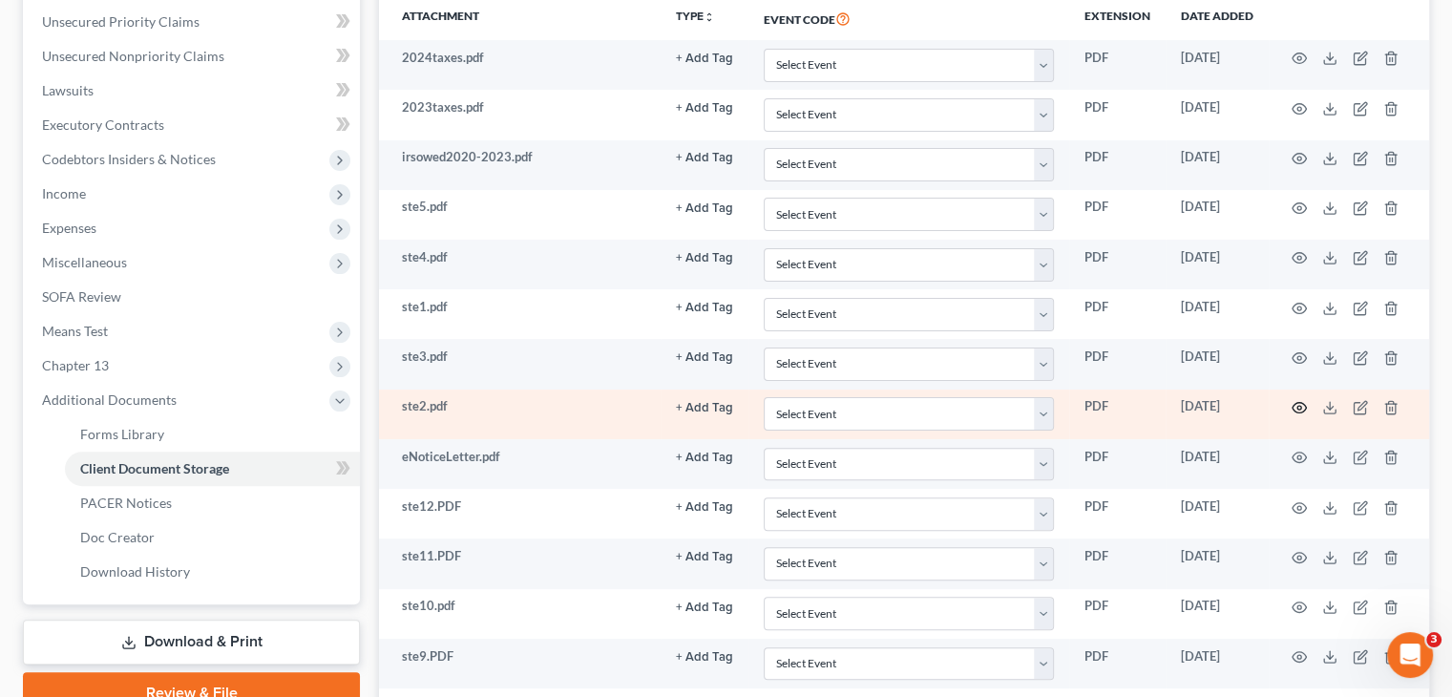
click at [1300, 409] on icon "button" at bounding box center [1299, 408] width 14 height 10
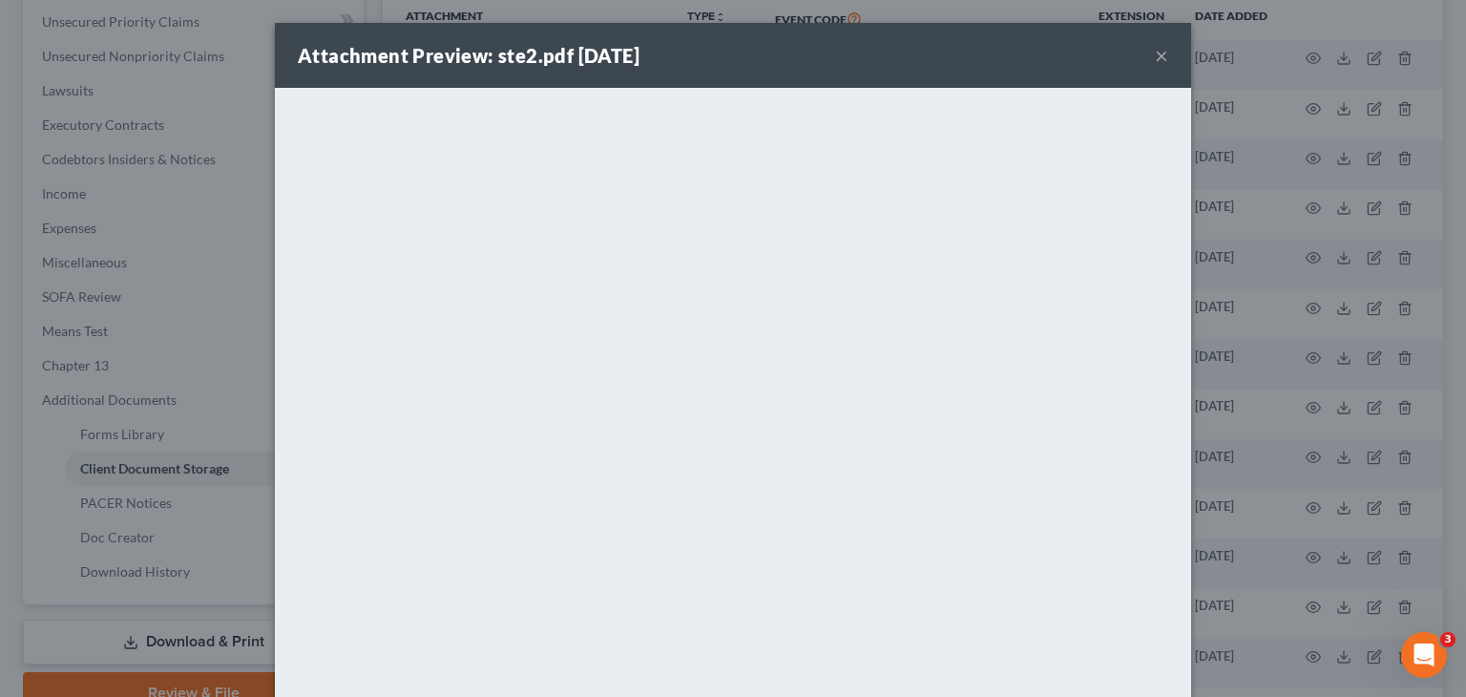
click at [1155, 56] on button "×" at bounding box center [1161, 55] width 13 height 23
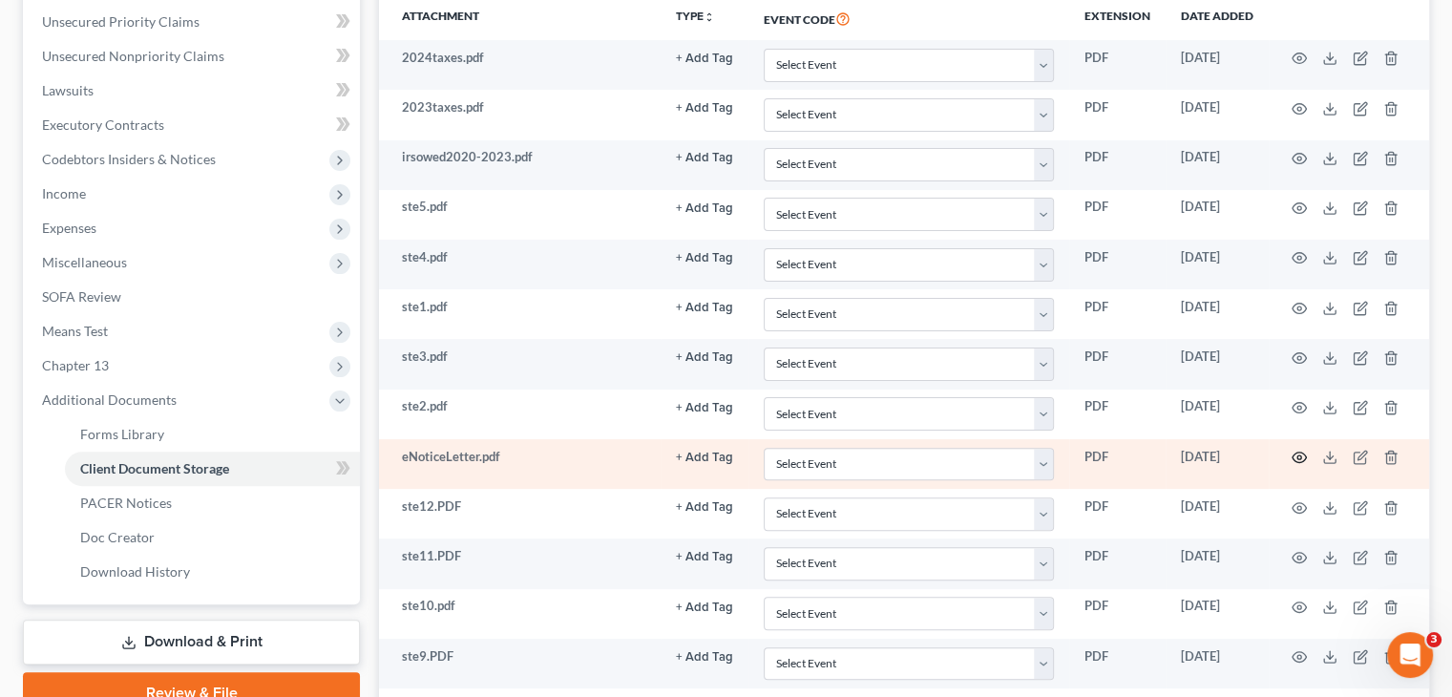
click at [1297, 455] on circle "button" at bounding box center [1299, 457] width 4 height 4
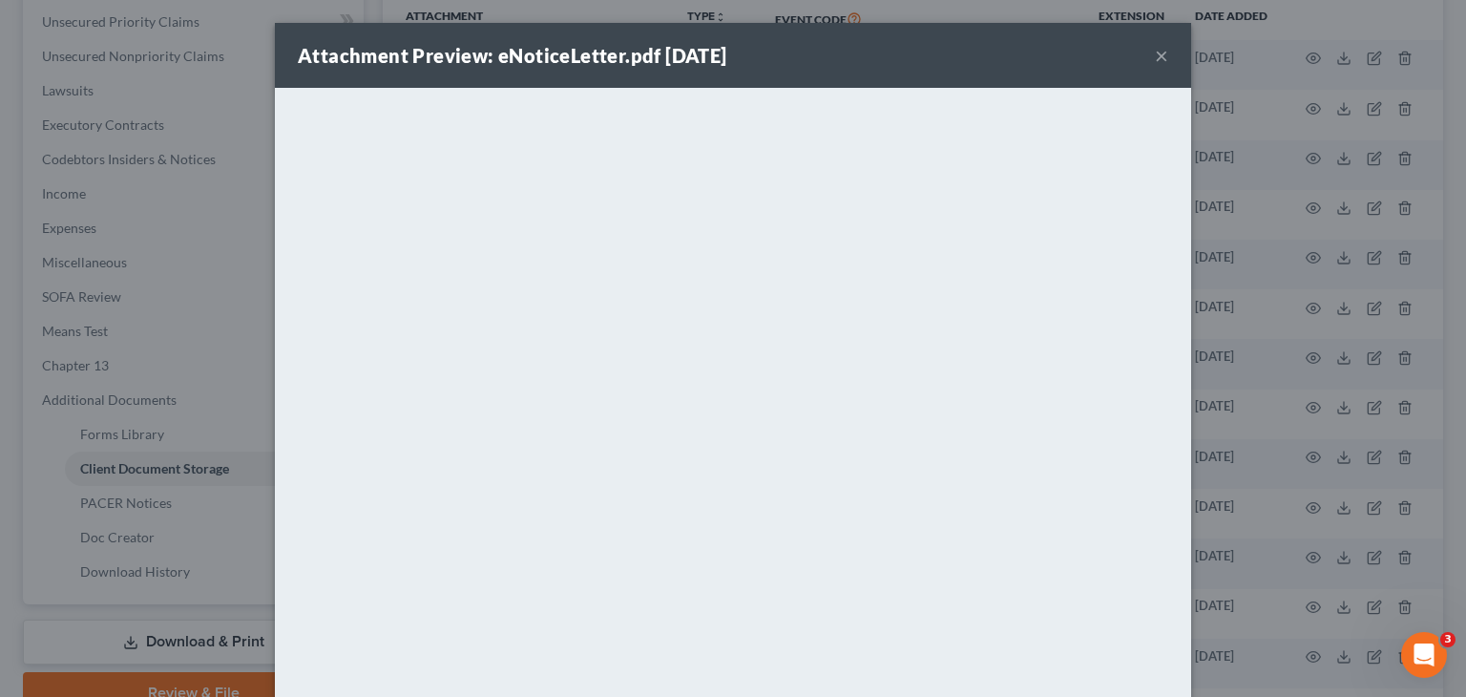
click at [1155, 58] on button "×" at bounding box center [1161, 55] width 13 height 23
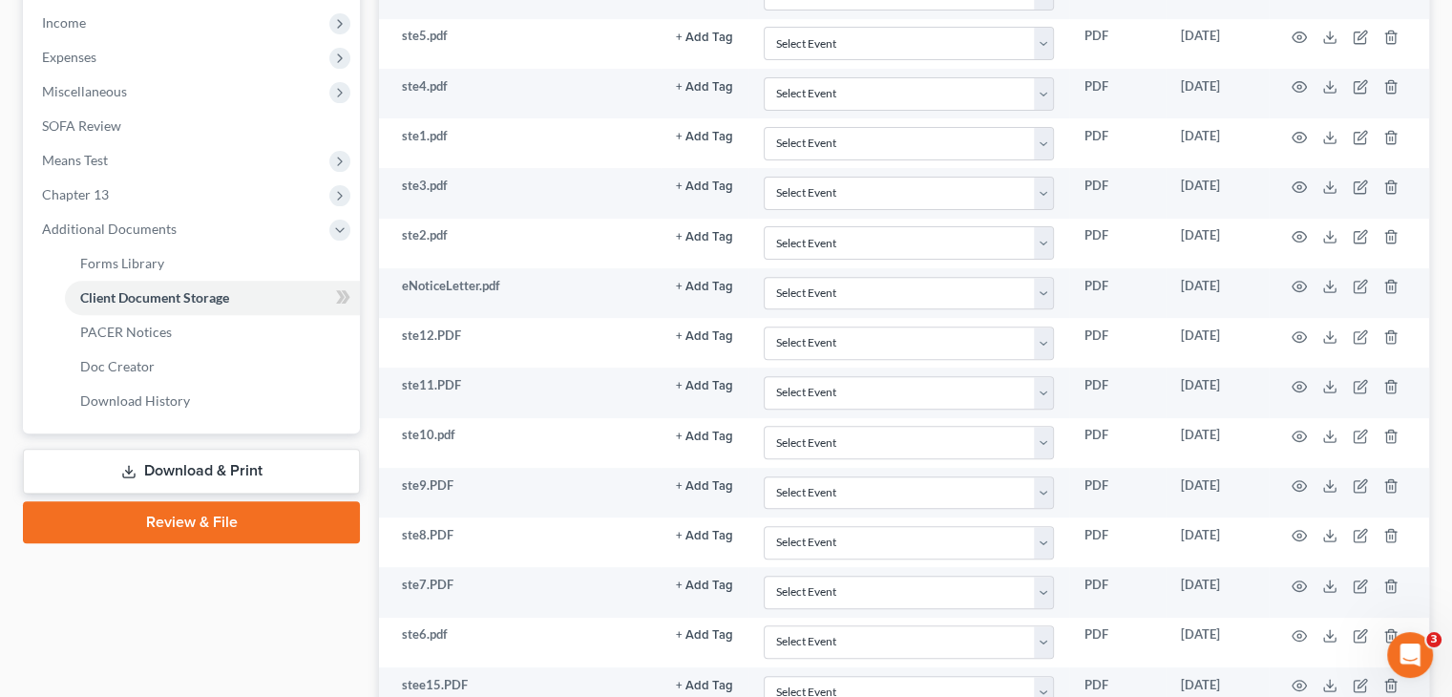
scroll to position [640, 0]
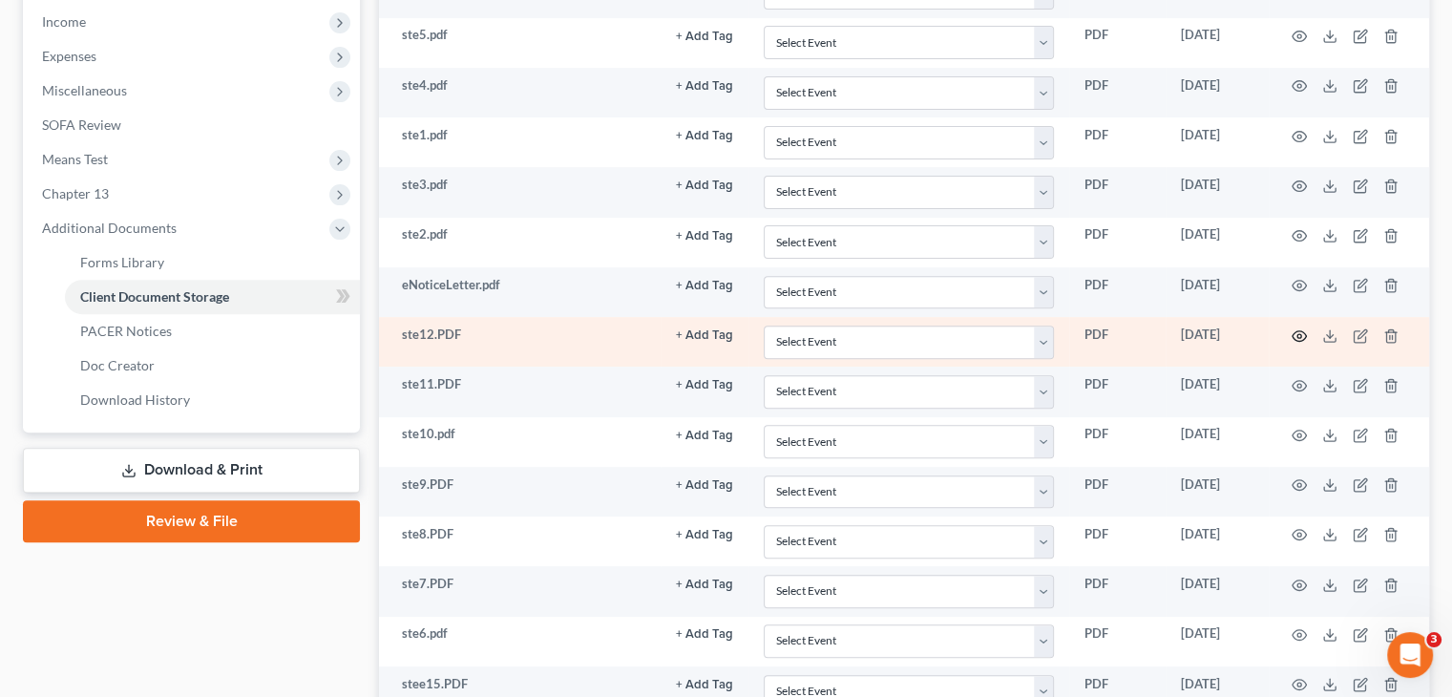
click at [1300, 335] on icon "button" at bounding box center [1298, 335] width 15 height 15
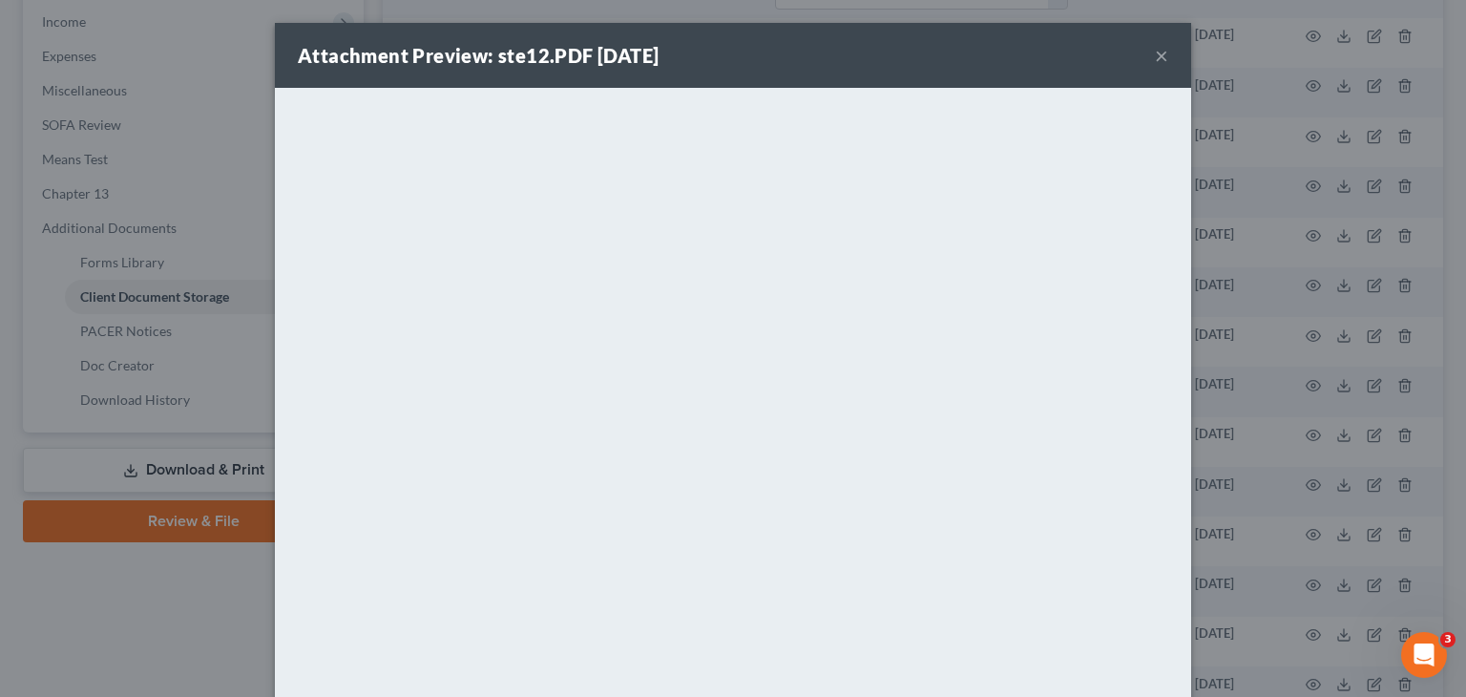
click at [1155, 62] on button "×" at bounding box center [1161, 55] width 13 height 23
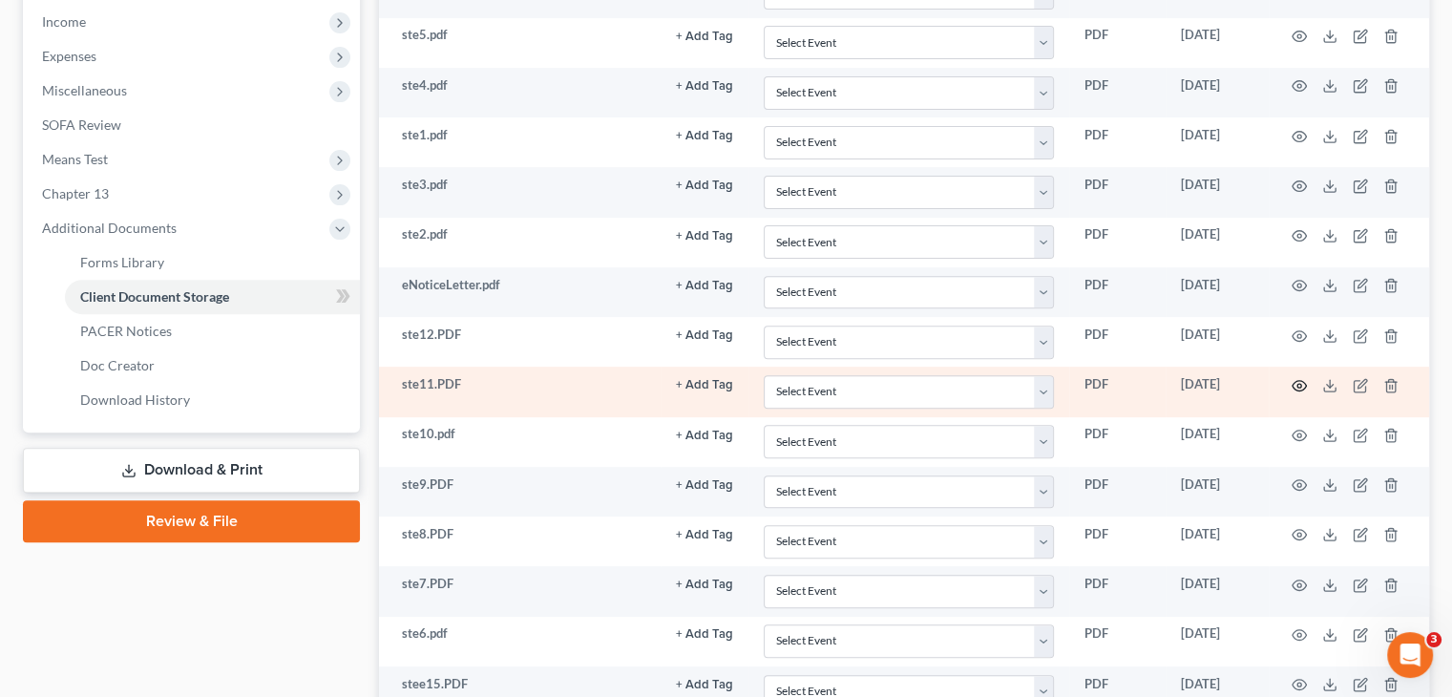
click at [1302, 387] on icon "button" at bounding box center [1298, 385] width 15 height 15
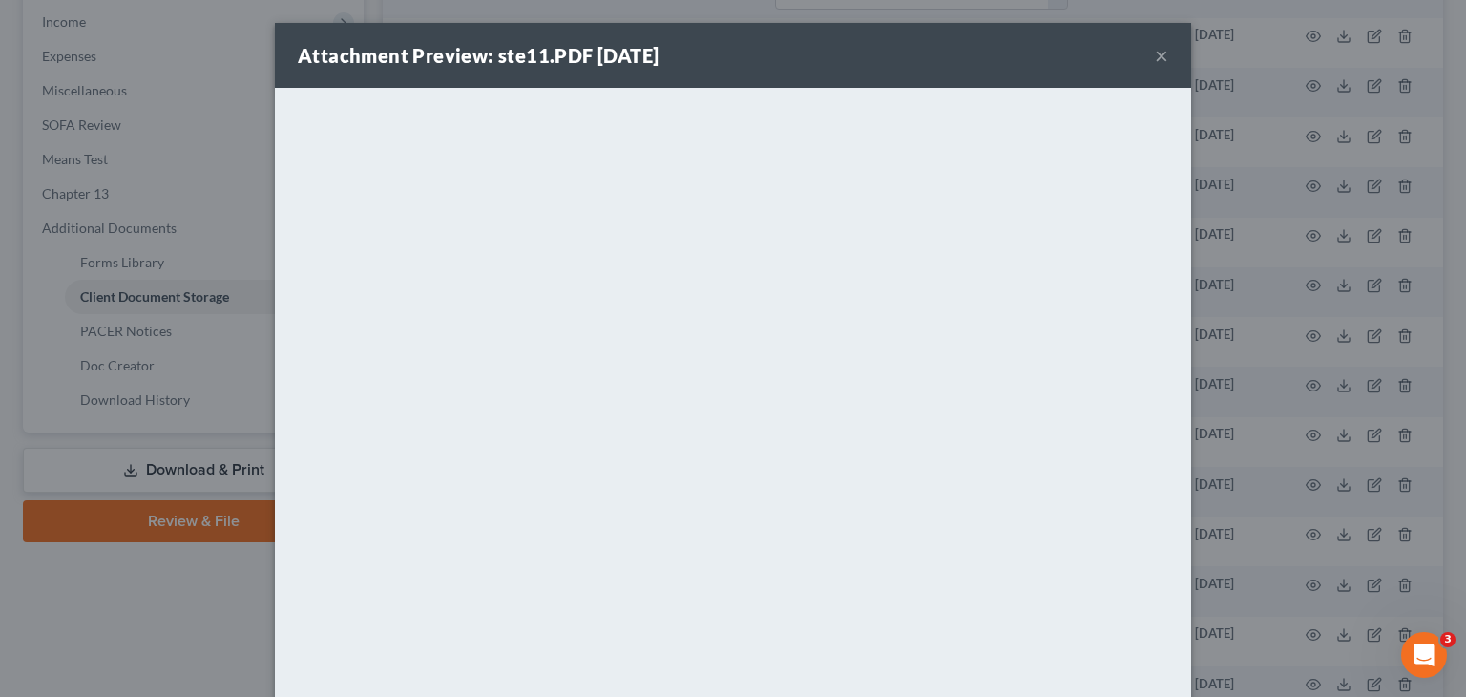
click at [1161, 55] on button "×" at bounding box center [1161, 55] width 13 height 23
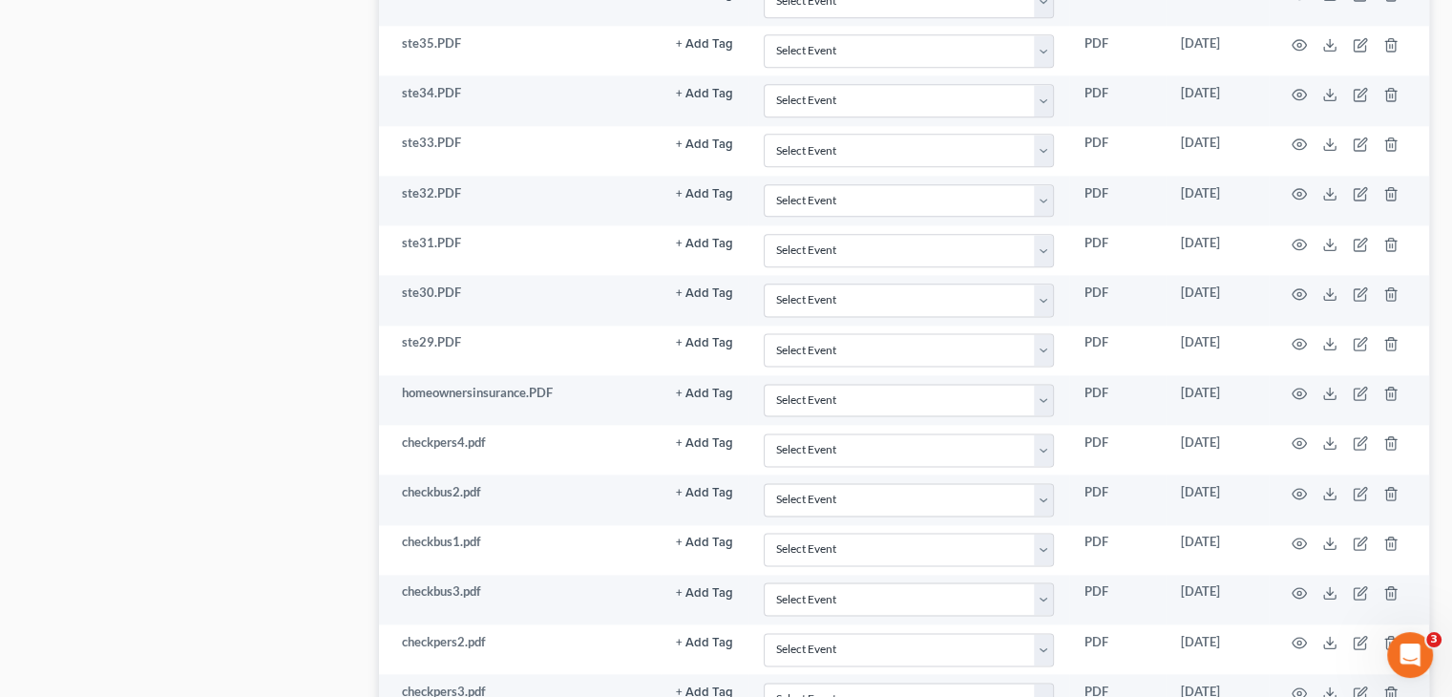
scroll to position [2424, 0]
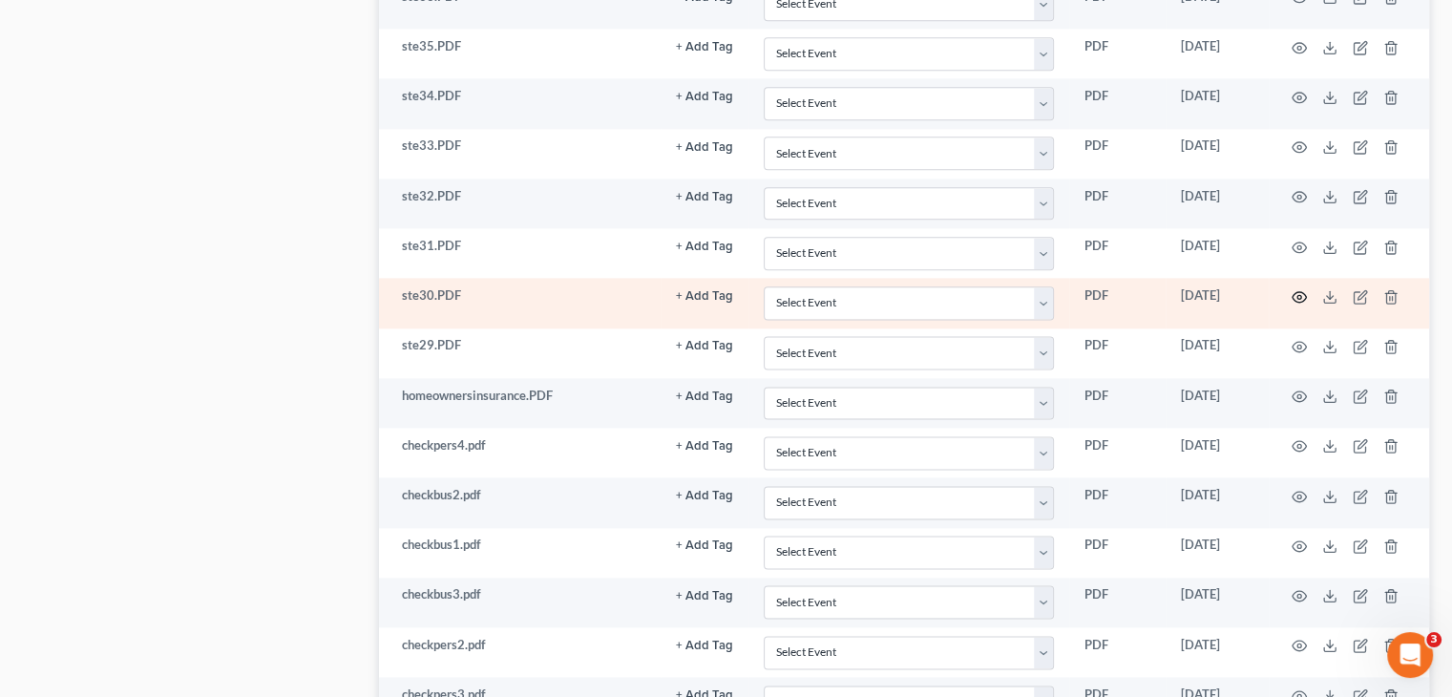
click at [1295, 291] on icon "button" at bounding box center [1299, 296] width 14 height 10
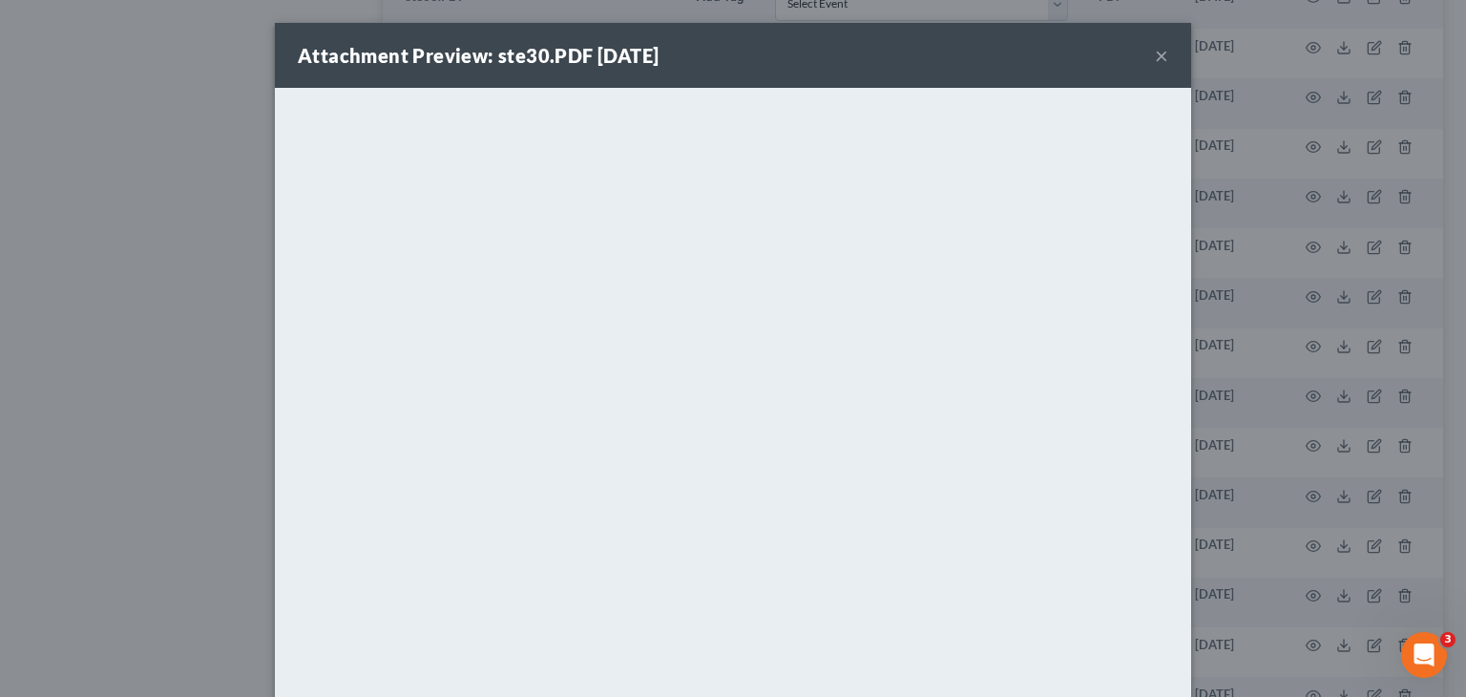
click at [1155, 52] on button "×" at bounding box center [1161, 55] width 13 height 23
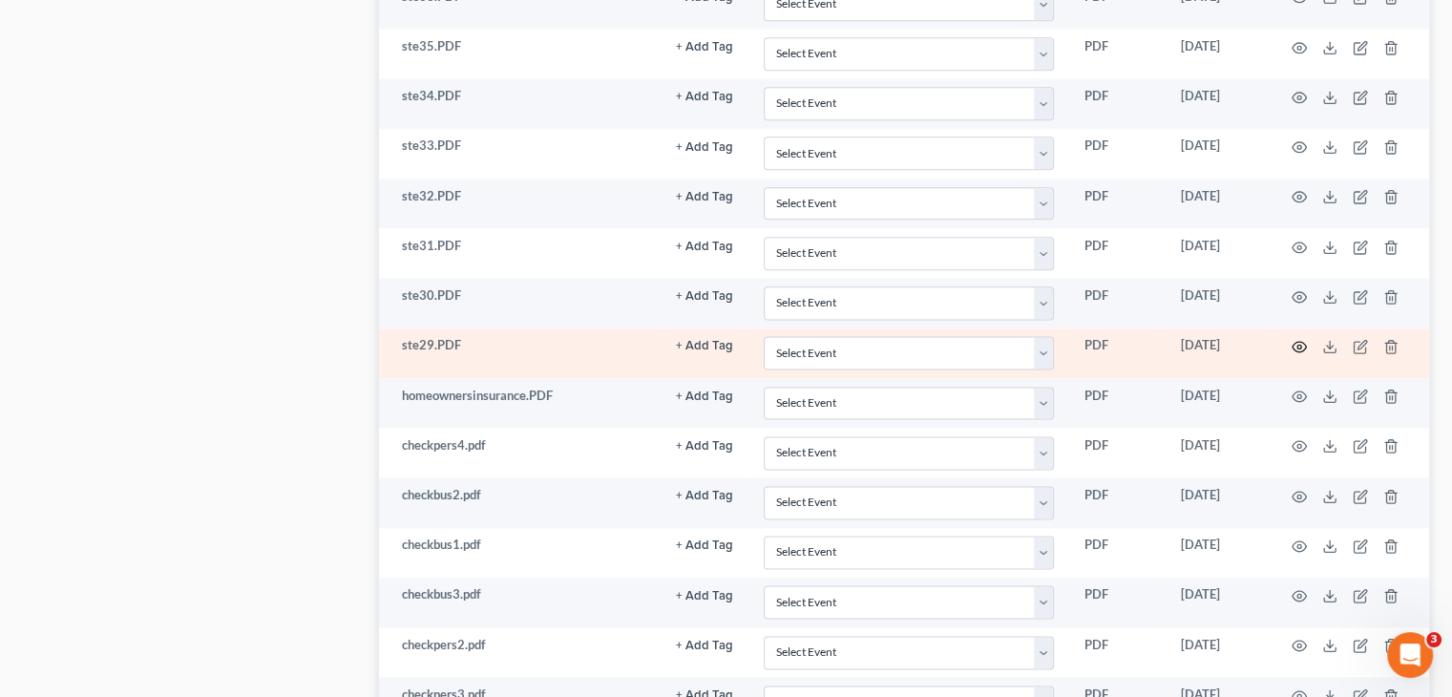
click at [1302, 339] on icon "button" at bounding box center [1298, 346] width 15 height 15
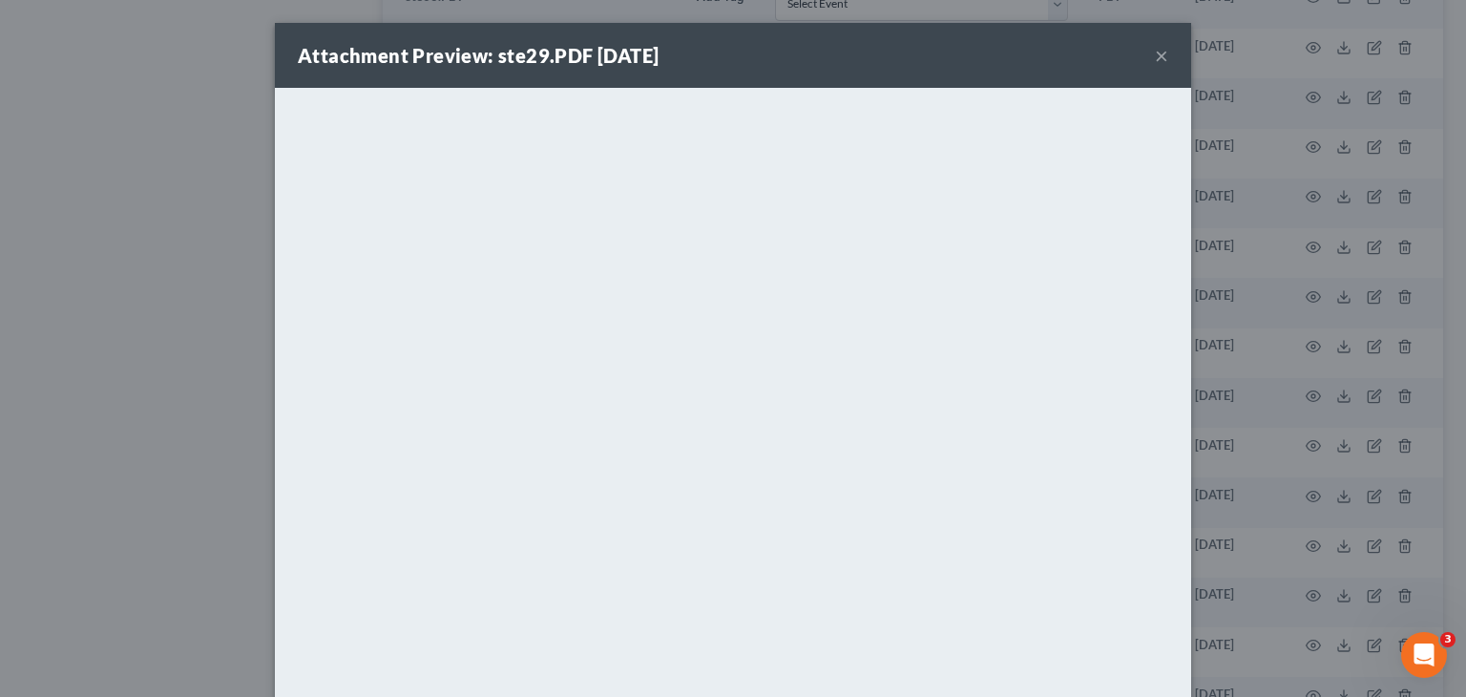
click at [1155, 58] on button "×" at bounding box center [1161, 55] width 13 height 23
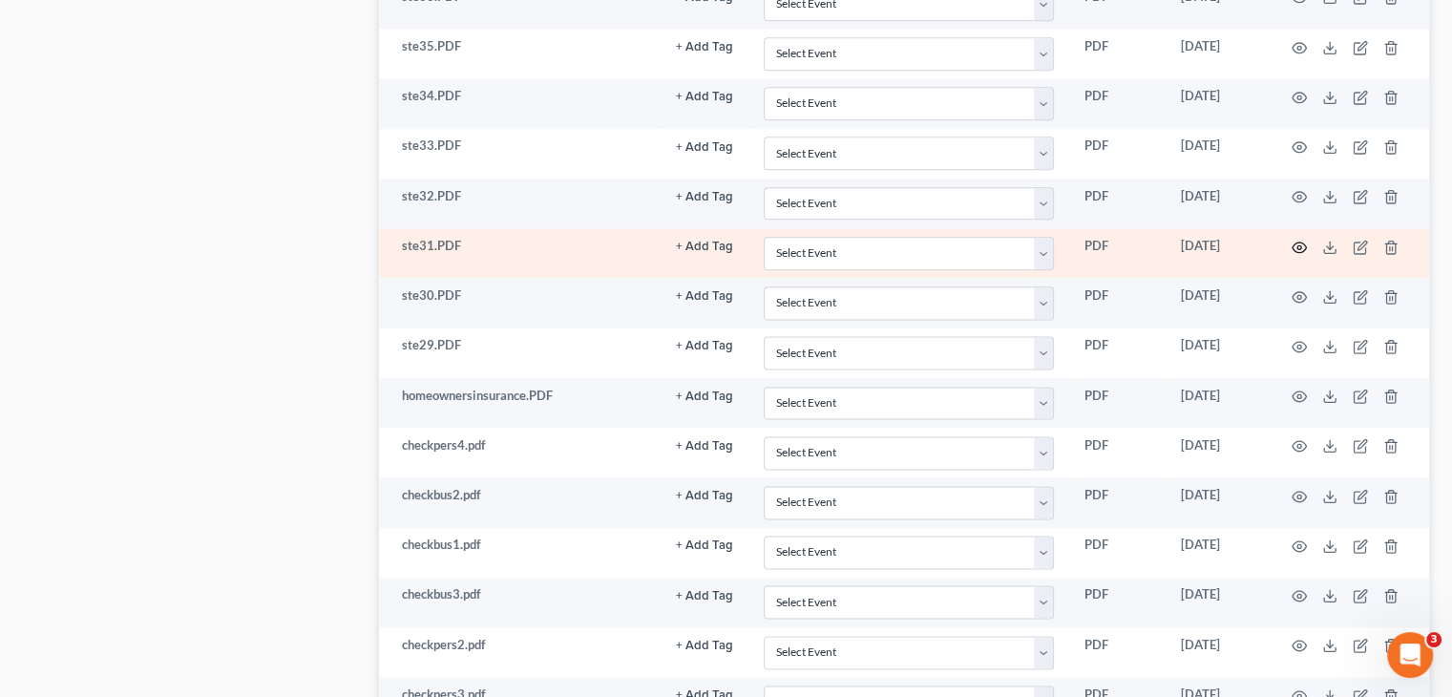
click at [1294, 241] on icon "button" at bounding box center [1299, 246] width 14 height 10
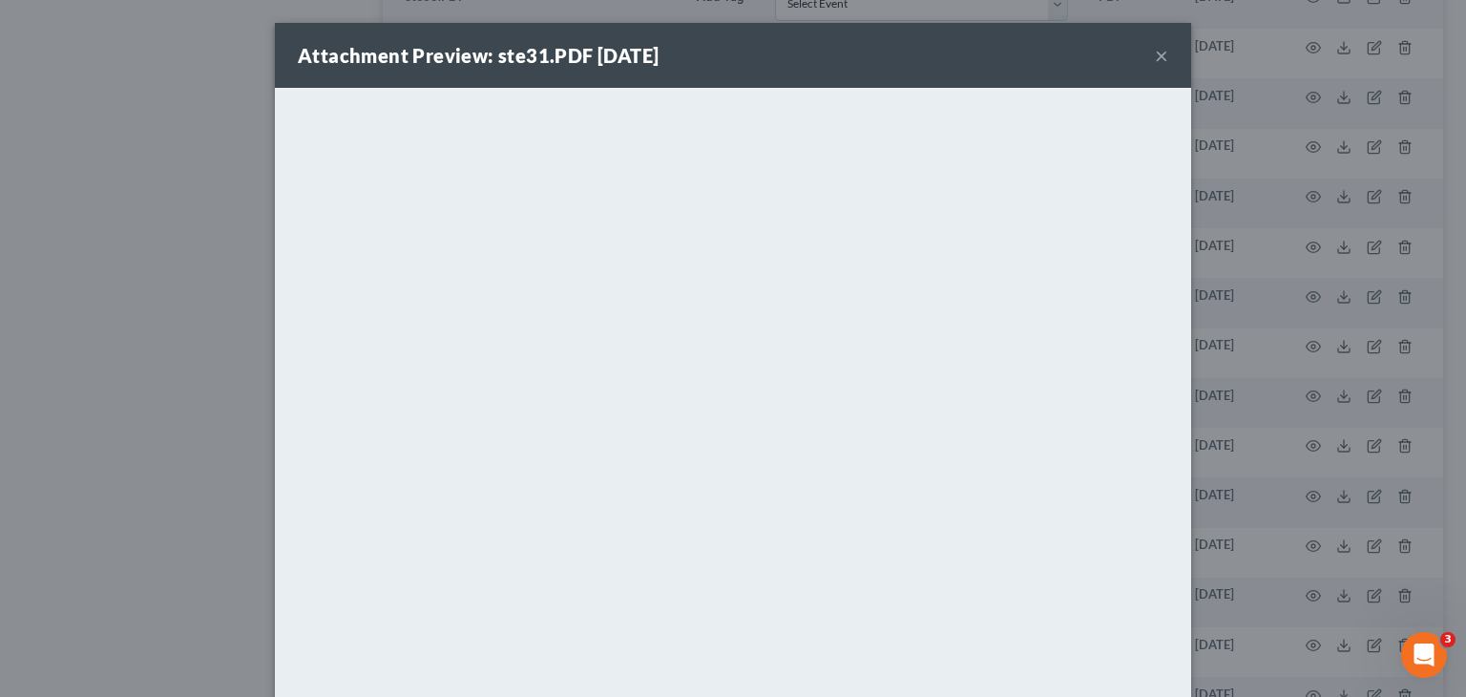
click at [1155, 51] on button "×" at bounding box center [1161, 55] width 13 height 23
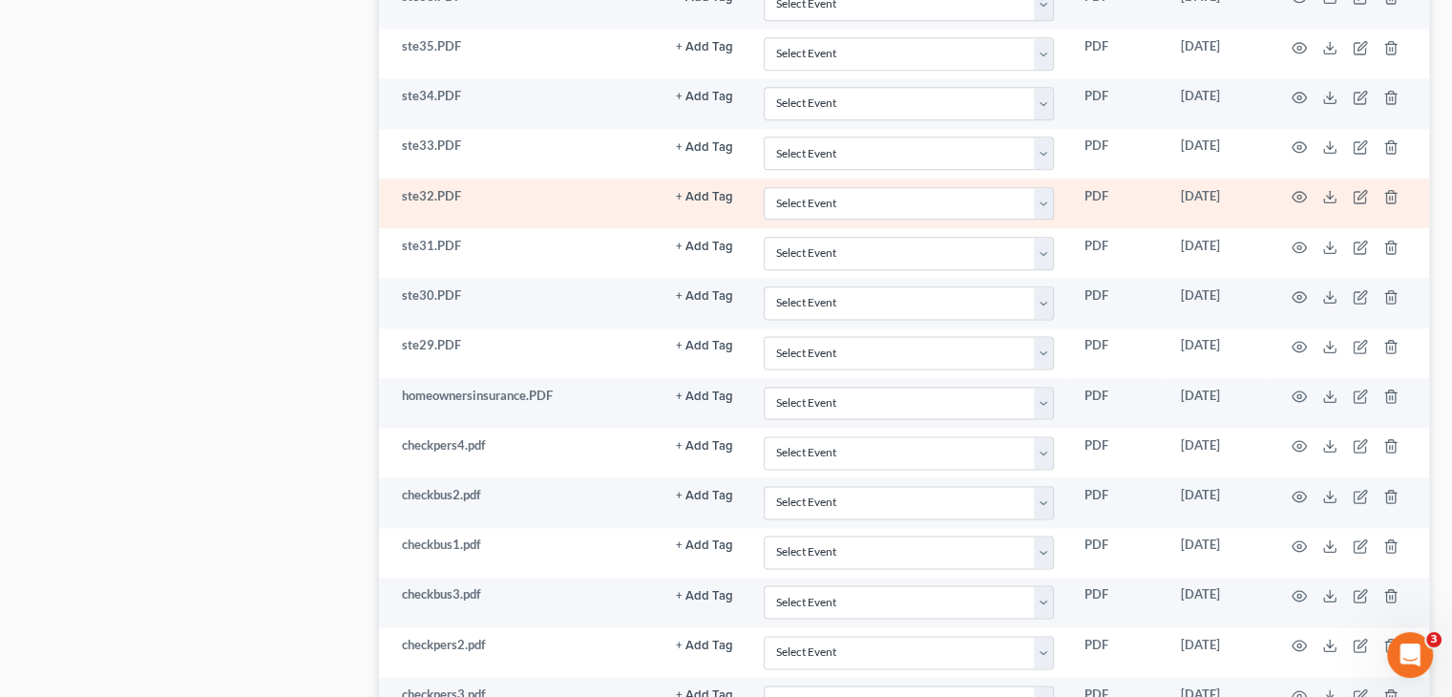
scroll to position [2336, 0]
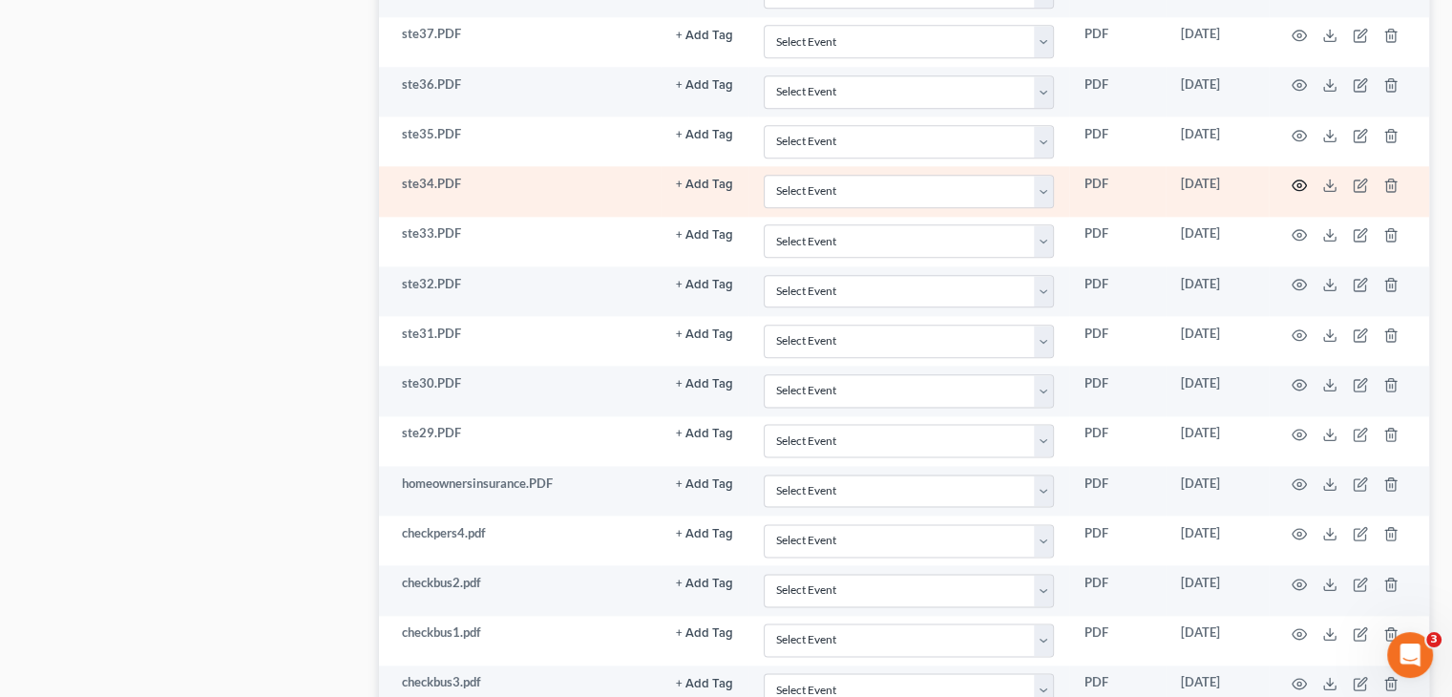
click at [1299, 178] on icon "button" at bounding box center [1298, 185] width 15 height 15
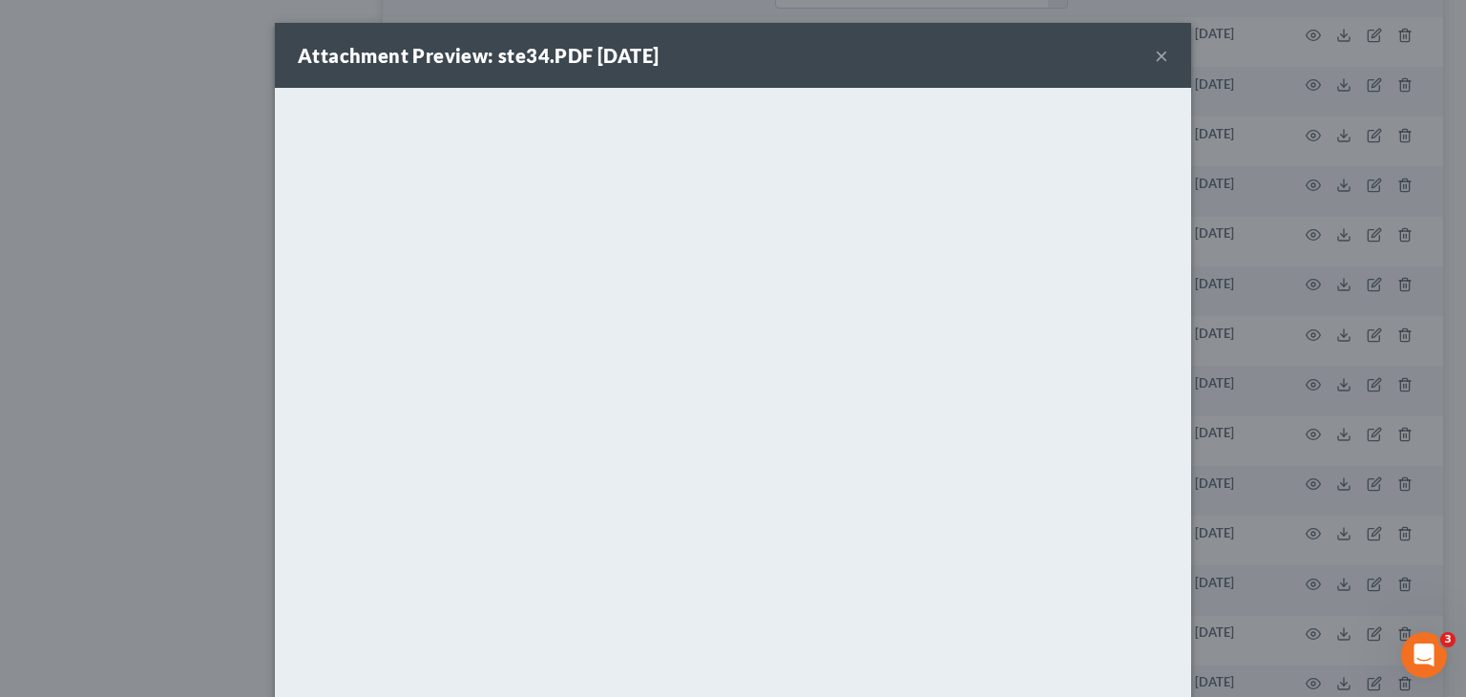
click at [1155, 49] on button "×" at bounding box center [1161, 55] width 13 height 23
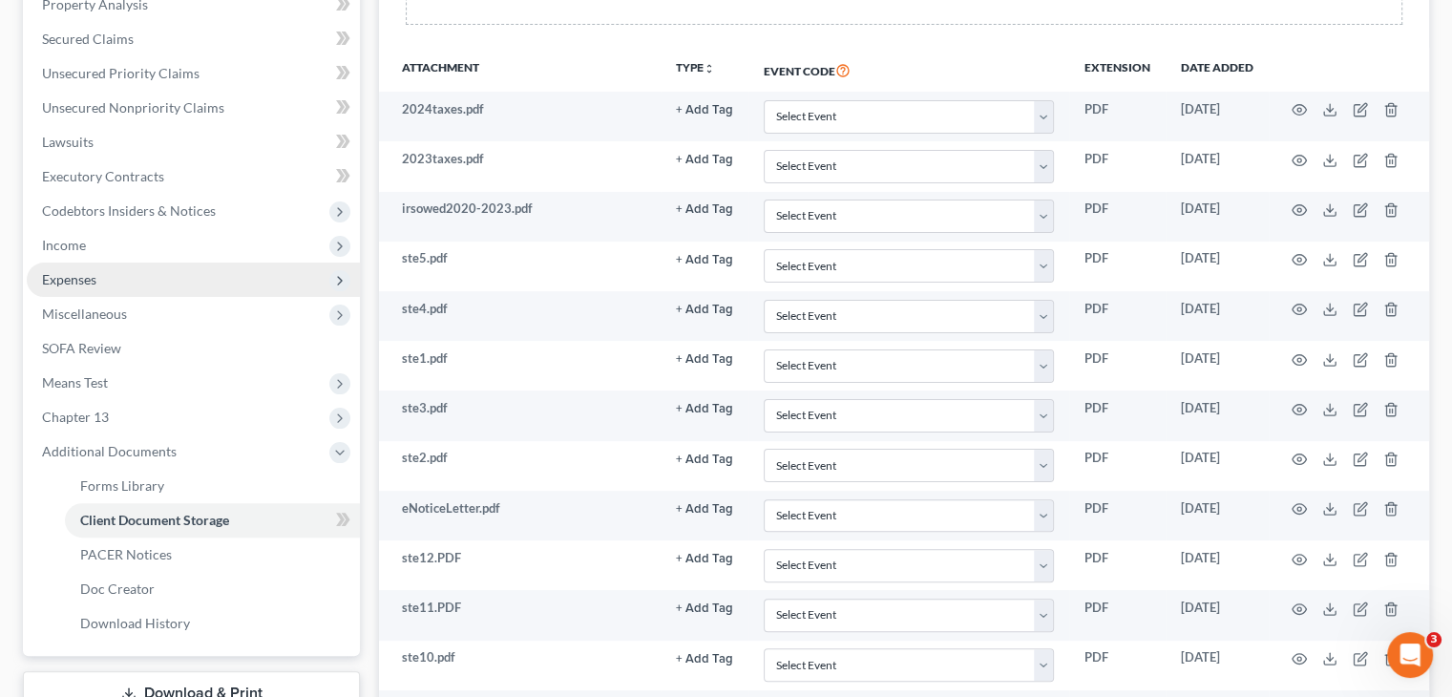
scroll to position [414, 0]
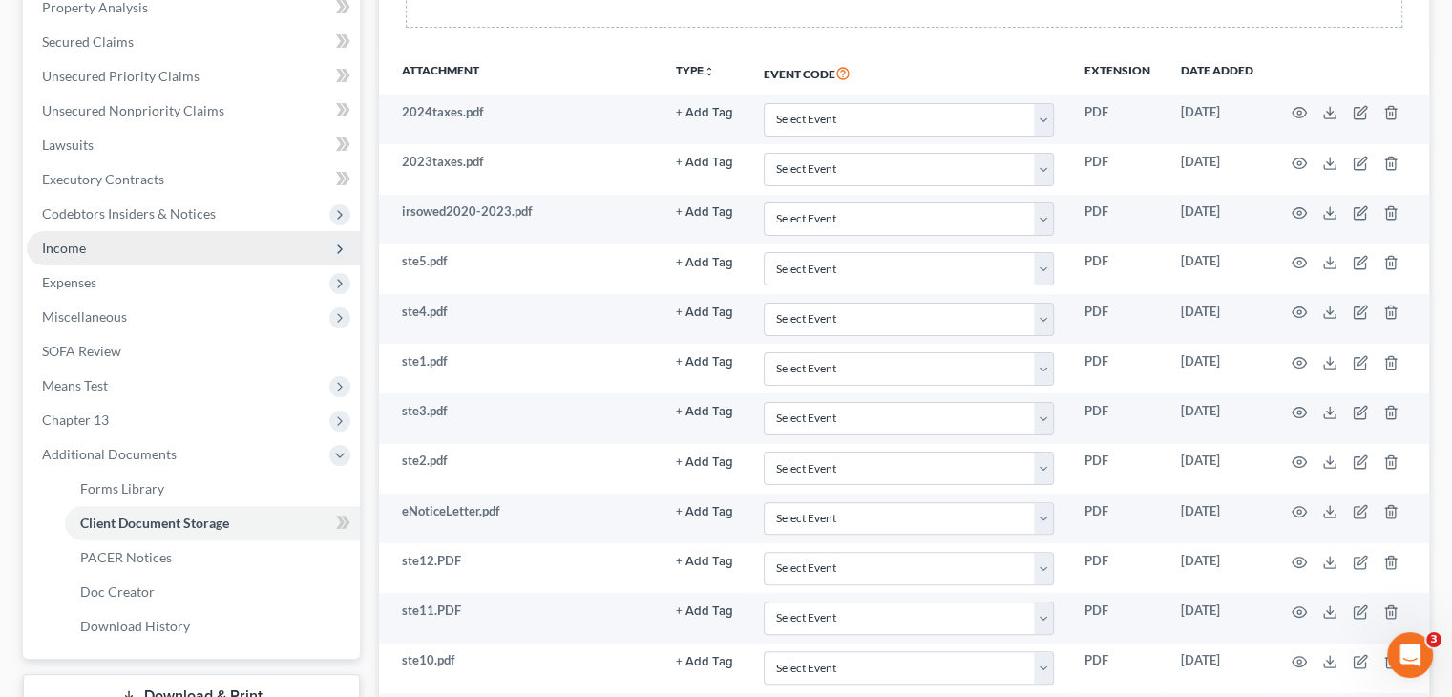
click at [215, 257] on span "Income" at bounding box center [193, 248] width 333 height 34
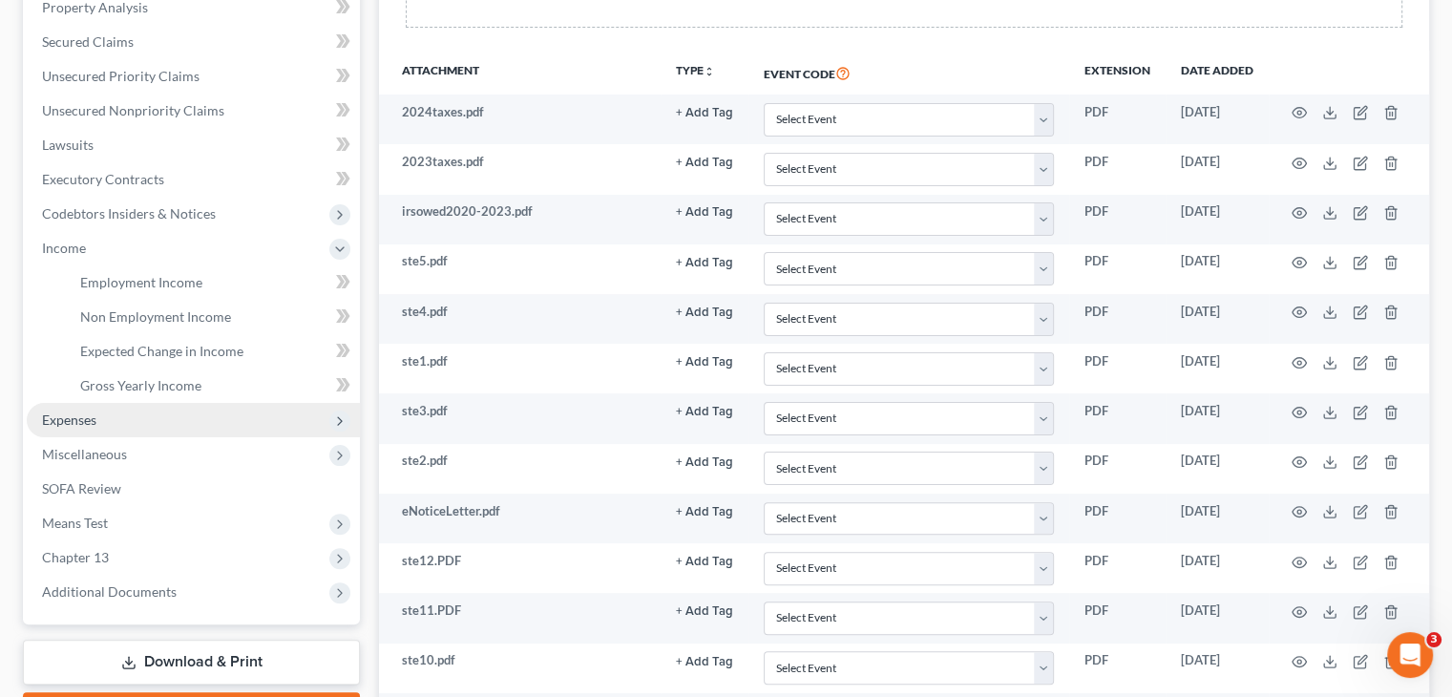
click at [153, 413] on span "Expenses" at bounding box center [193, 420] width 333 height 34
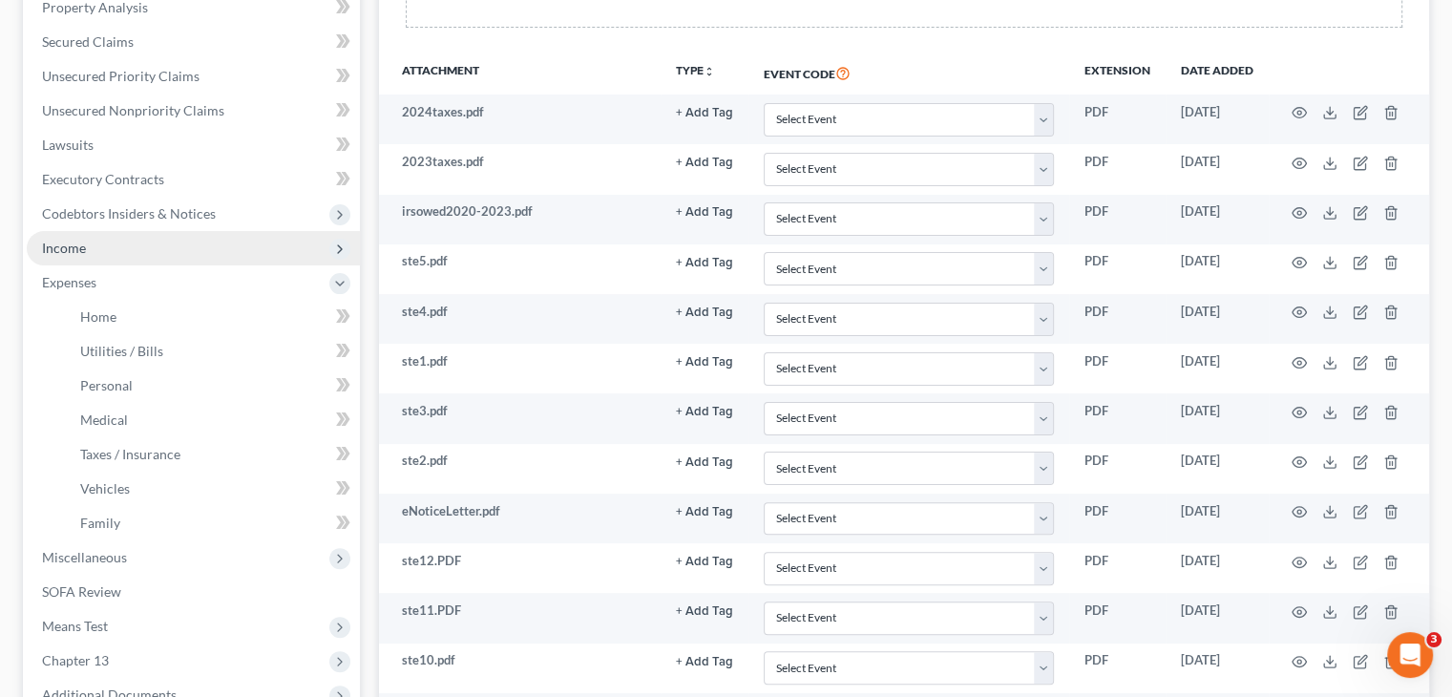
click at [172, 241] on span "Income" at bounding box center [193, 248] width 333 height 34
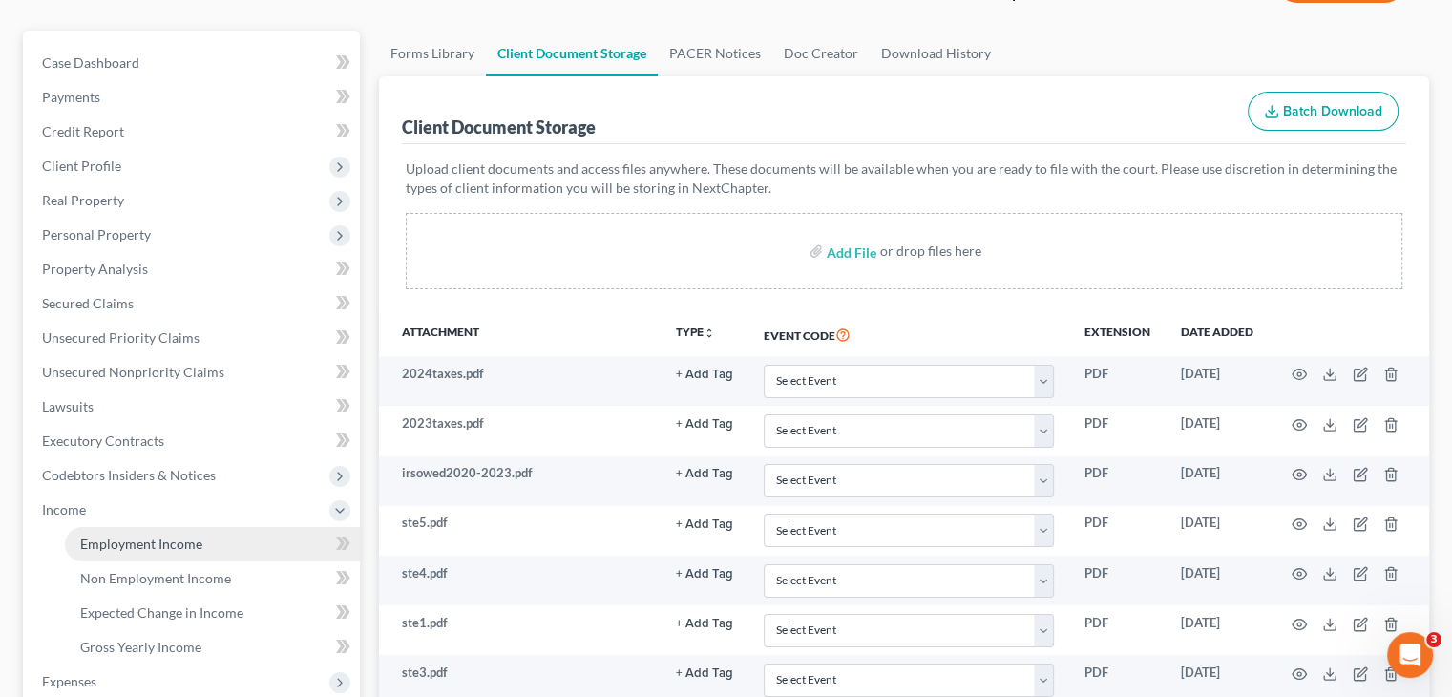
scroll to position [511, 0]
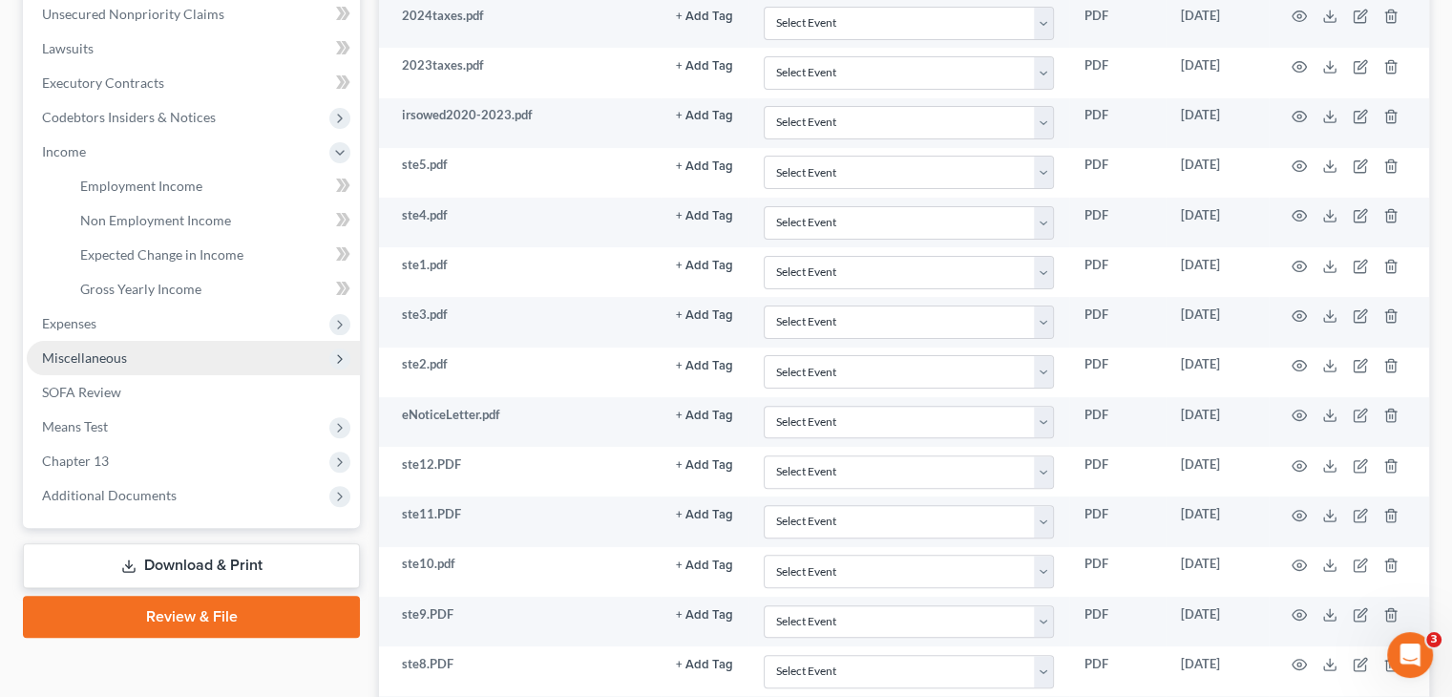
click at [195, 352] on span "Miscellaneous" at bounding box center [193, 358] width 333 height 34
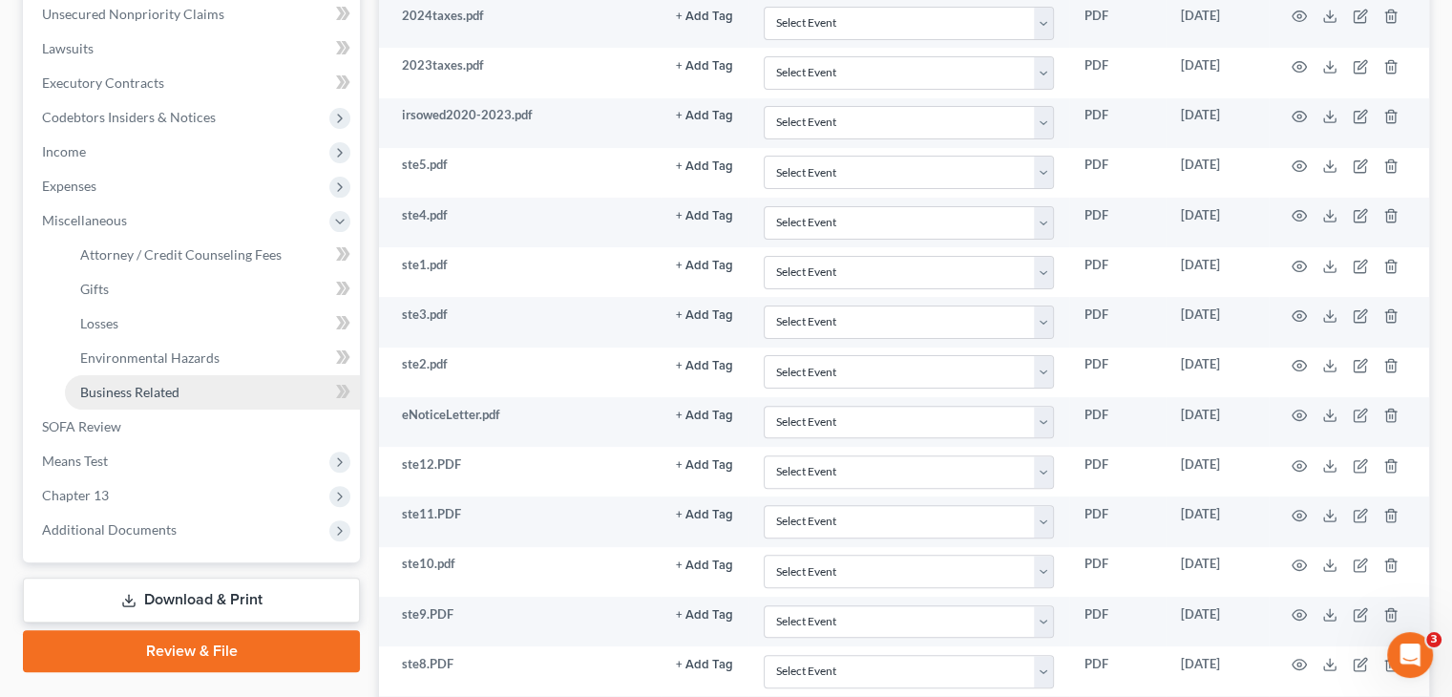
click at [180, 387] on link "Business Related" at bounding box center [212, 392] width 295 height 34
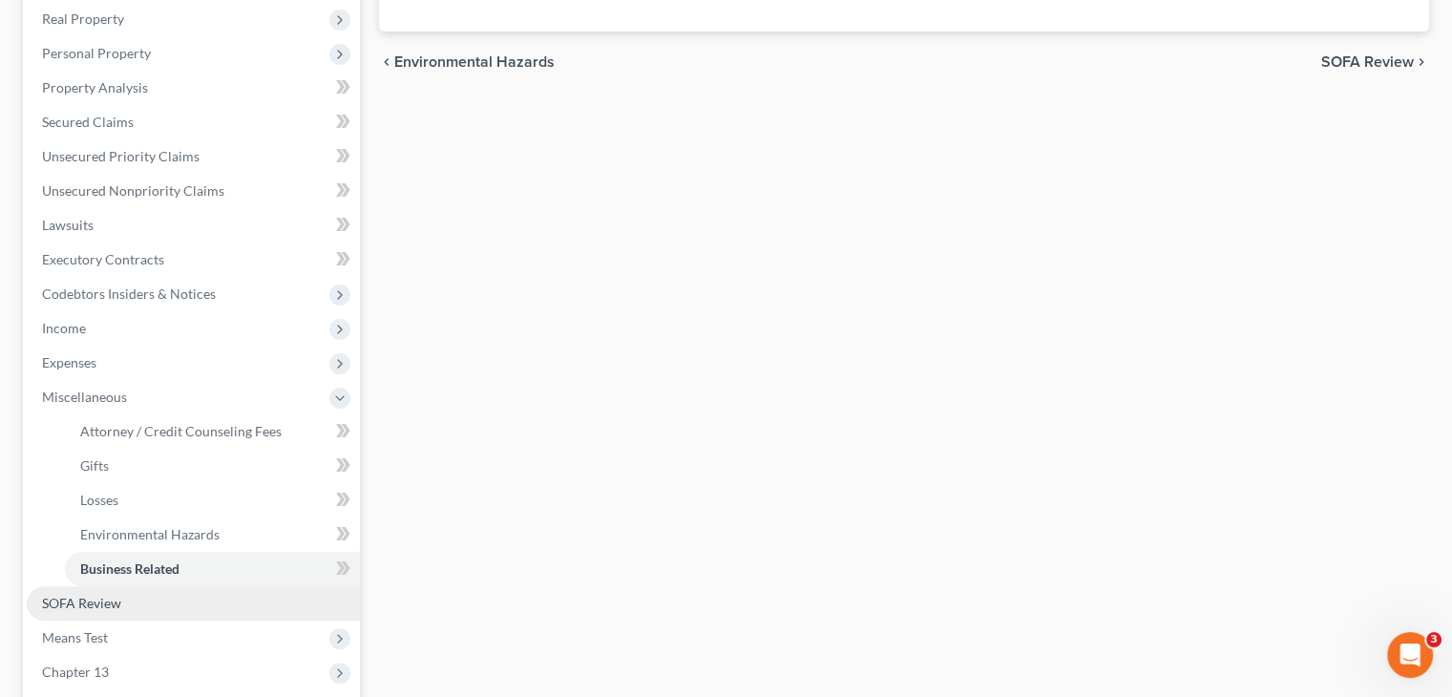
scroll to position [557, 0]
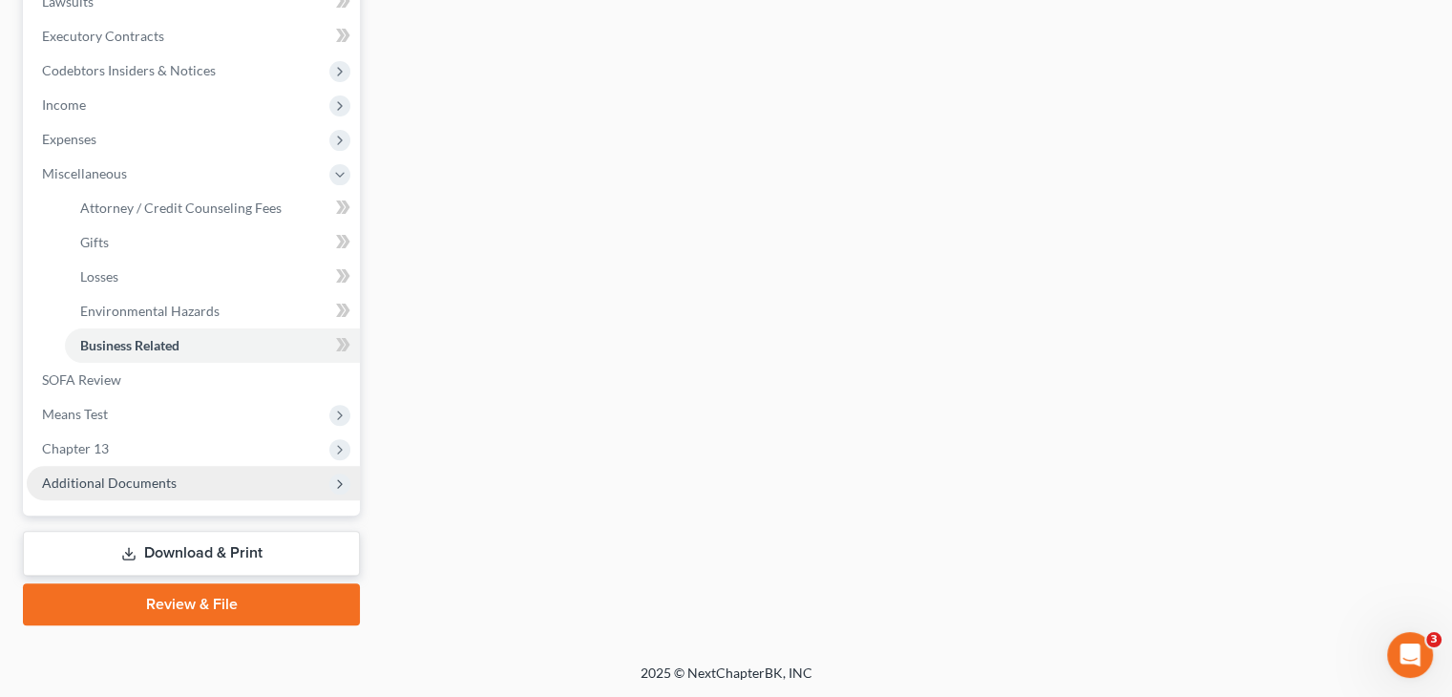
click at [207, 472] on span "Additional Documents" at bounding box center [193, 483] width 333 height 34
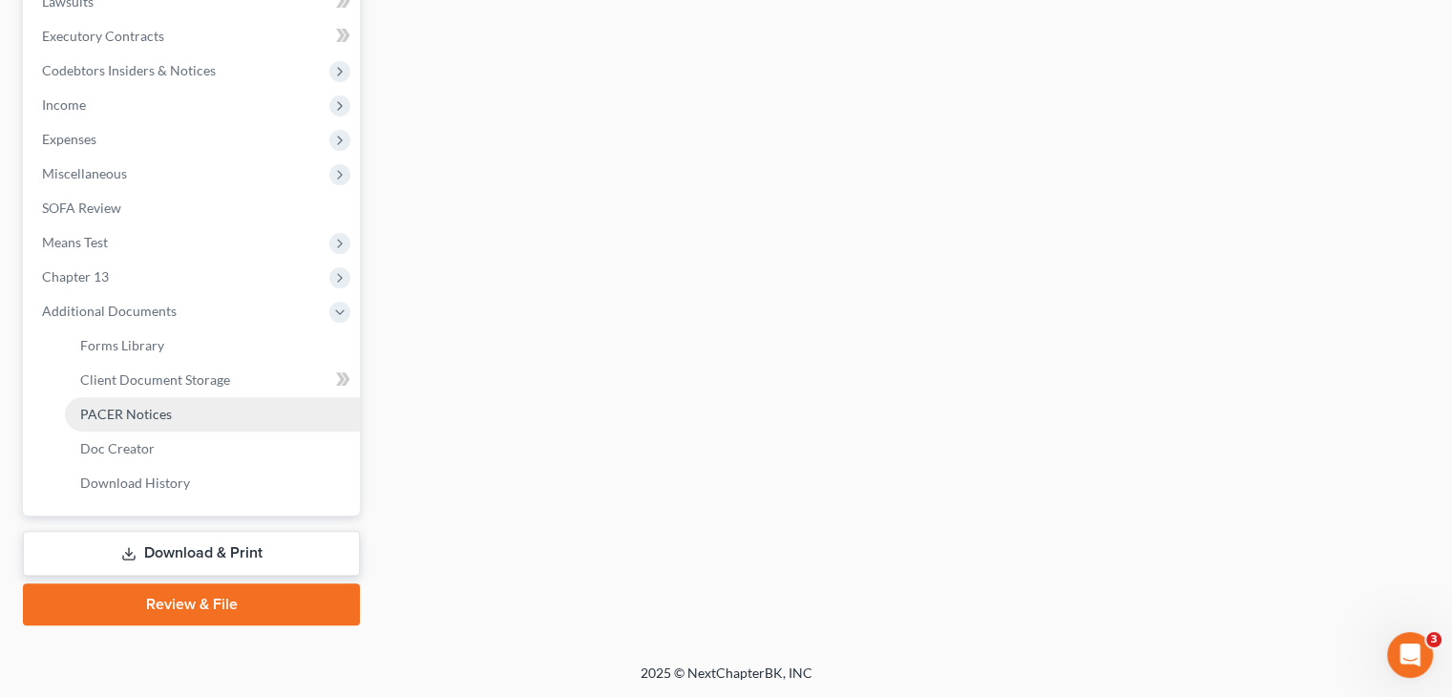
click at [168, 421] on span "PACER Notices" at bounding box center [126, 414] width 92 height 16
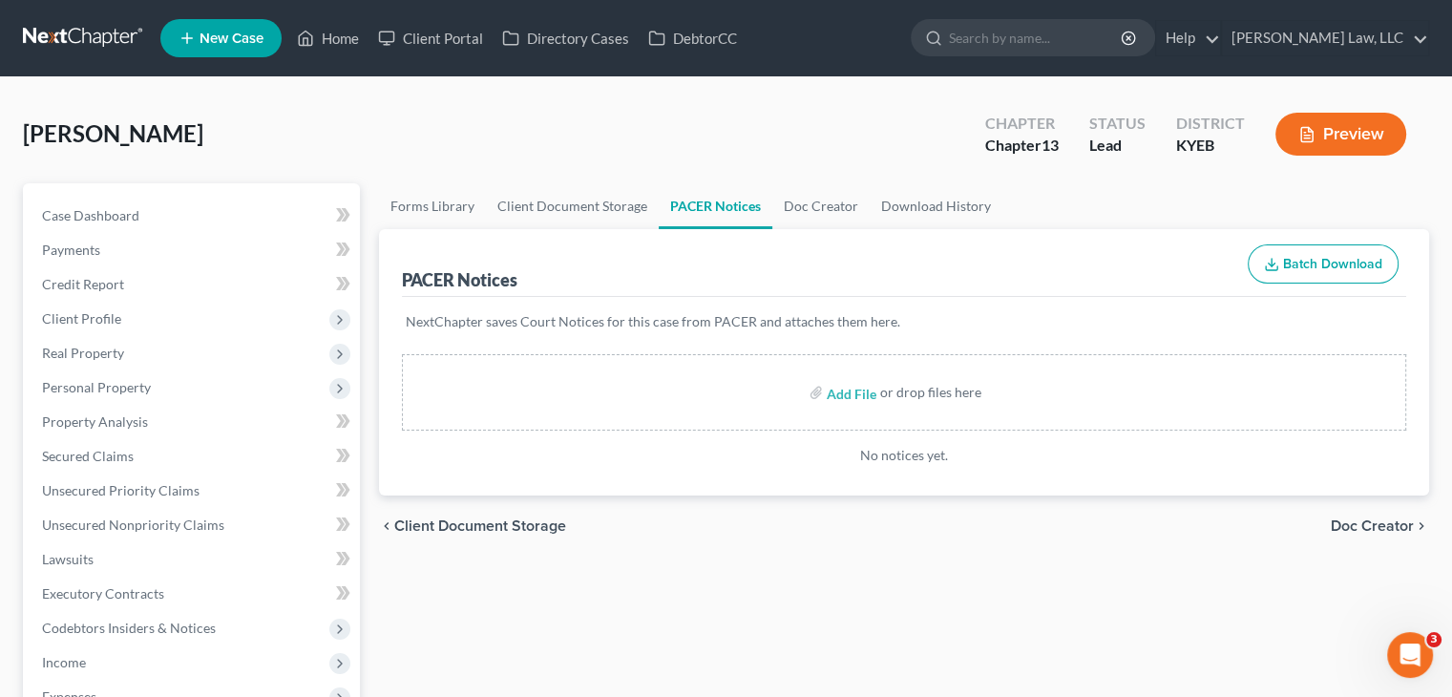
scroll to position [78, 0]
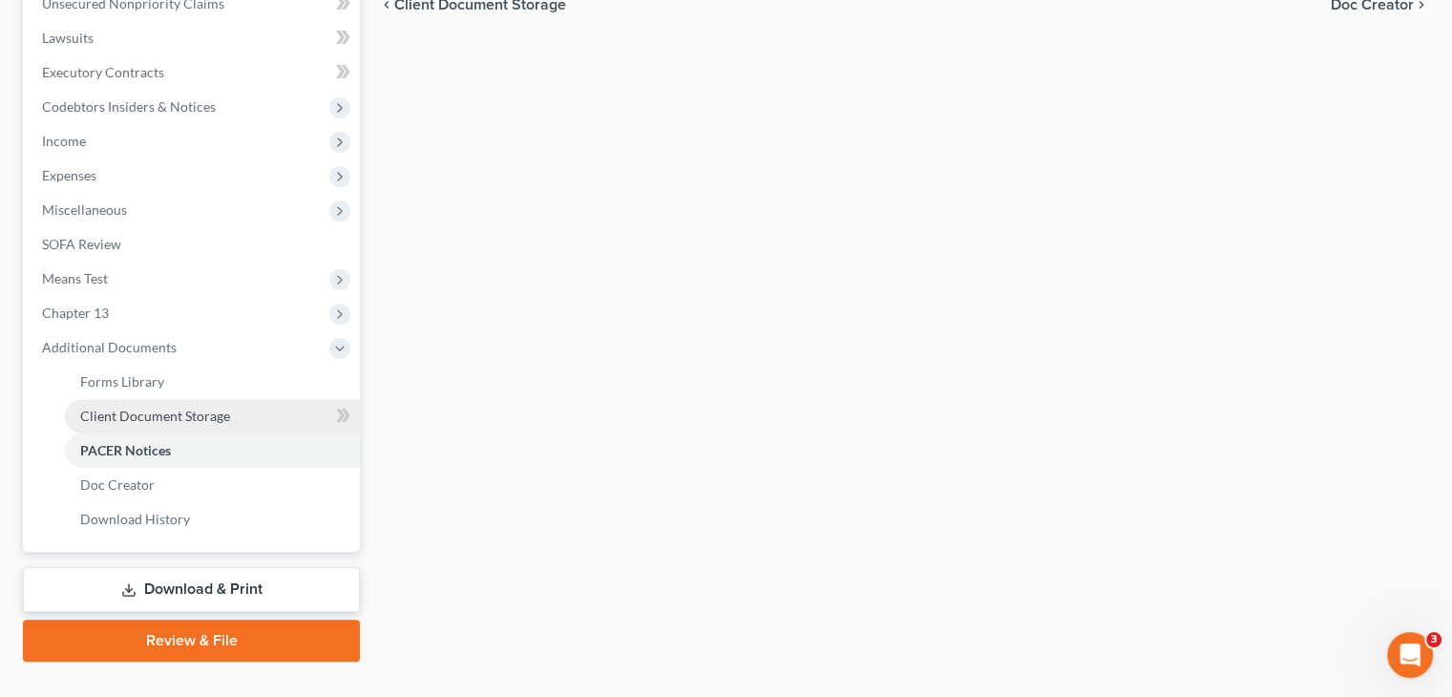
click at [237, 409] on link "Client Document Storage" at bounding box center [212, 416] width 295 height 34
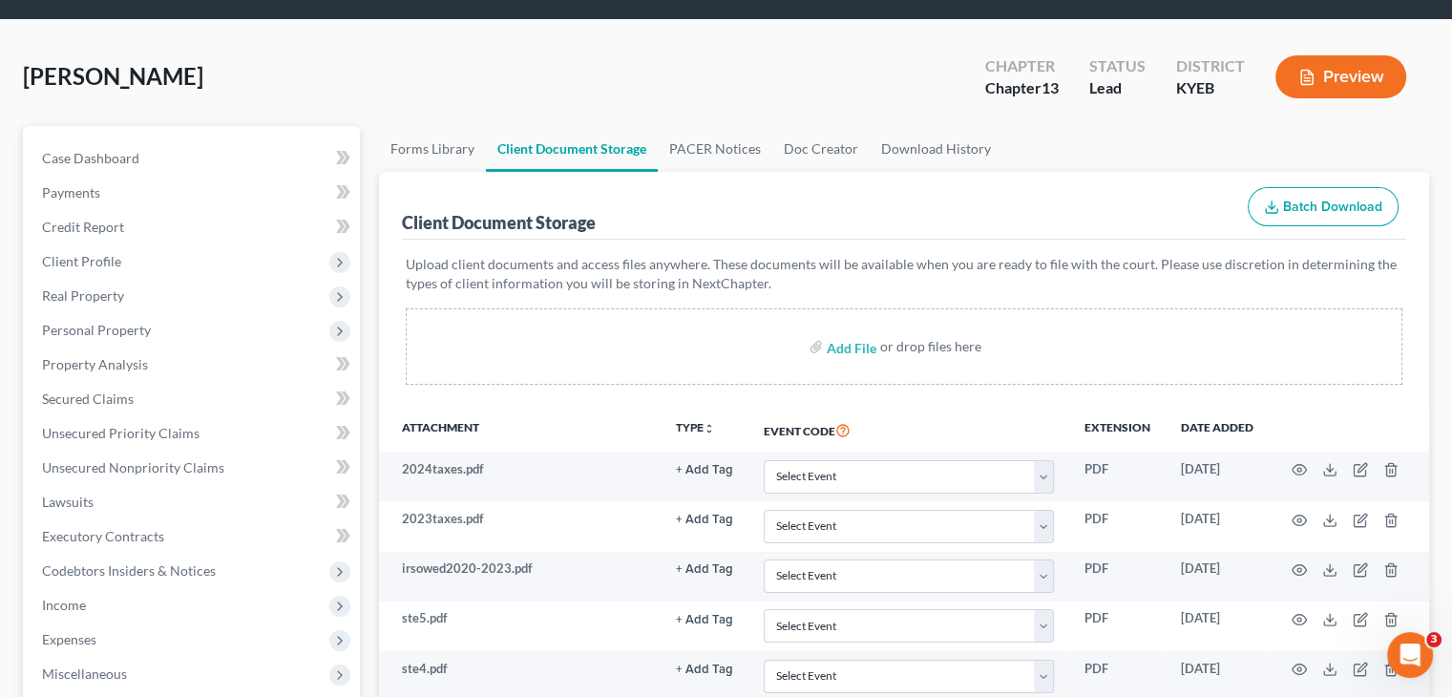
scroll to position [65, 0]
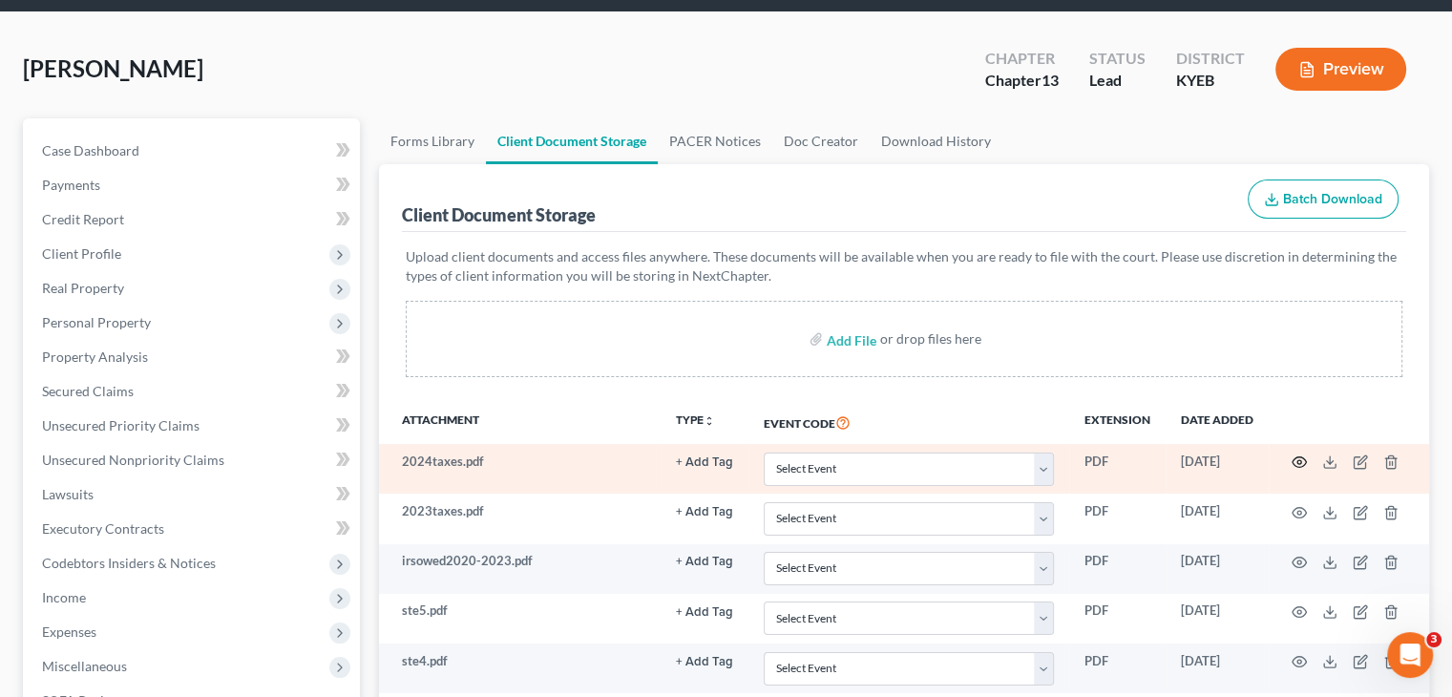
click at [1297, 462] on circle "button" at bounding box center [1299, 462] width 4 height 4
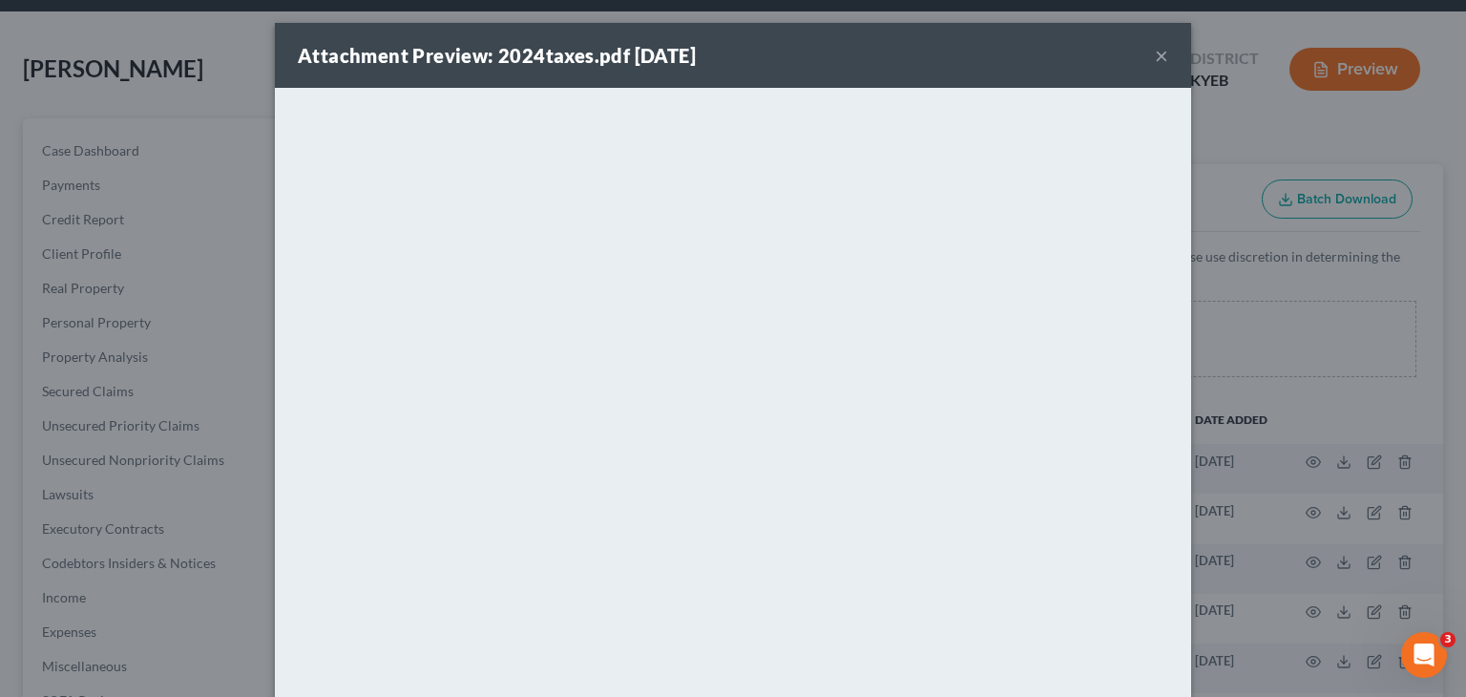
click at [1155, 52] on button "×" at bounding box center [1161, 55] width 13 height 23
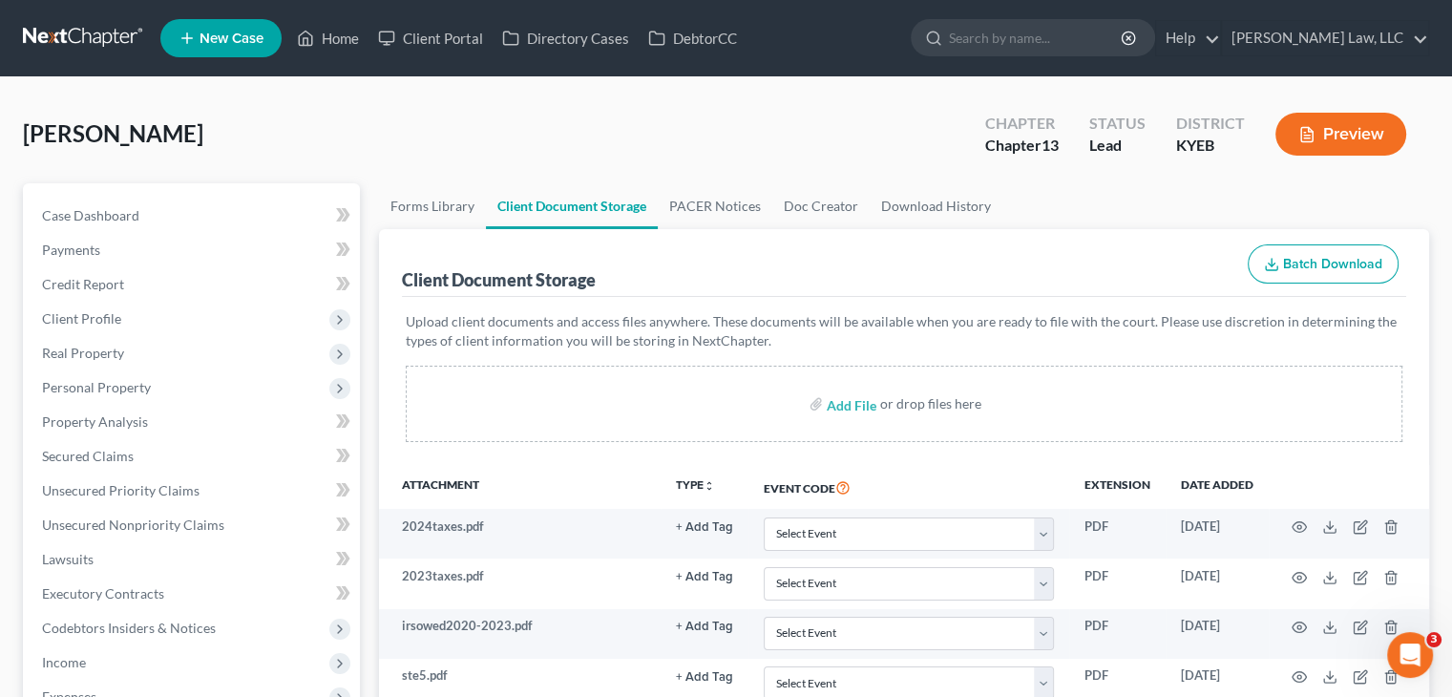
scroll to position [0, 0]
click at [89, 35] on link at bounding box center [84, 38] width 122 height 34
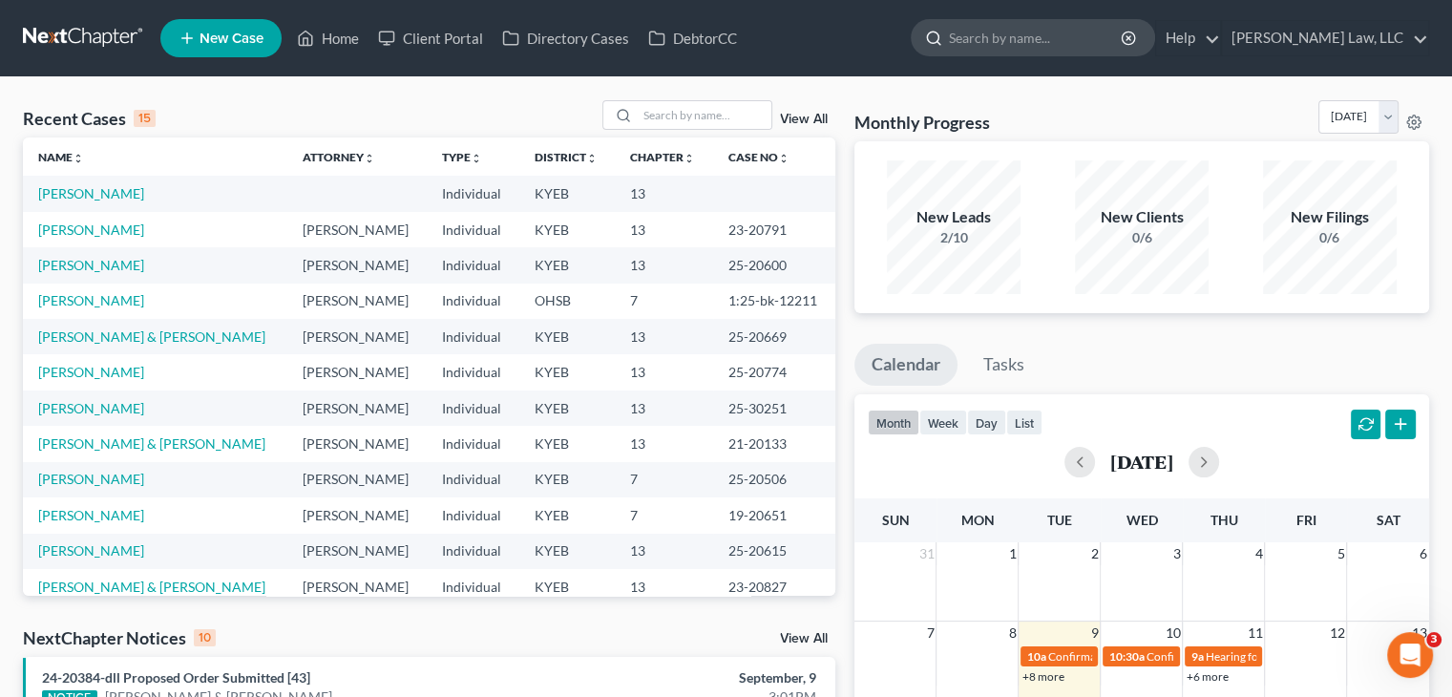
click at [966, 43] on input "search" at bounding box center [1036, 37] width 175 height 35
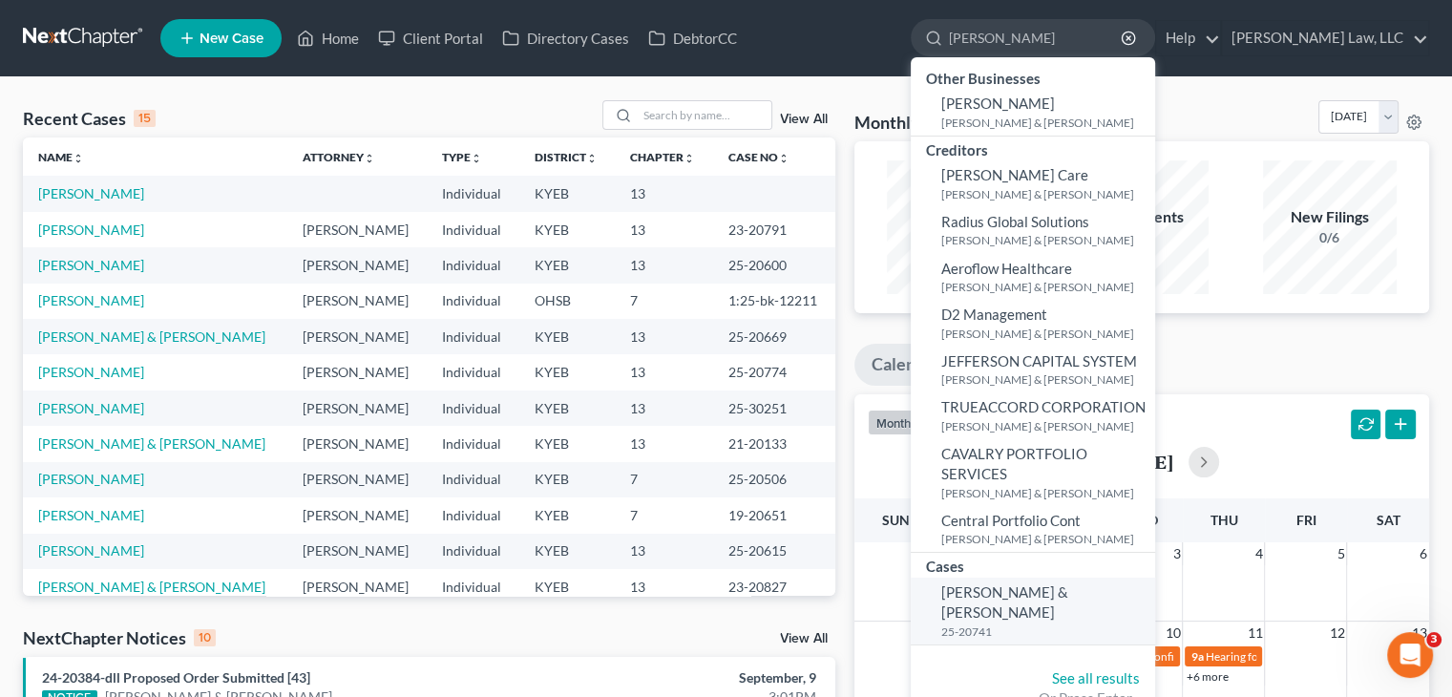
type input "[PERSON_NAME]"
click at [977, 623] on small "25-20741" at bounding box center [1045, 631] width 209 height 16
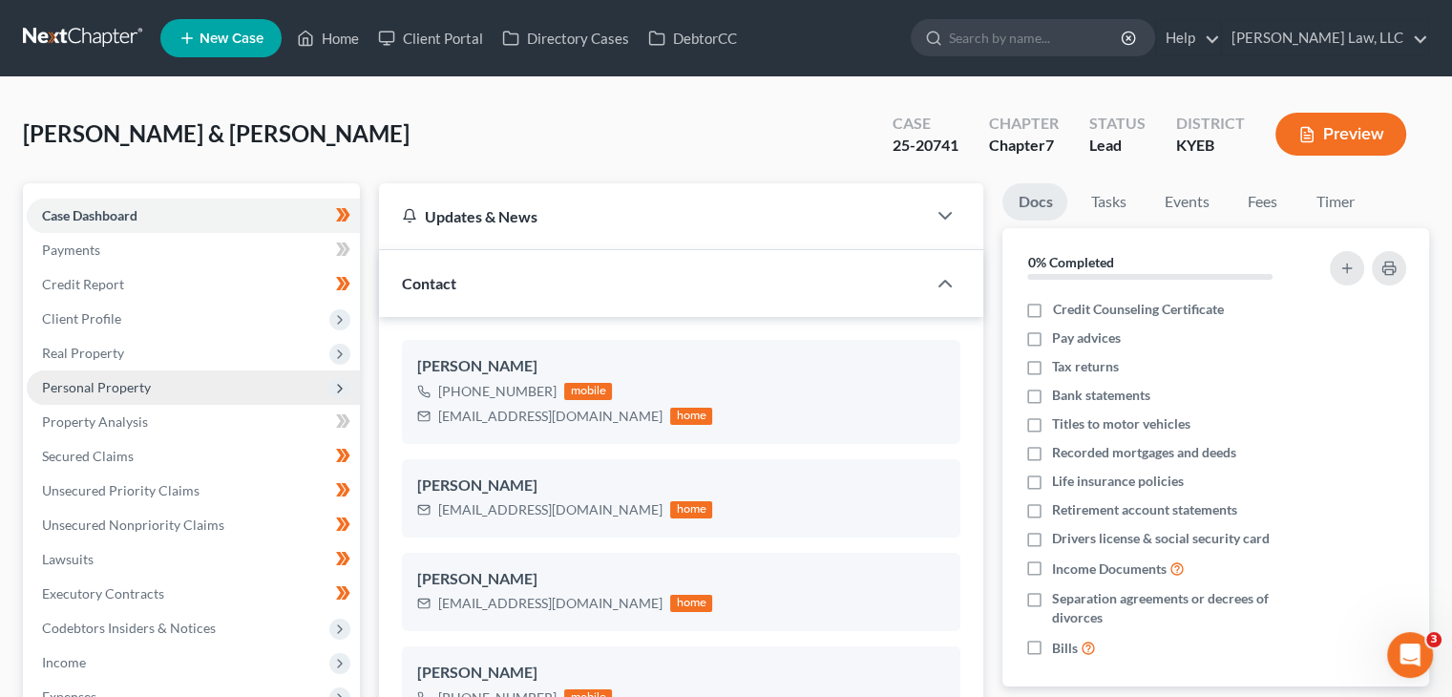
click at [206, 397] on span "Personal Property" at bounding box center [193, 387] width 333 height 34
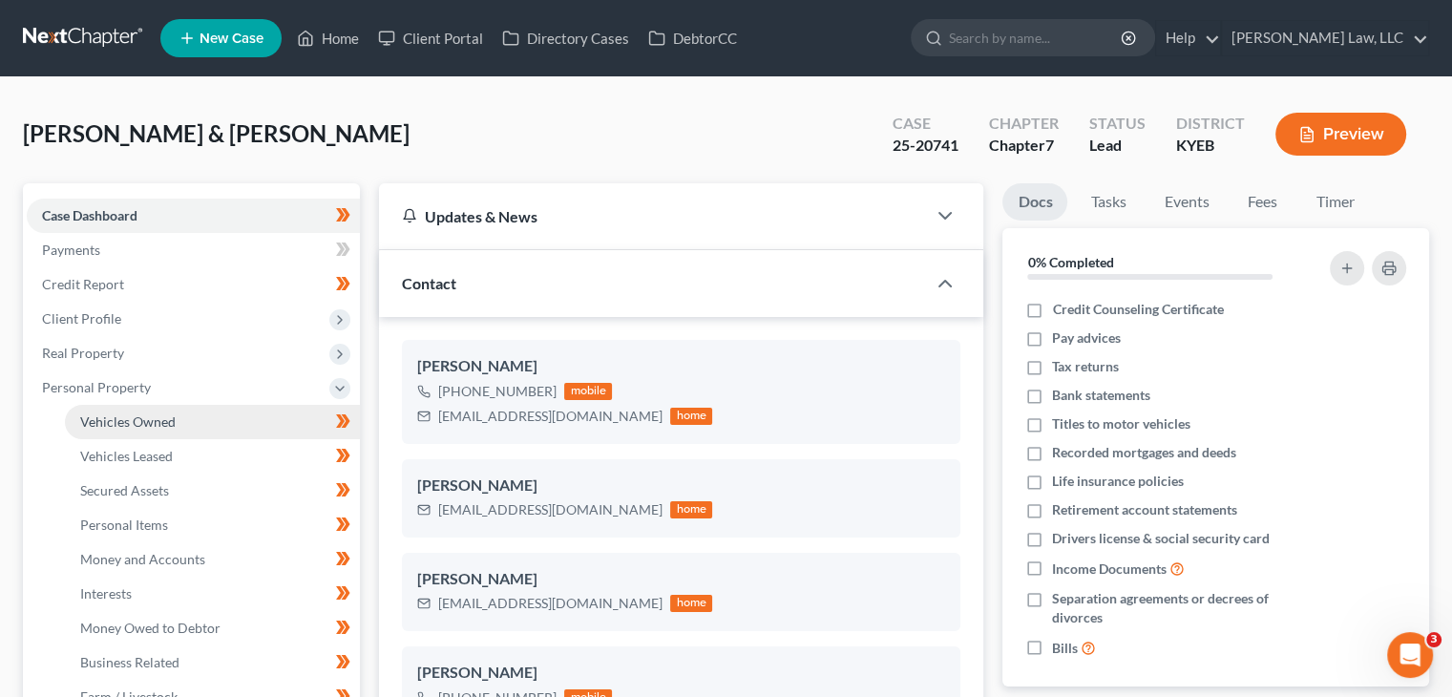
click at [138, 426] on span "Vehicles Owned" at bounding box center [127, 421] width 95 height 16
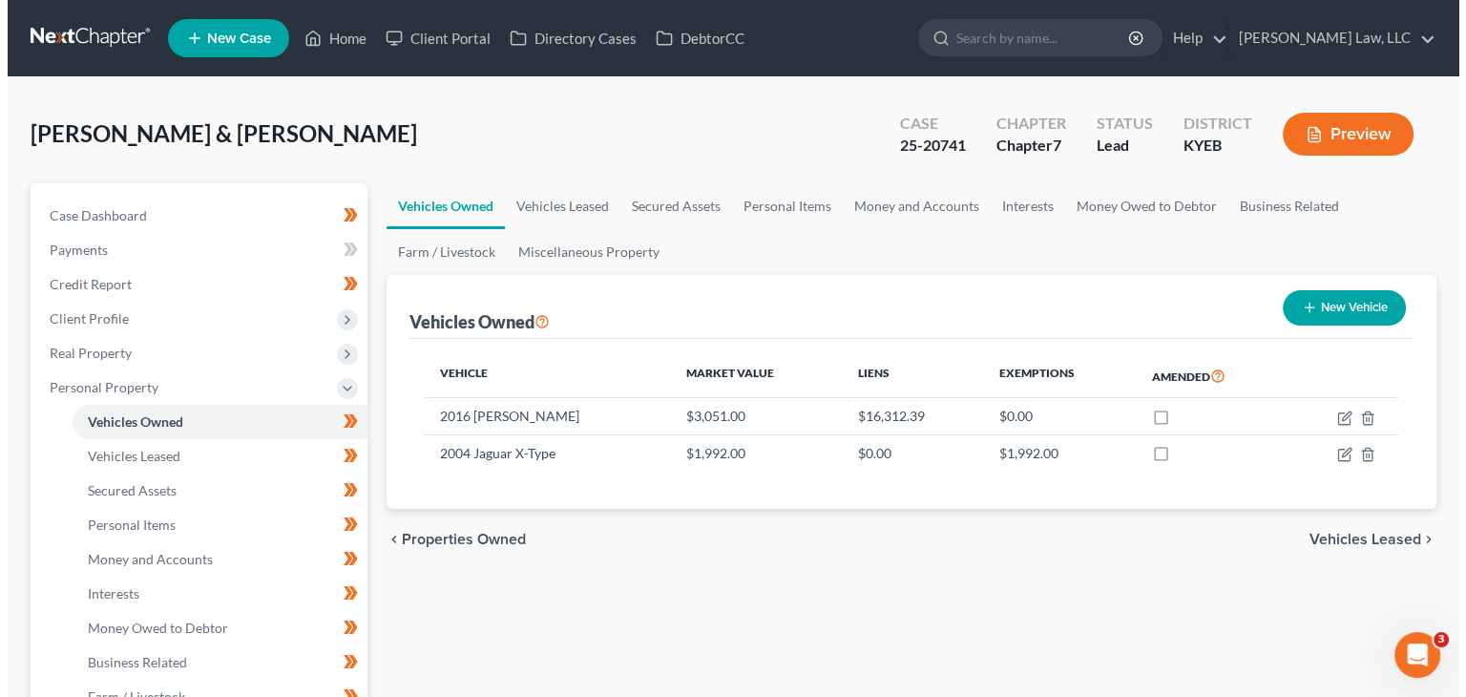
scroll to position [34, 0]
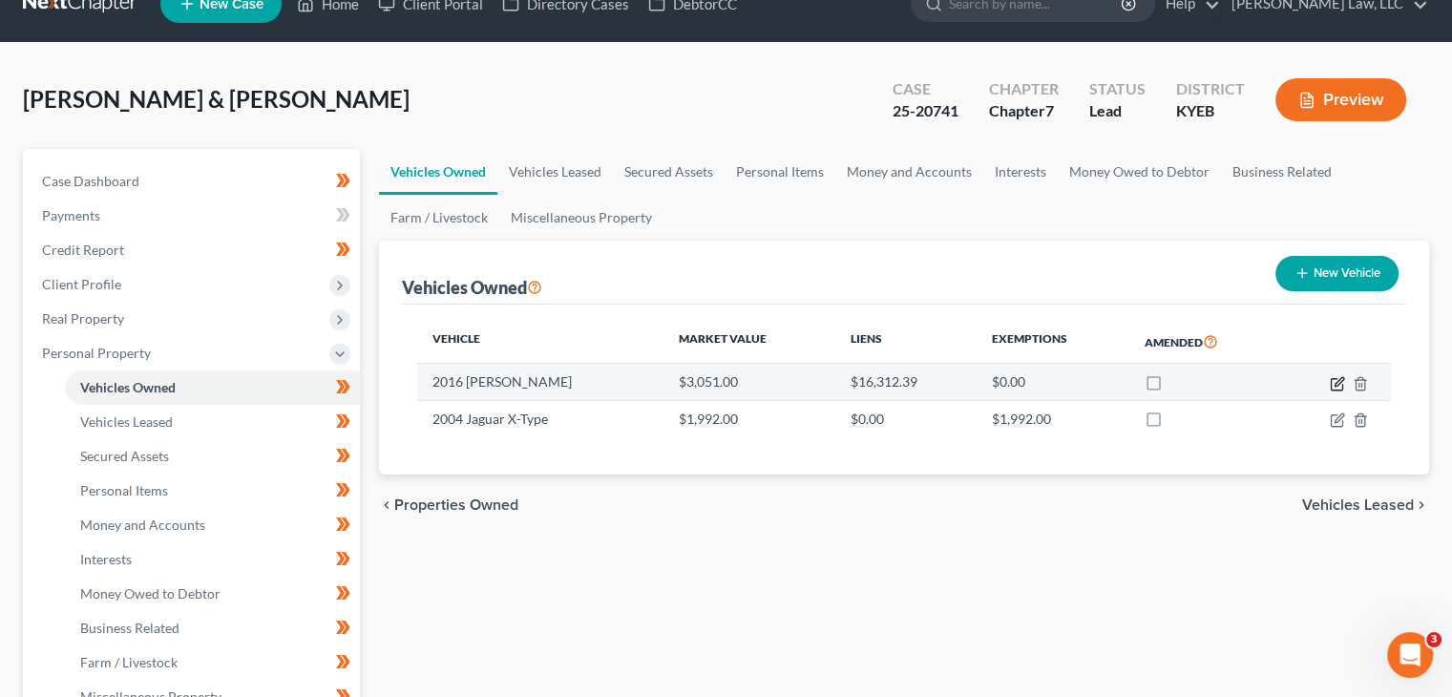
click at [1338, 387] on icon "button" at bounding box center [1336, 383] width 15 height 15
select select "0"
select select "10"
select select "2"
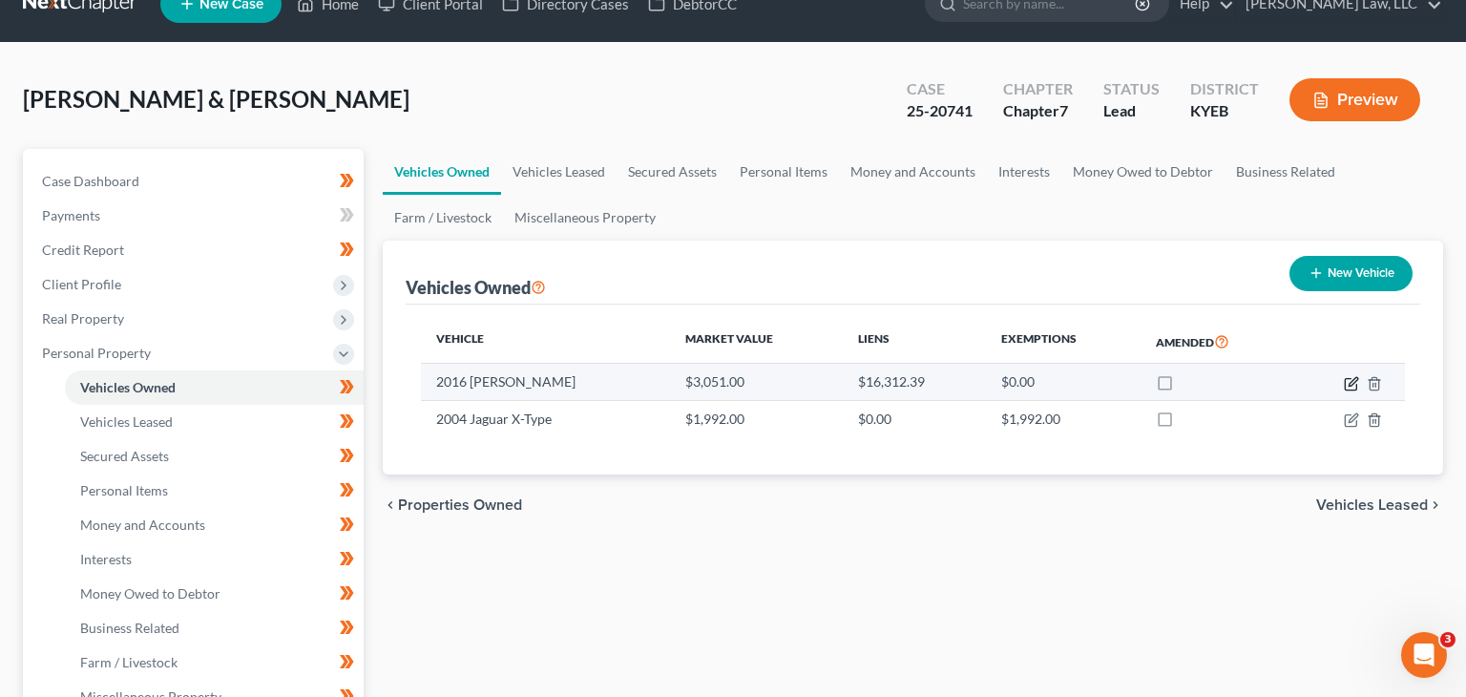
select select "3"
select select "2"
select select "0"
select select "2"
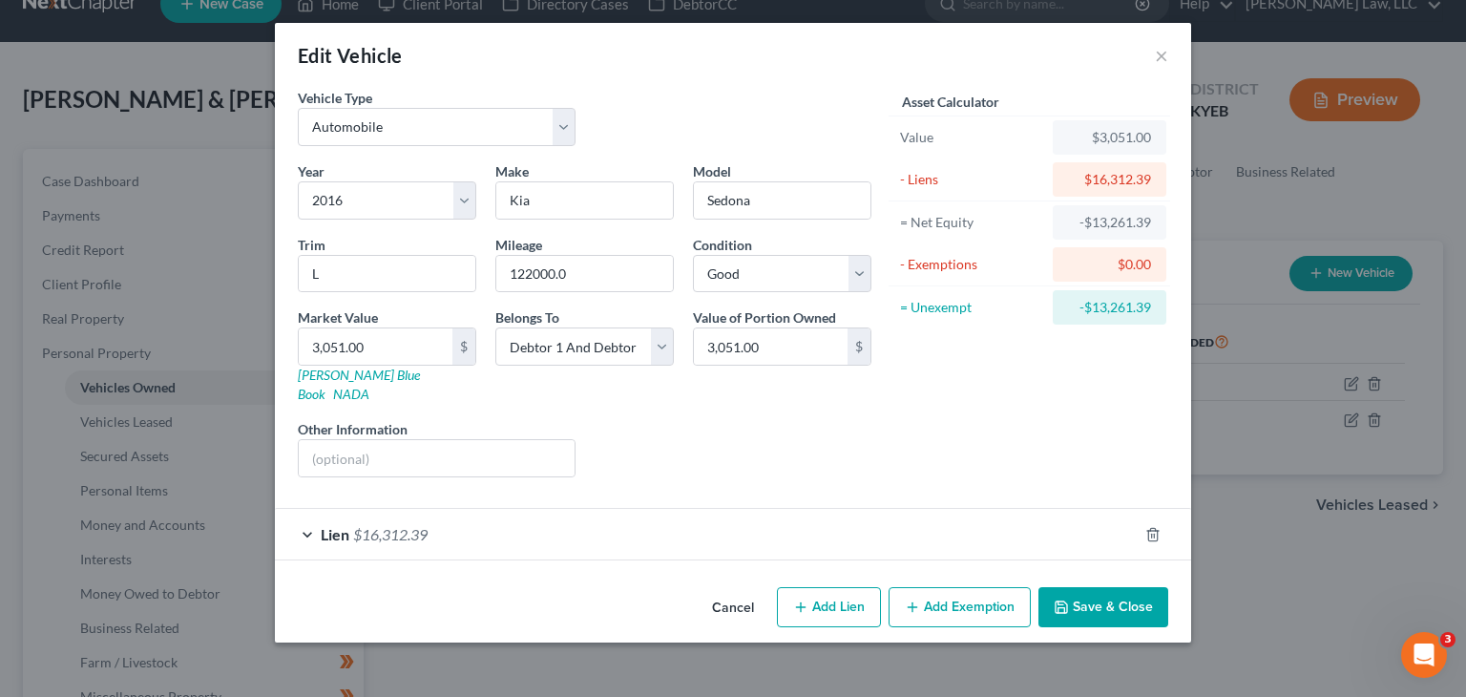
click at [1006, 520] on div "Lien $16,312.39" at bounding box center [706, 534] width 863 height 51
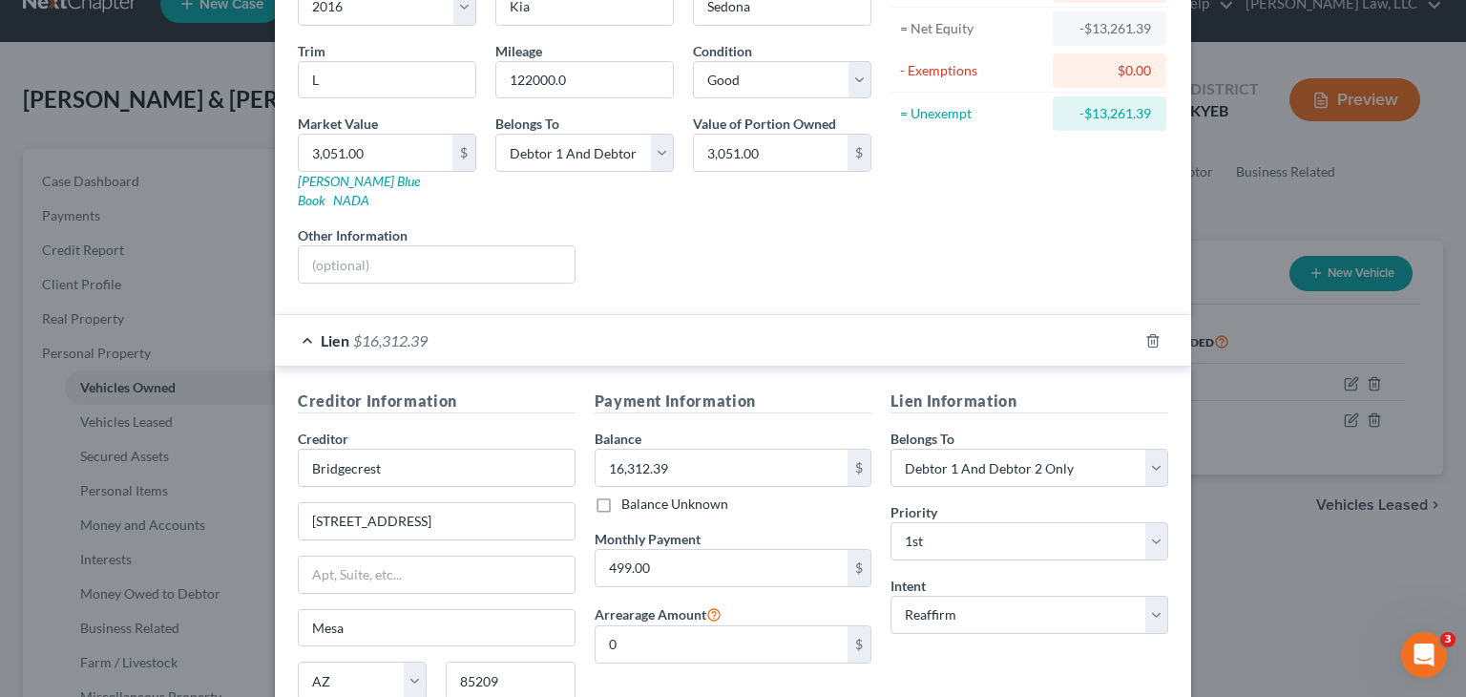
scroll to position [344, 0]
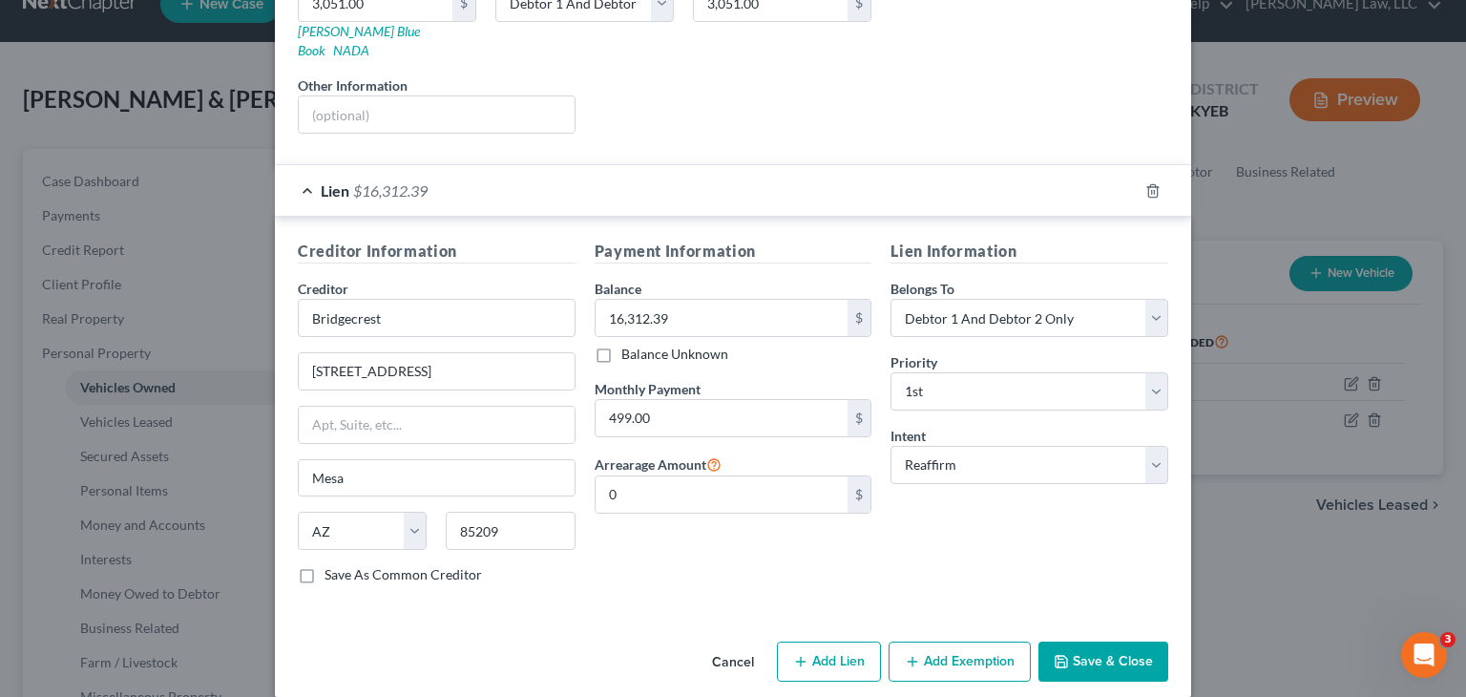
click at [1078, 641] on button "Save & Close" at bounding box center [1103, 661] width 130 height 40
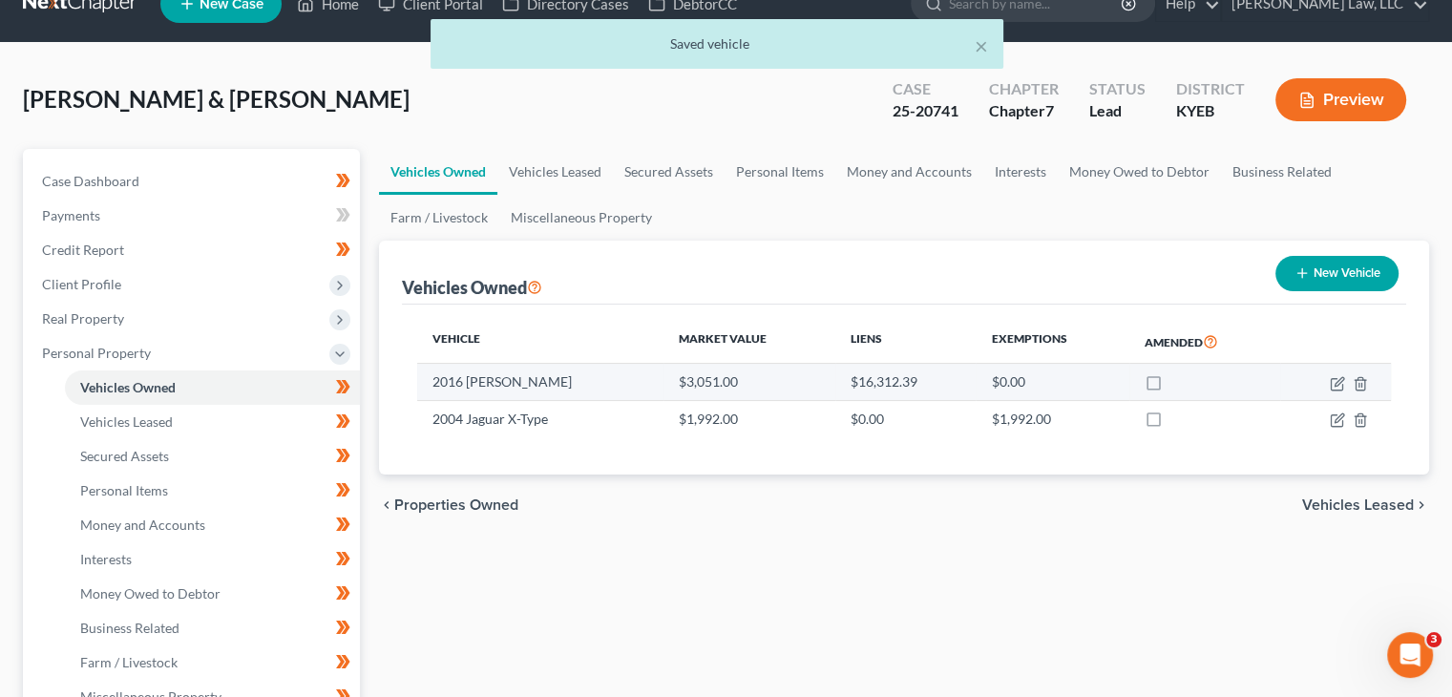
click at [835, 391] on td "$16,312.39" at bounding box center [905, 382] width 141 height 36
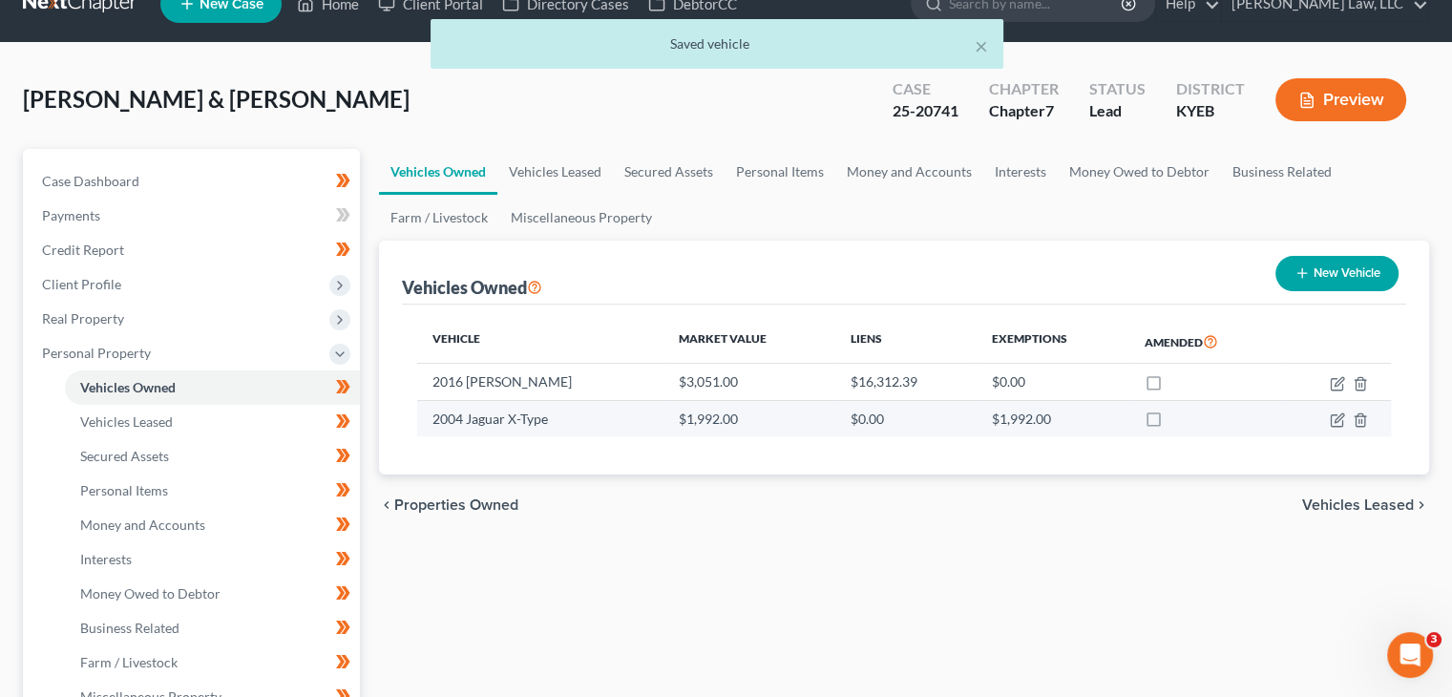
click at [809, 424] on td "$1,992.00" at bounding box center [749, 418] width 172 height 36
click at [1336, 424] on icon "button" at bounding box center [1335, 420] width 11 height 11
select select "0"
select select "22"
select select "3"
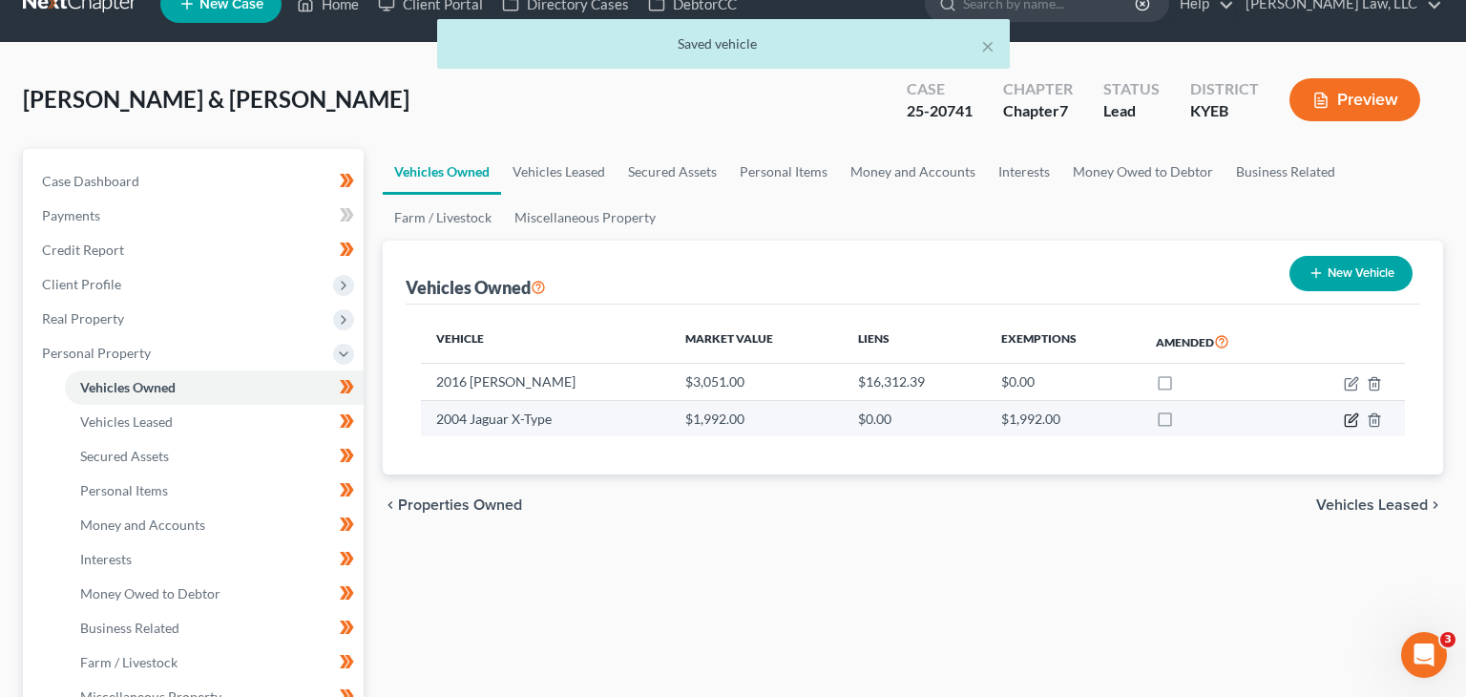
select select "2"
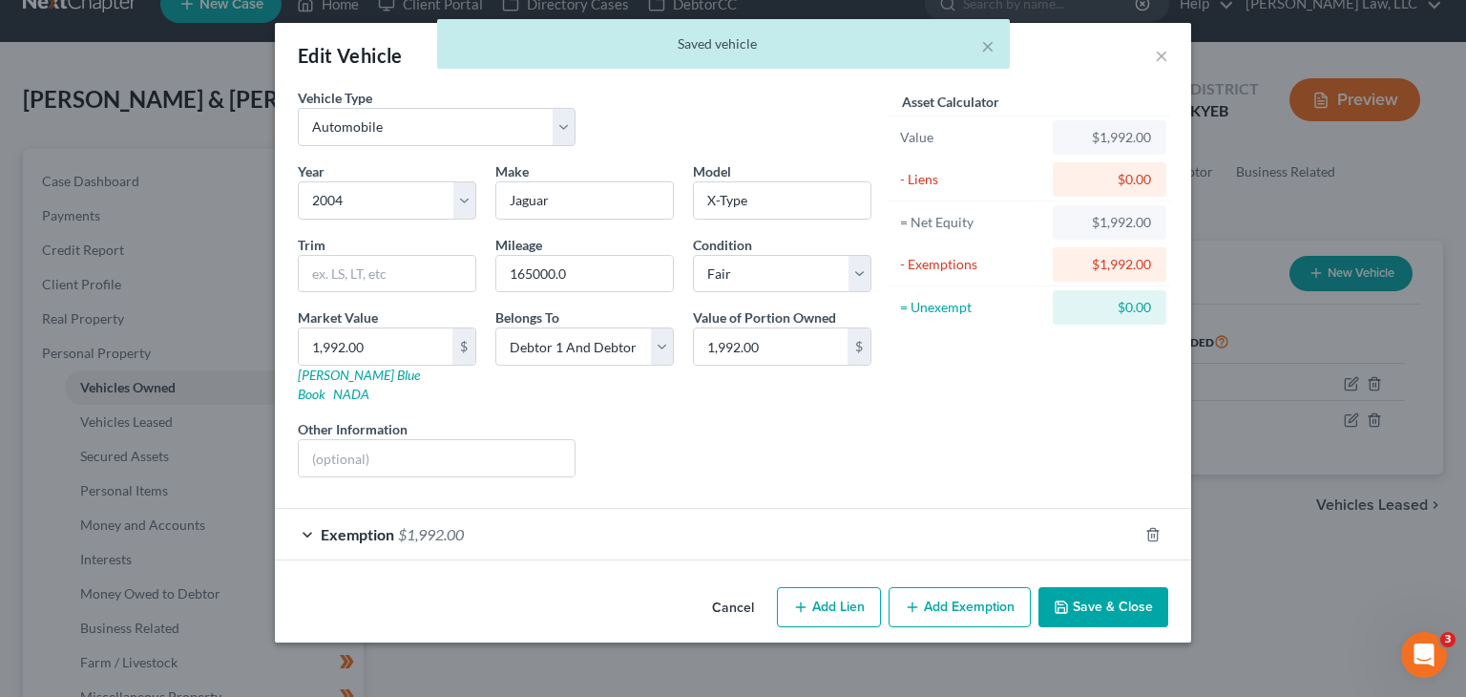
click at [841, 510] on div "Exemption $1,992.00" at bounding box center [706, 534] width 863 height 51
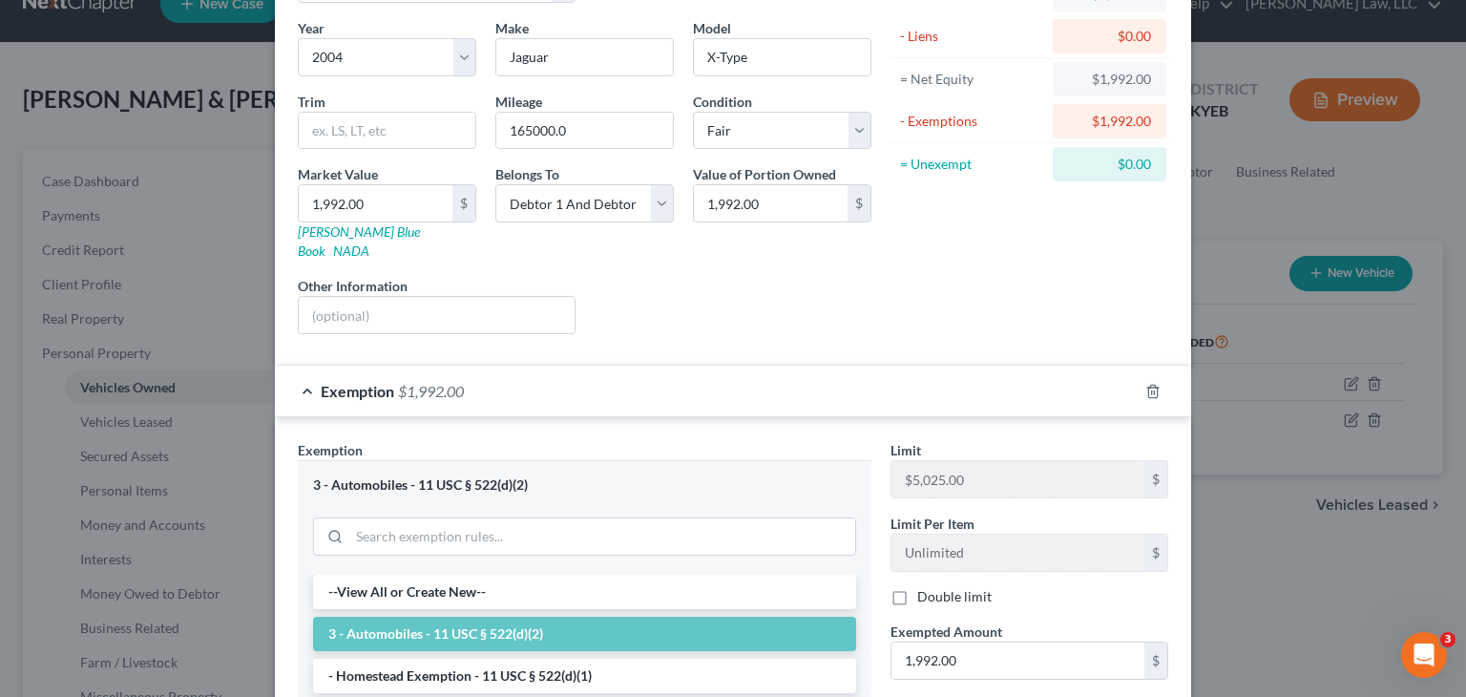
scroll to position [141, 0]
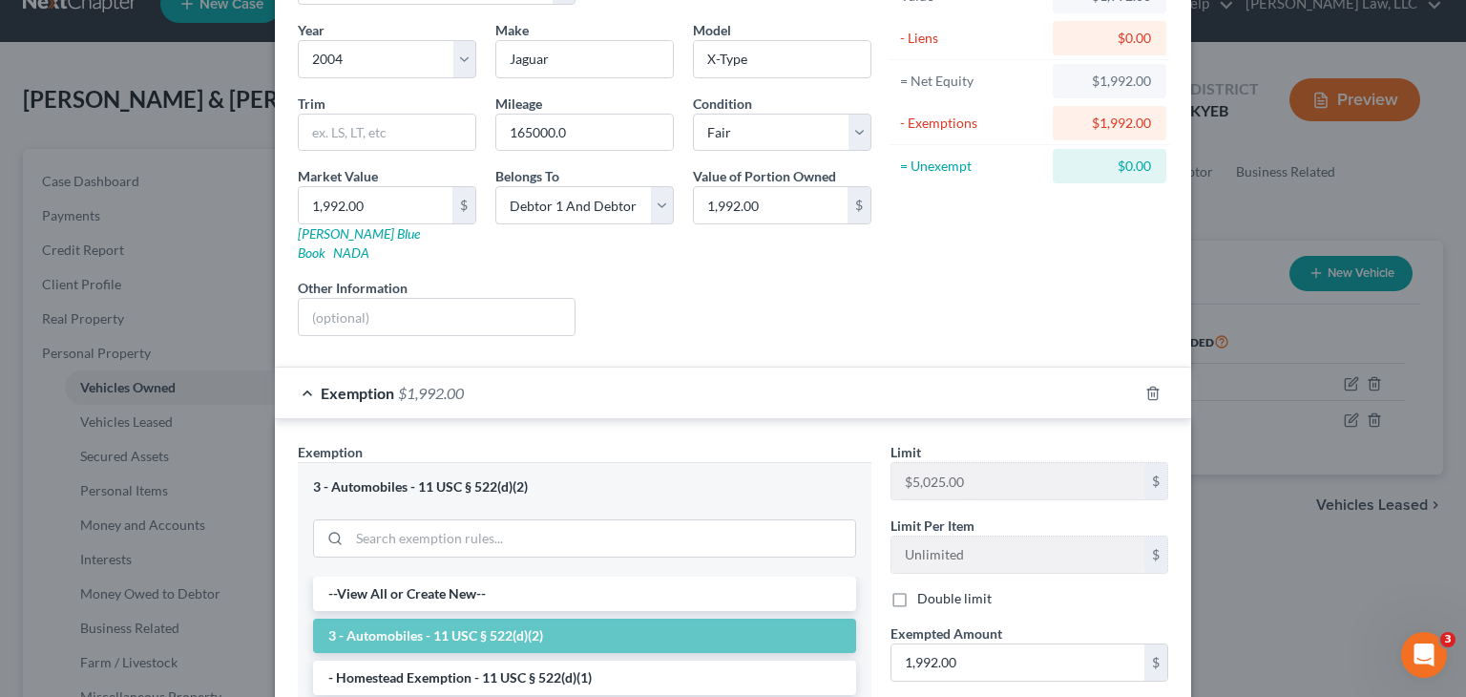
click at [584, 386] on div "Exemption $1,992.00" at bounding box center [706, 392] width 863 height 51
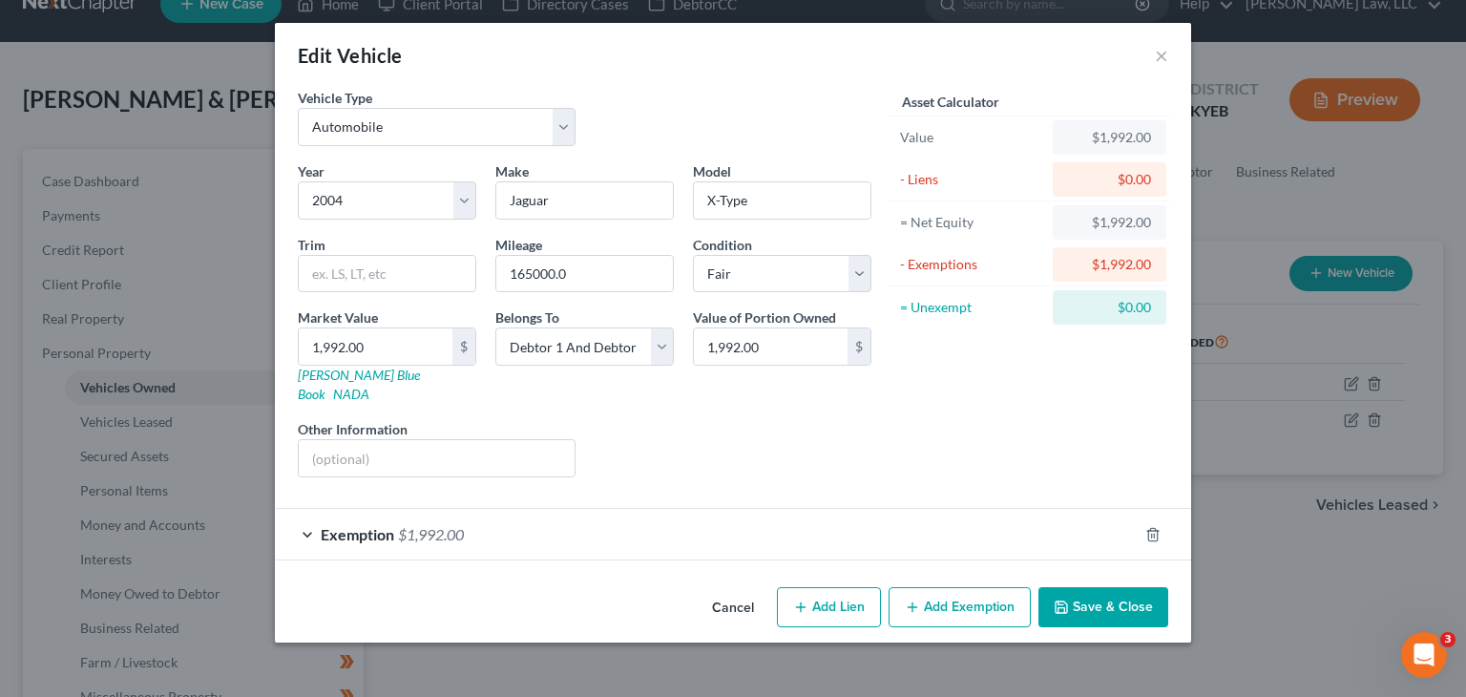
scroll to position [0, 0]
click at [1161, 55] on button "×" at bounding box center [1161, 55] width 13 height 23
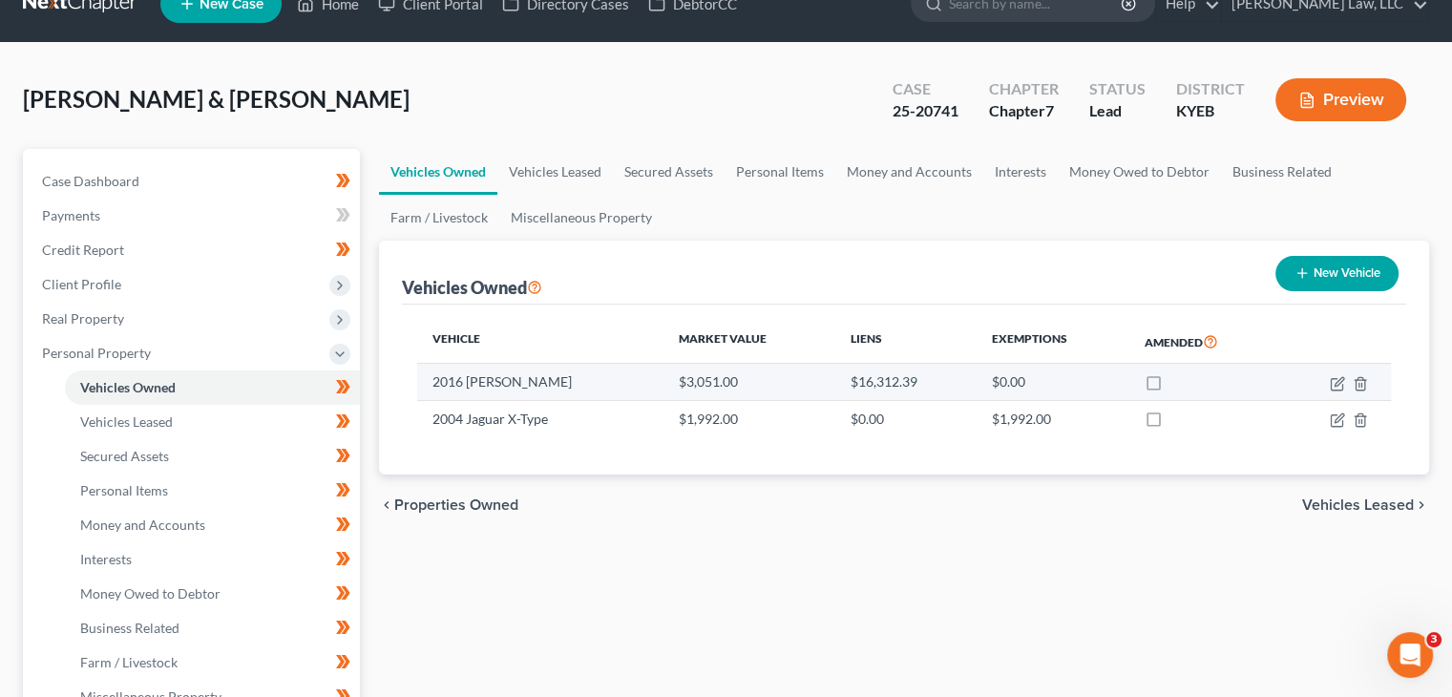
click at [794, 364] on td "$3,051.00" at bounding box center [749, 382] width 172 height 36
click at [1342, 380] on icon "button" at bounding box center [1336, 383] width 15 height 15
select select "0"
select select "10"
select select "2"
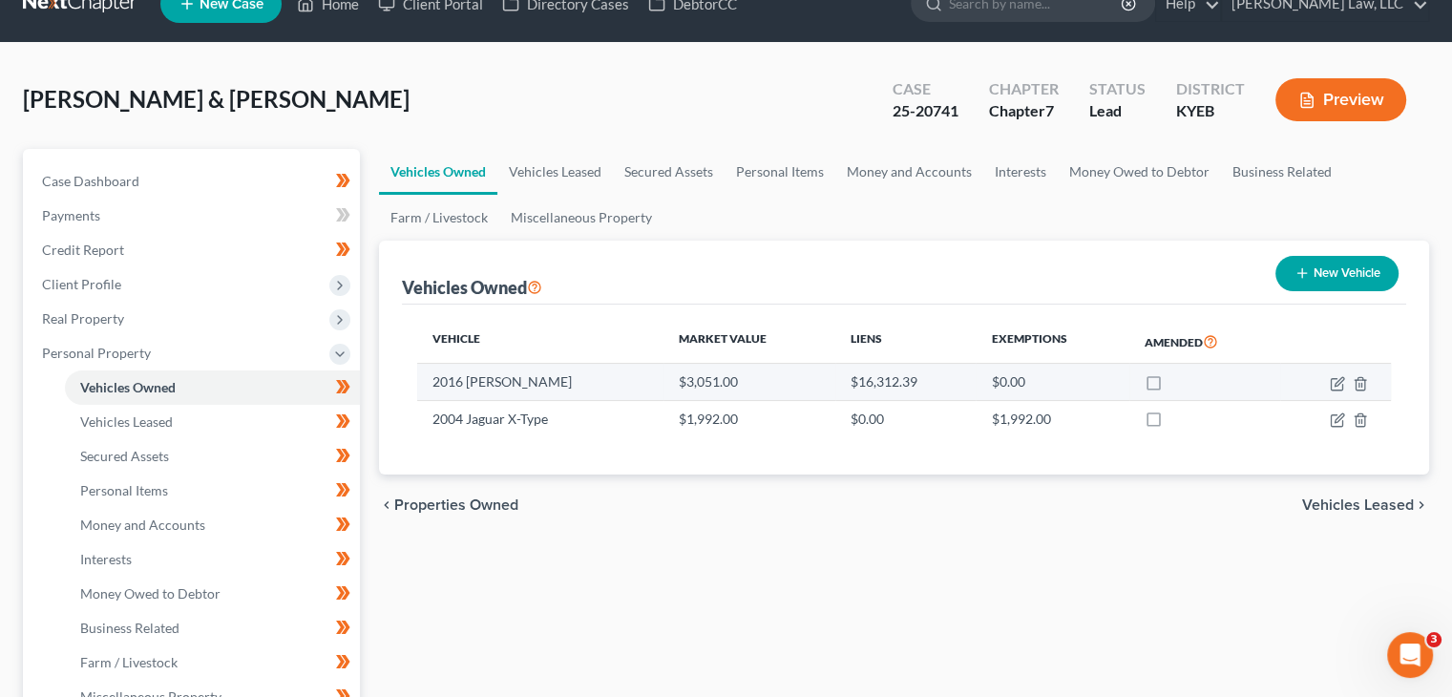
select select "2"
select select "3"
select select "2"
select select "0"
select select "2"
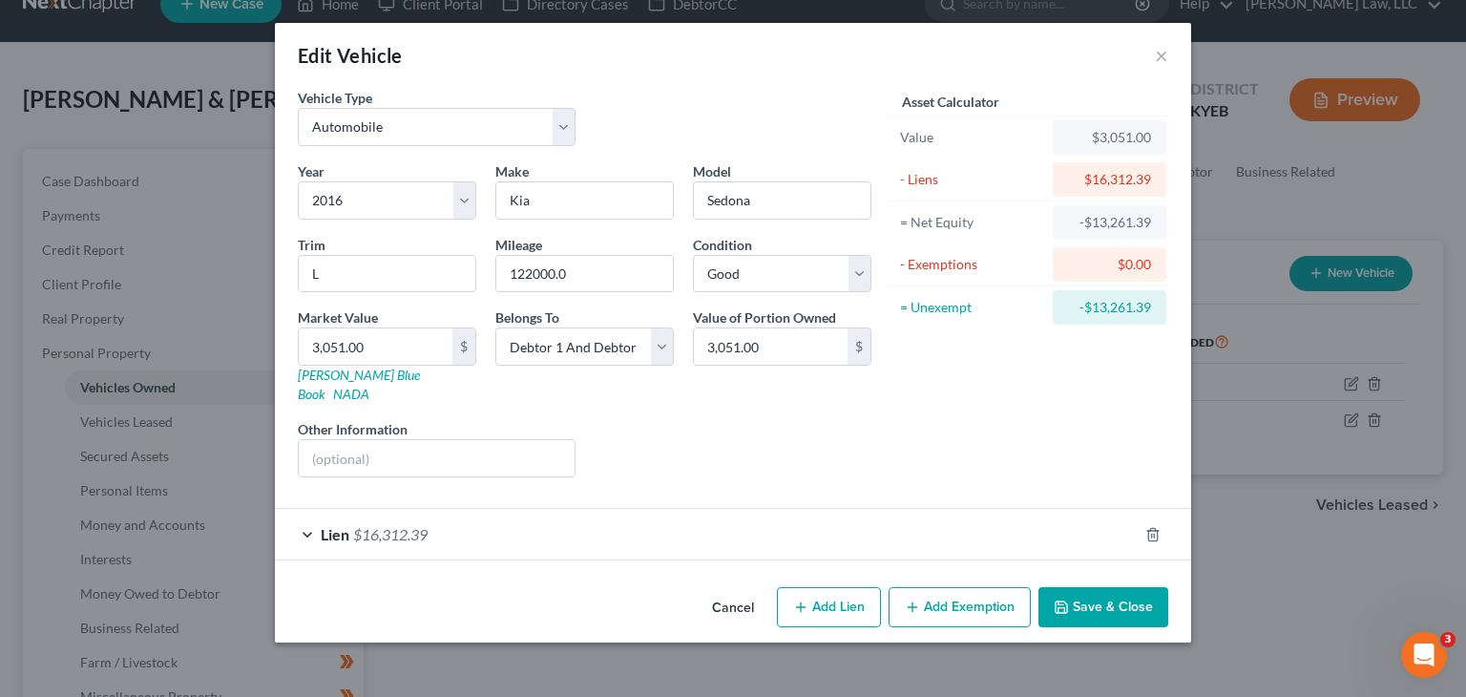
click at [869, 536] on div "Lien $16,312.39" at bounding box center [706, 534] width 863 height 51
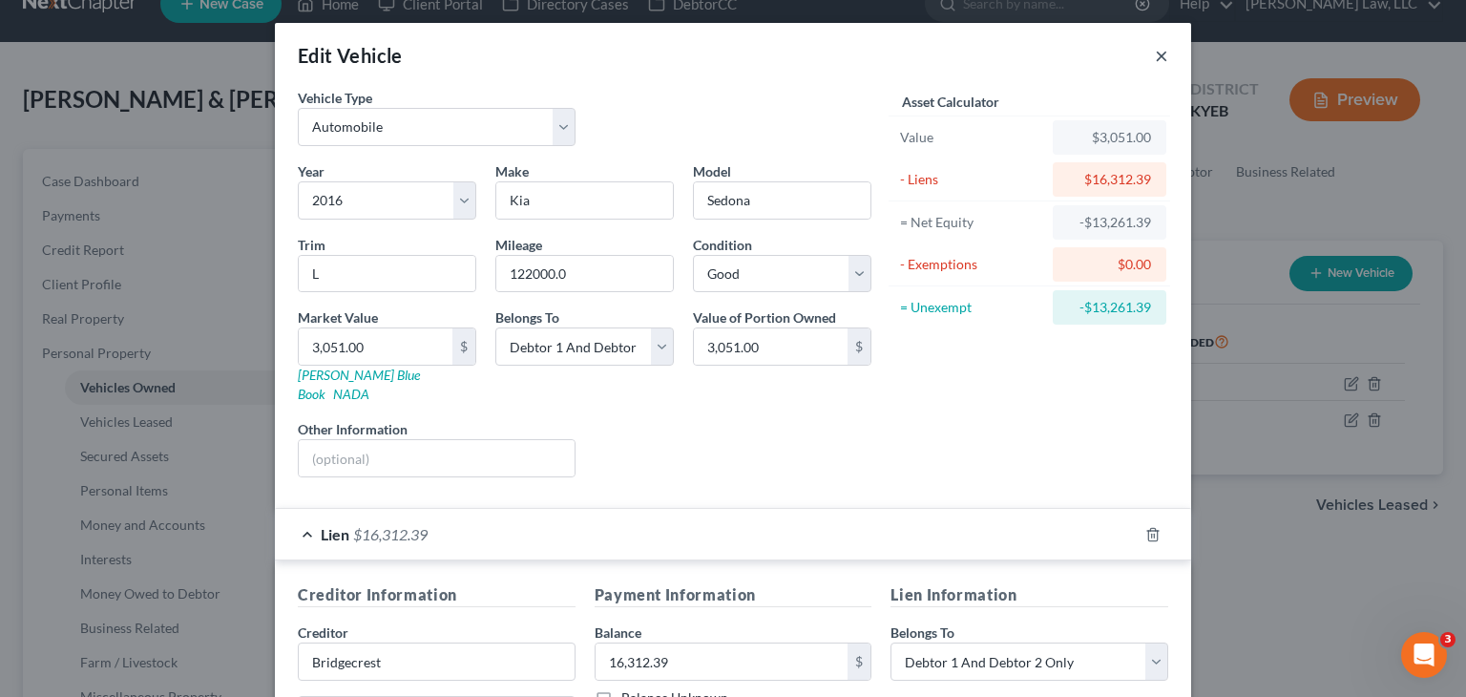
click at [1155, 52] on button "×" at bounding box center [1161, 55] width 13 height 23
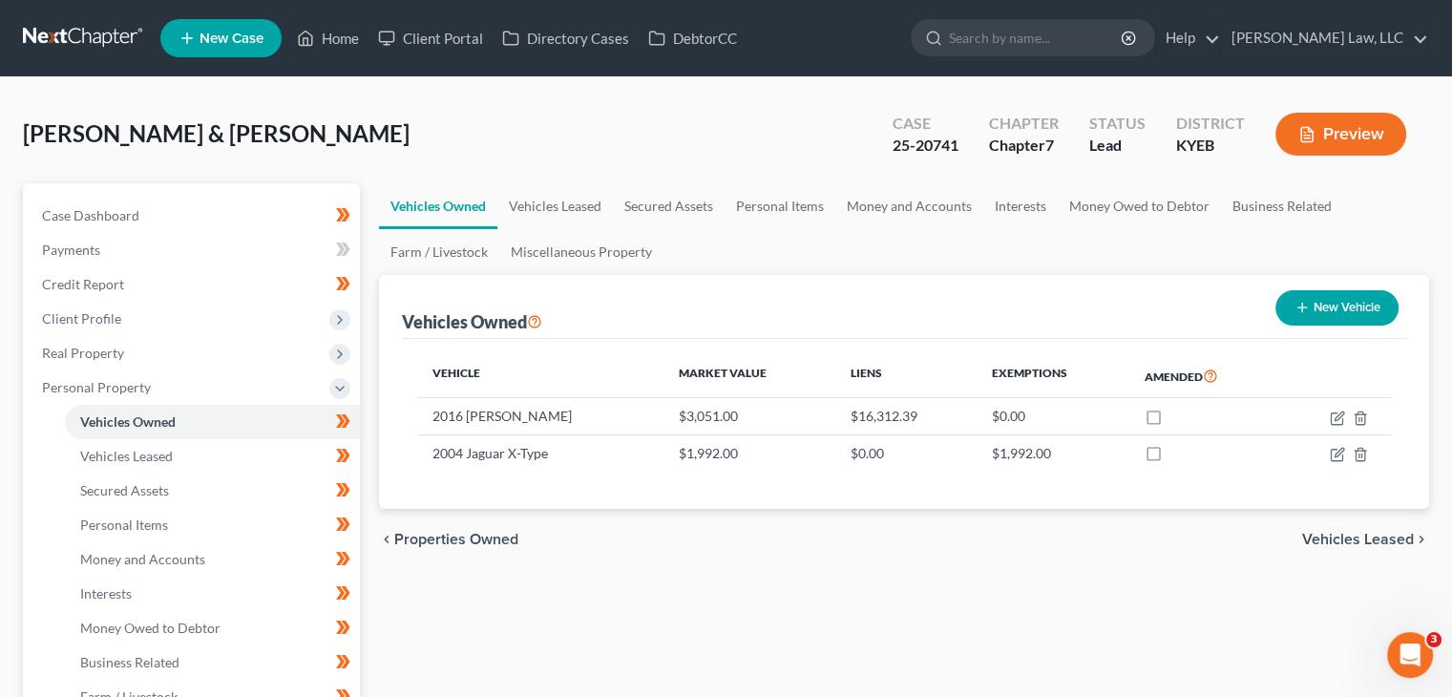
click at [993, 6] on nav "Home New Case Client Portal Directory Cases DebtorCC Danielle Lawrence Law, LLC…" at bounding box center [726, 38] width 1452 height 76
click at [994, 39] on input "search" at bounding box center [1036, 37] width 175 height 35
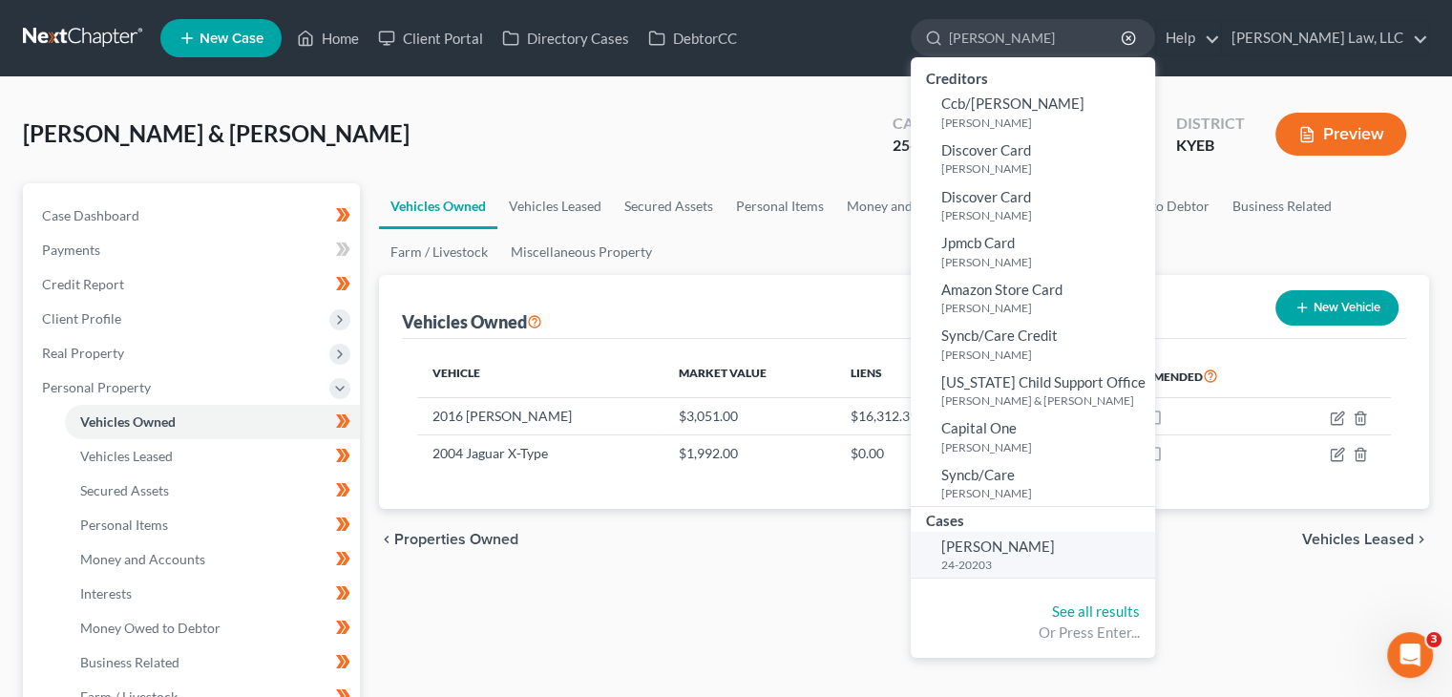
type input "carter"
click at [1012, 555] on span "Carter, Shannon" at bounding box center [998, 545] width 114 height 17
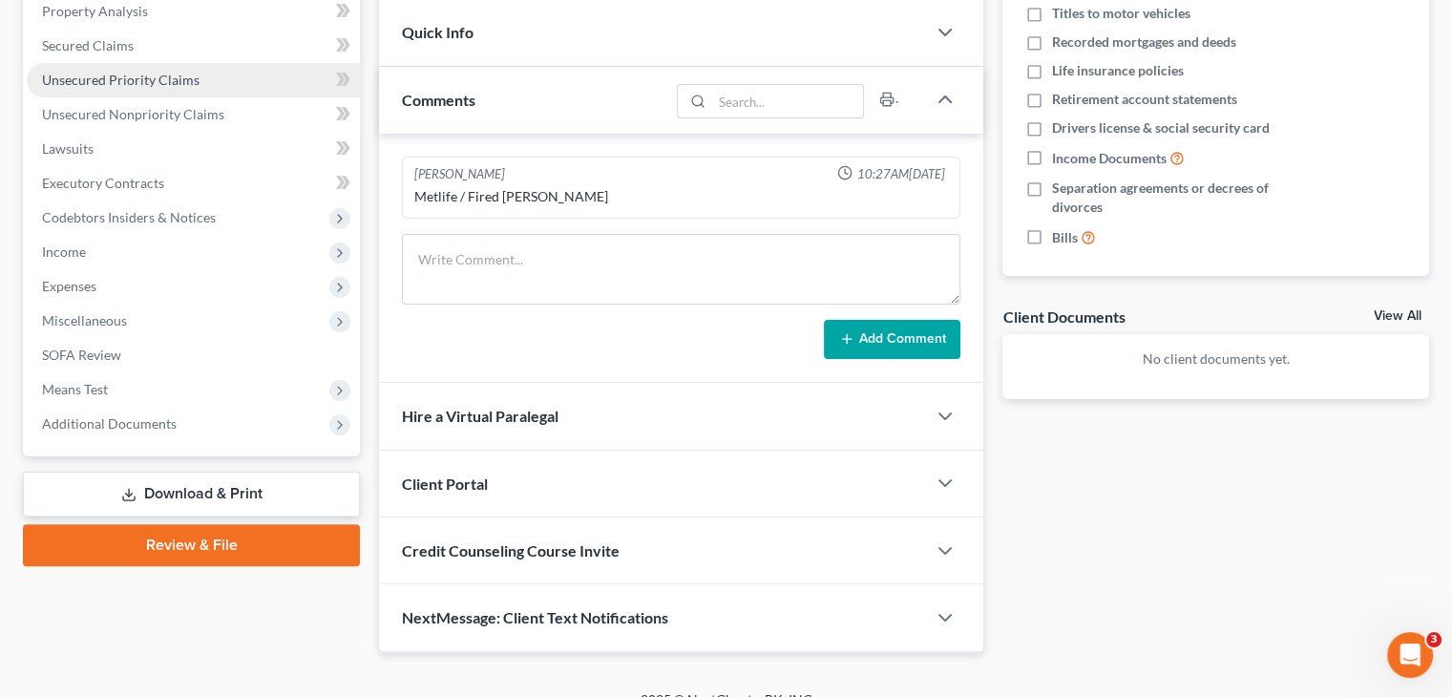
scroll to position [411, 0]
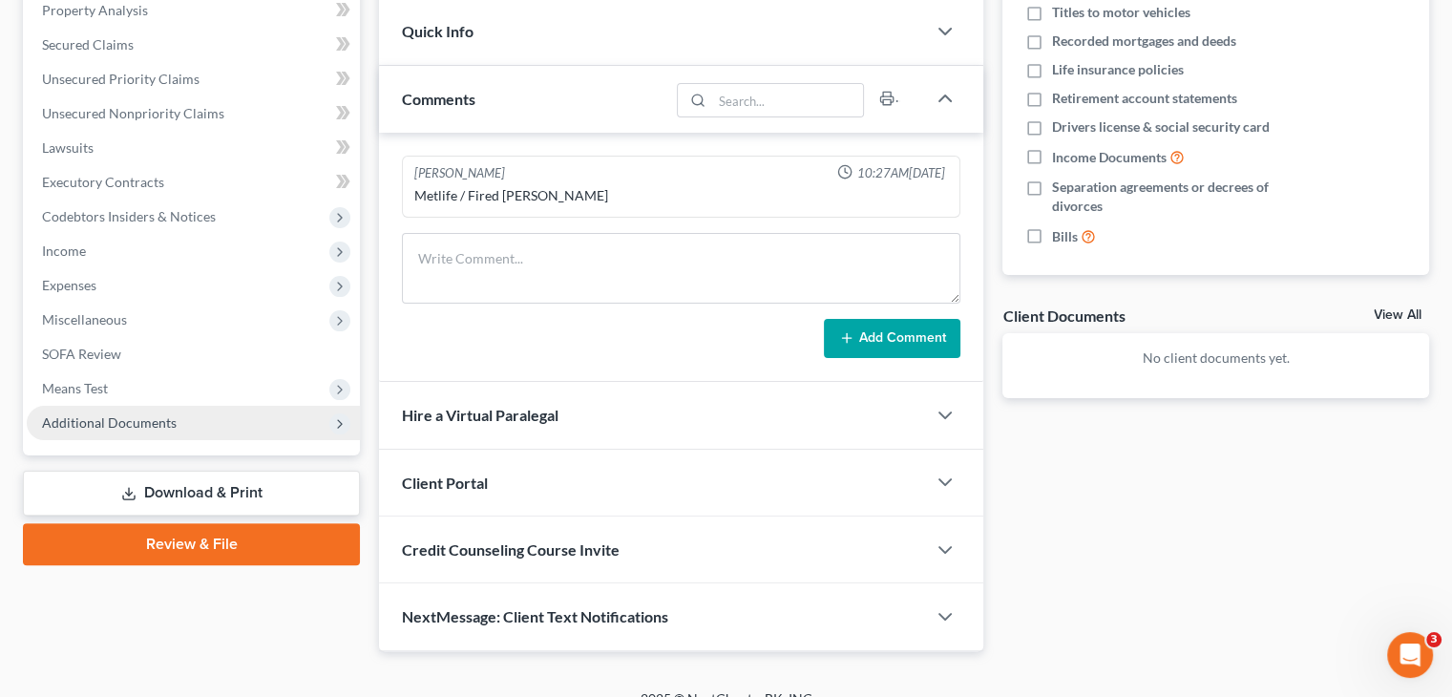
click at [241, 423] on span "Additional Documents" at bounding box center [193, 423] width 333 height 34
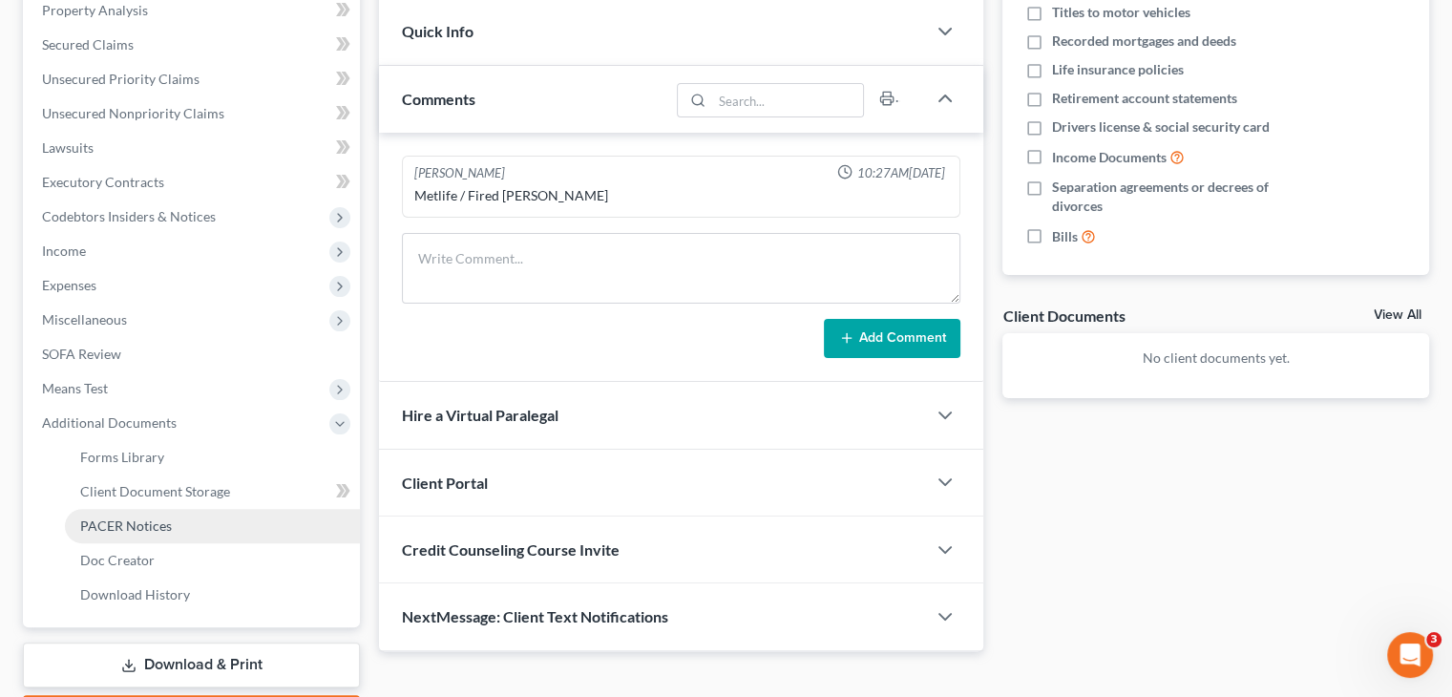
click at [168, 525] on span "PACER Notices" at bounding box center [126, 525] width 92 height 16
